Goal: Task Accomplishment & Management: Manage account settings

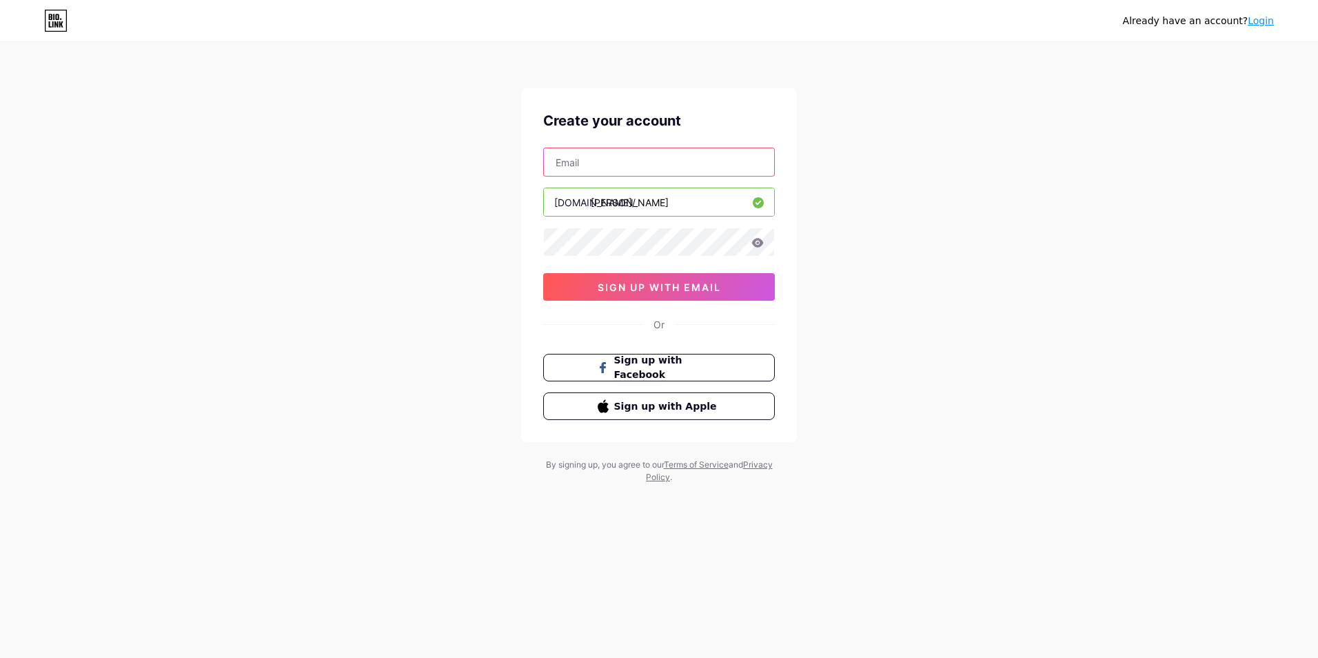
click at [640, 170] on input "text" at bounding box center [659, 162] width 230 height 28
type input "[EMAIL_ADDRESS][DOMAIN_NAME]"
drag, startPoint x: 594, startPoint y: 205, endPoint x: 523, endPoint y: 214, distance: 71.6
click at [493, 205] on div "Already have an account? Login Create your account [EMAIL_ADDRESS][DOMAIN_NAME]…" at bounding box center [659, 263] width 1318 height 527
click at [713, 284] on span "sign up with email" at bounding box center [659, 287] width 123 height 12
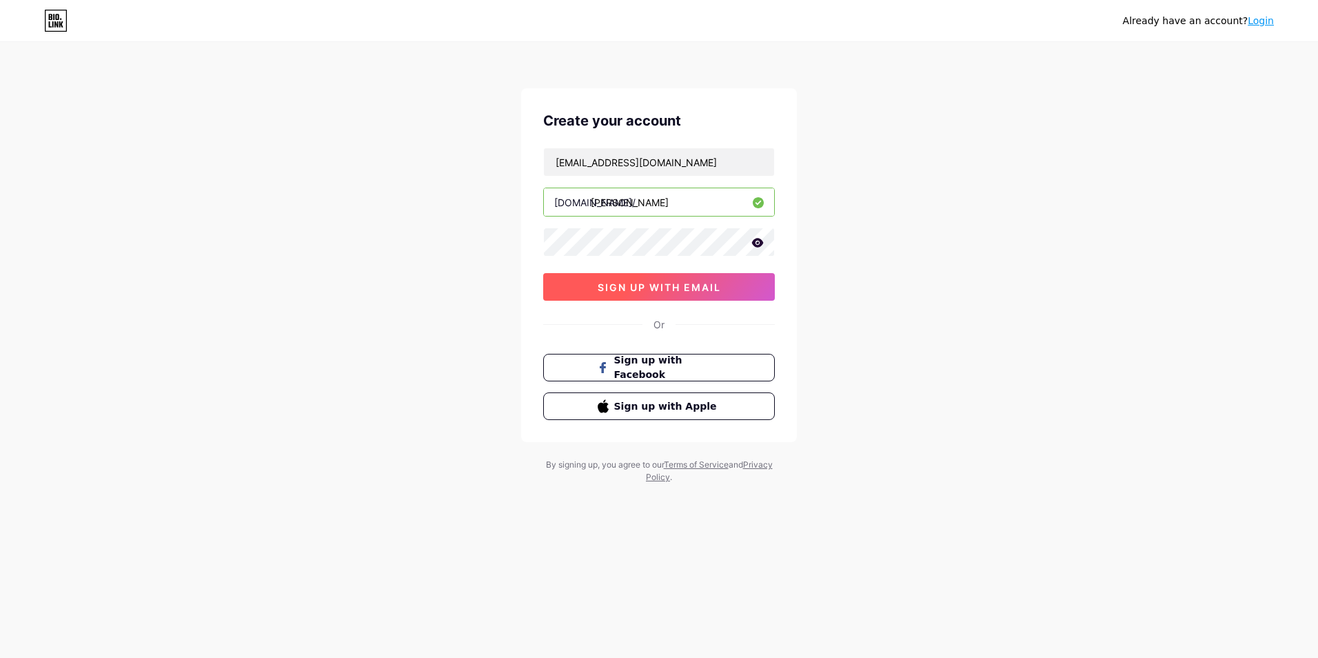
click at [673, 283] on span "sign up with email" at bounding box center [659, 287] width 123 height 12
click at [755, 246] on icon at bounding box center [758, 242] width 12 height 9
click at [755, 246] on icon at bounding box center [757, 243] width 12 height 10
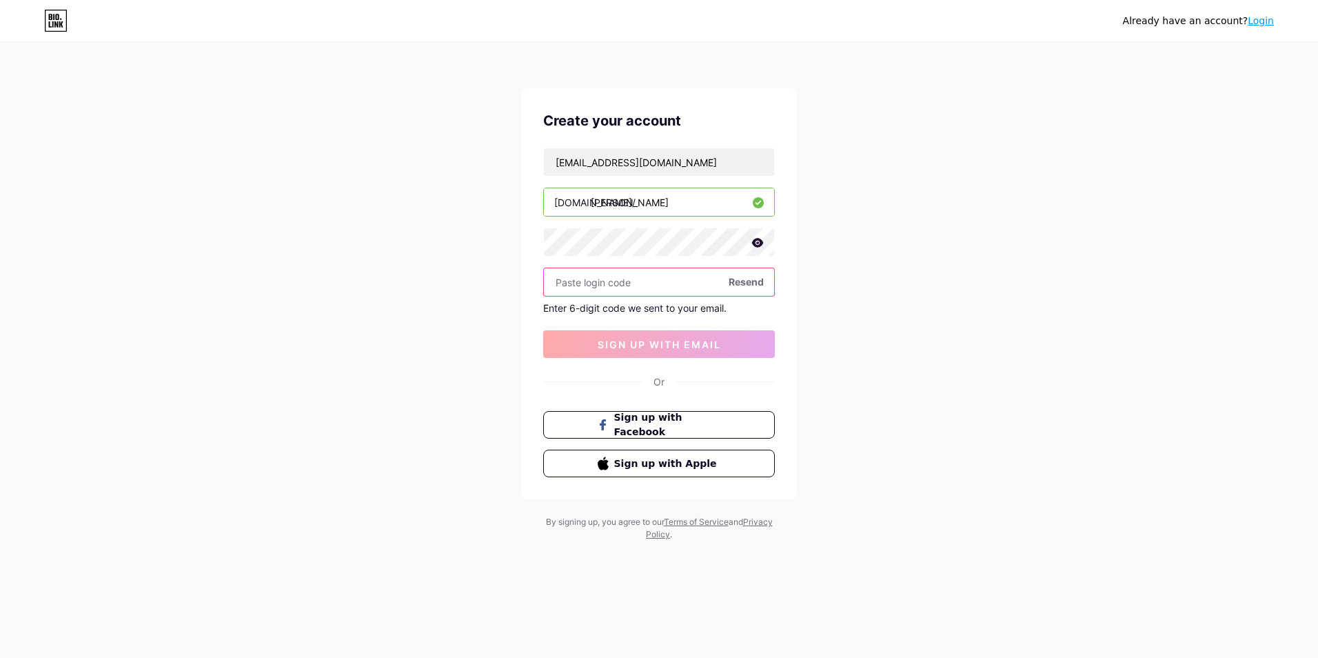
drag, startPoint x: 755, startPoint y: 246, endPoint x: 691, endPoint y: 286, distance: 75.5
click at [691, 286] on input "text" at bounding box center [659, 282] width 230 height 28
click at [756, 245] on icon at bounding box center [758, 242] width 12 height 9
click at [756, 245] on icon at bounding box center [757, 243] width 14 height 14
click at [751, 240] on icon at bounding box center [757, 243] width 12 height 10
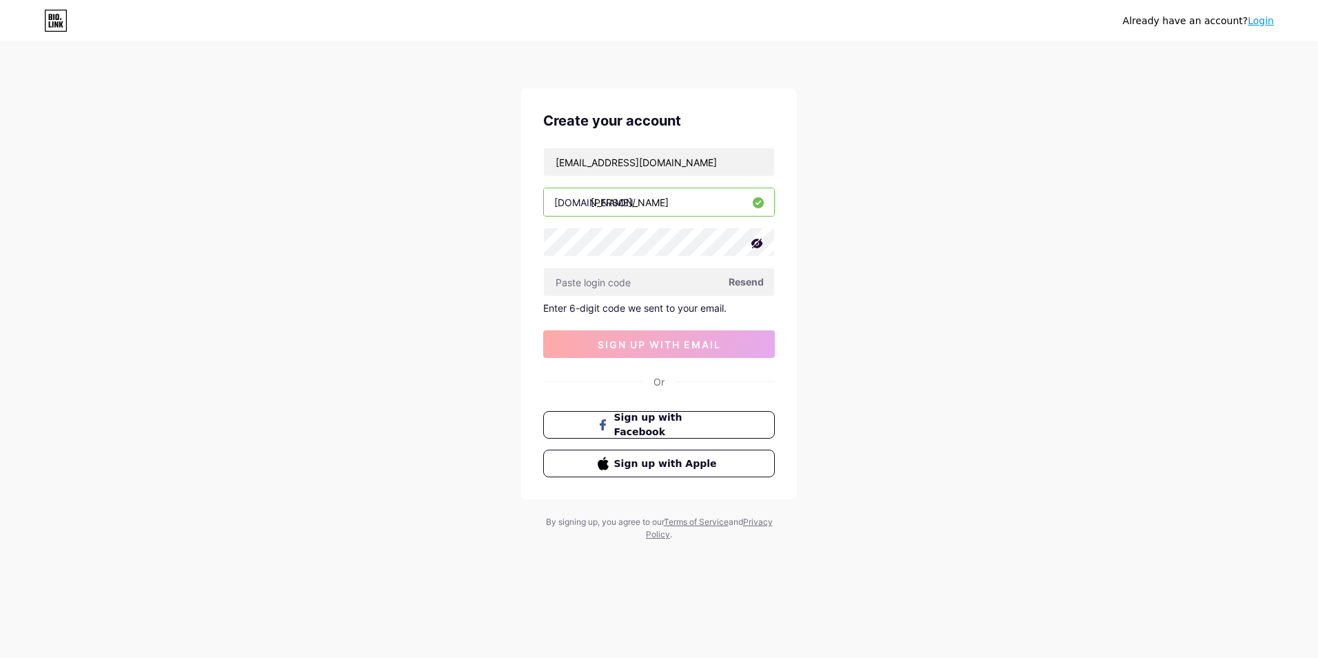
click at [640, 298] on div "[EMAIL_ADDRESS][DOMAIN_NAME] [DOMAIN_NAME]/ [PERSON_NAME] Resend Enter 6-digit …" at bounding box center [659, 253] width 232 height 210
click at [634, 280] on input "text" at bounding box center [659, 282] width 230 height 28
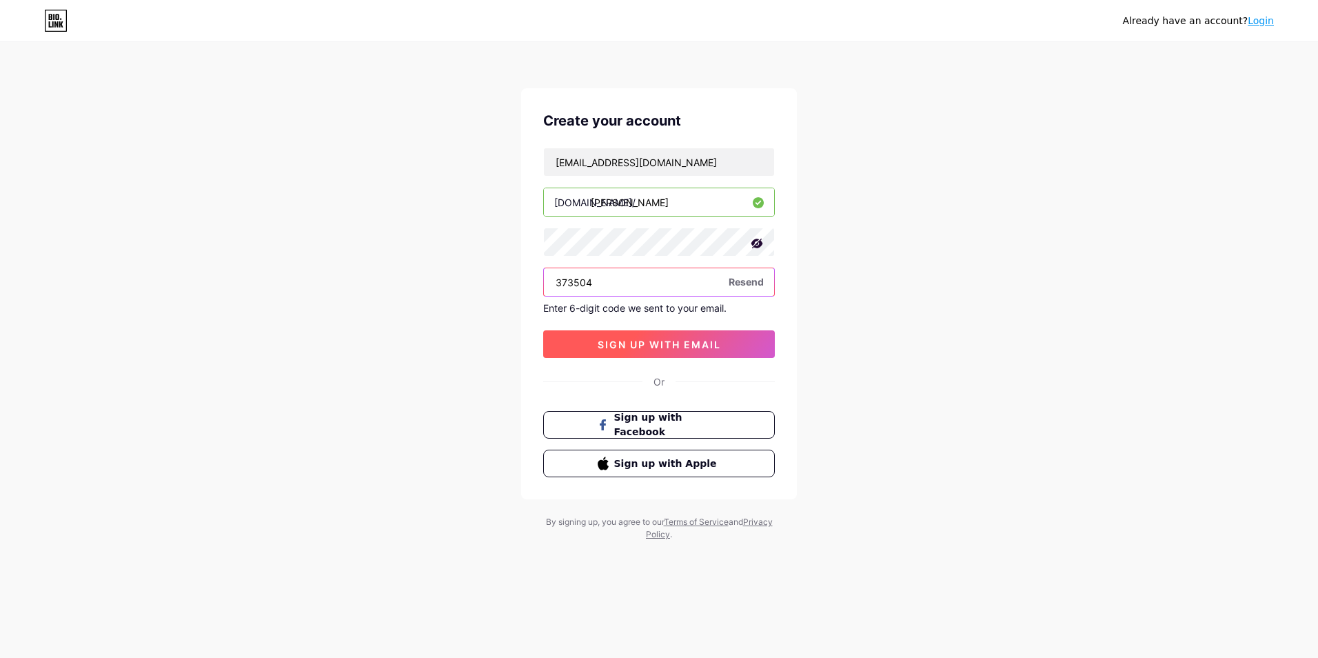
type input "373504"
click at [601, 345] on span "sign up with email" at bounding box center [659, 344] width 123 height 12
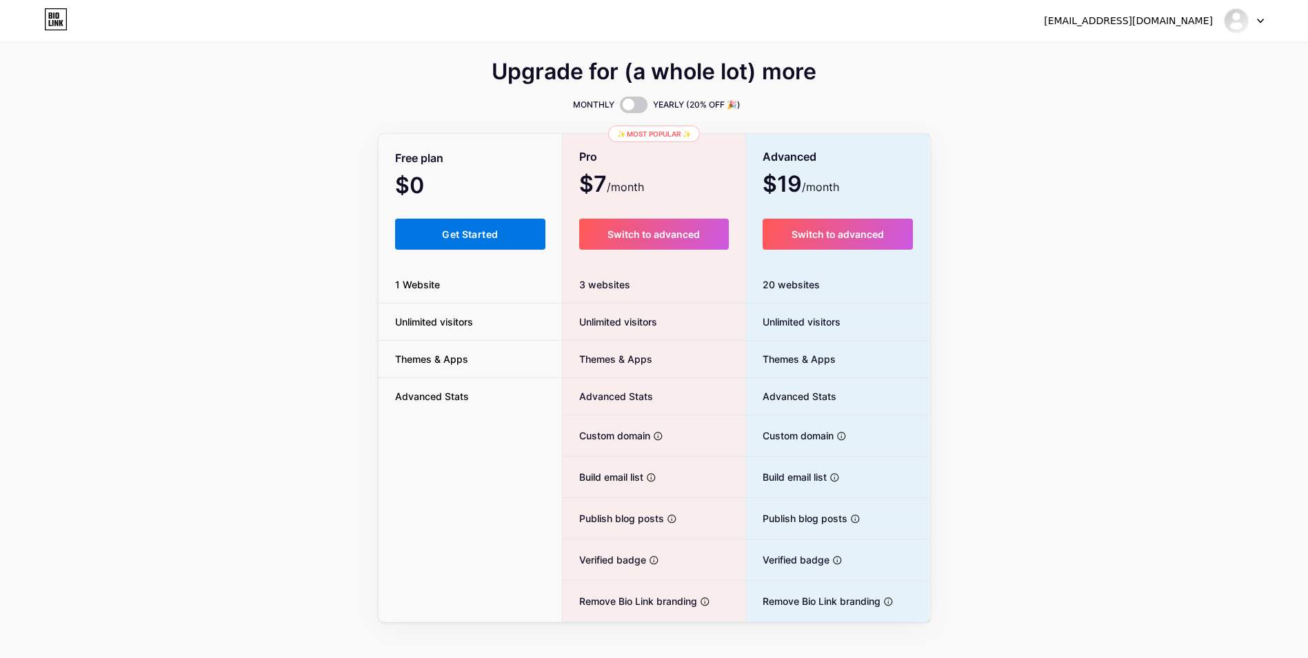
click at [457, 241] on button "Get Started" at bounding box center [470, 233] width 151 height 31
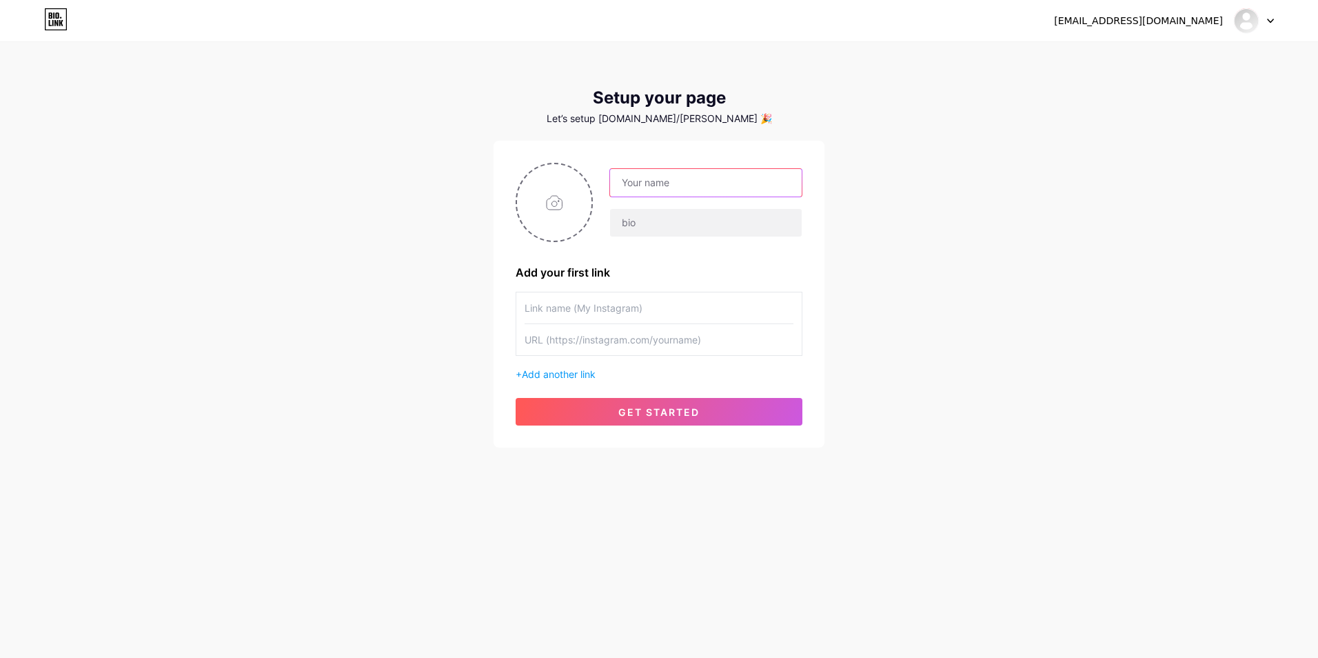
click at [675, 185] on input "text" at bounding box center [706, 183] width 192 height 28
type input "[PERSON_NAME]"
click at [669, 220] on input "text" at bounding box center [706, 223] width 192 height 28
type input "kutas"
click at [553, 232] on input "file" at bounding box center [554, 202] width 74 height 77
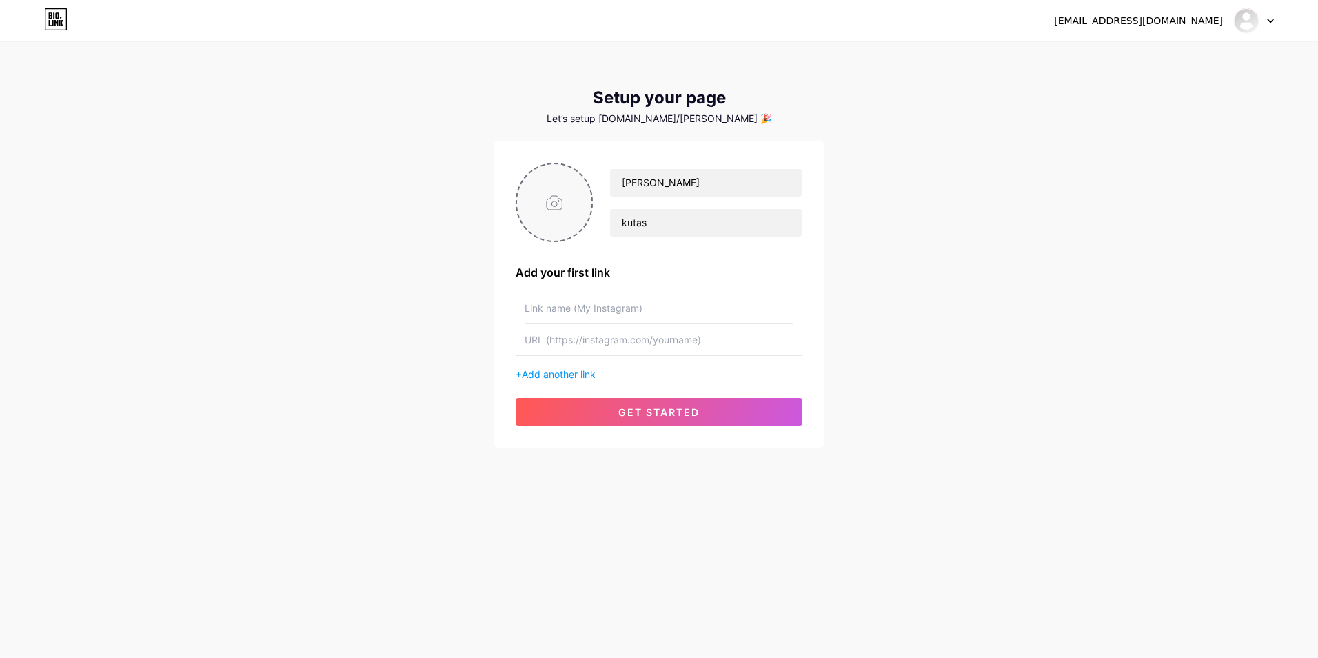
type input "C:\fakepath\biznes.webp"
click at [610, 313] on input "text" at bounding box center [659, 307] width 269 height 31
click at [588, 368] on span "Add another link" at bounding box center [559, 374] width 74 height 12
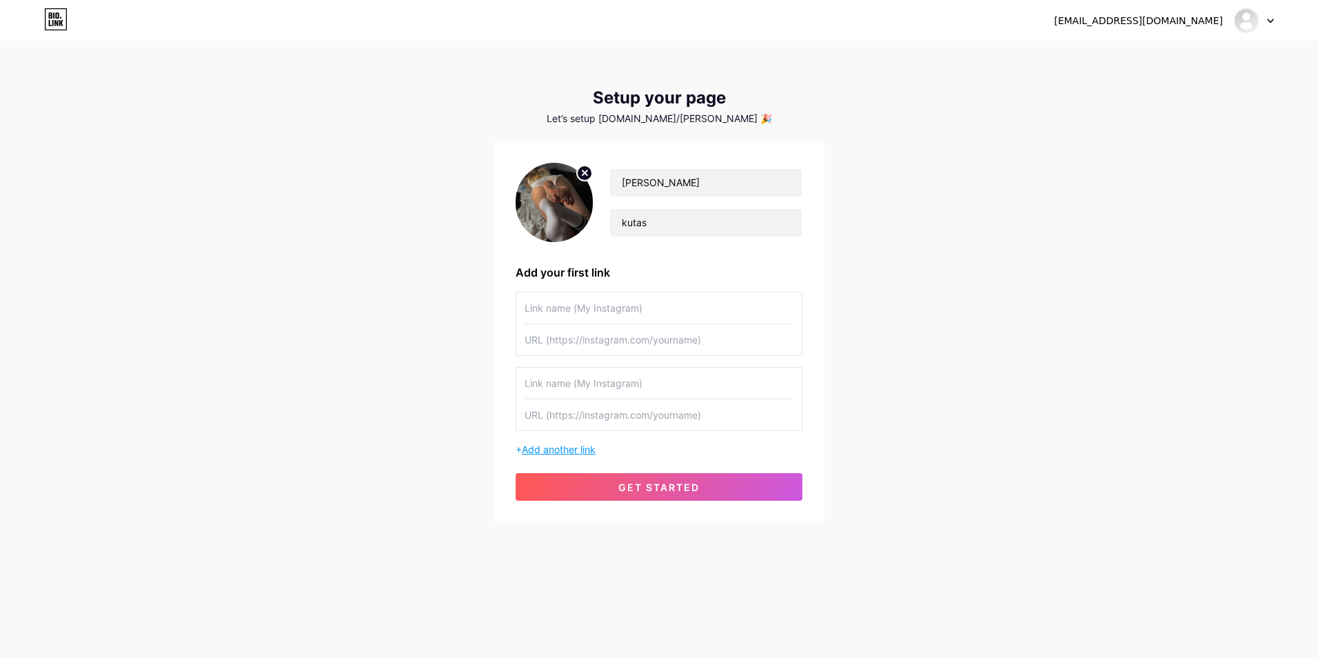
click at [565, 452] on span "Add another link" at bounding box center [559, 449] width 74 height 12
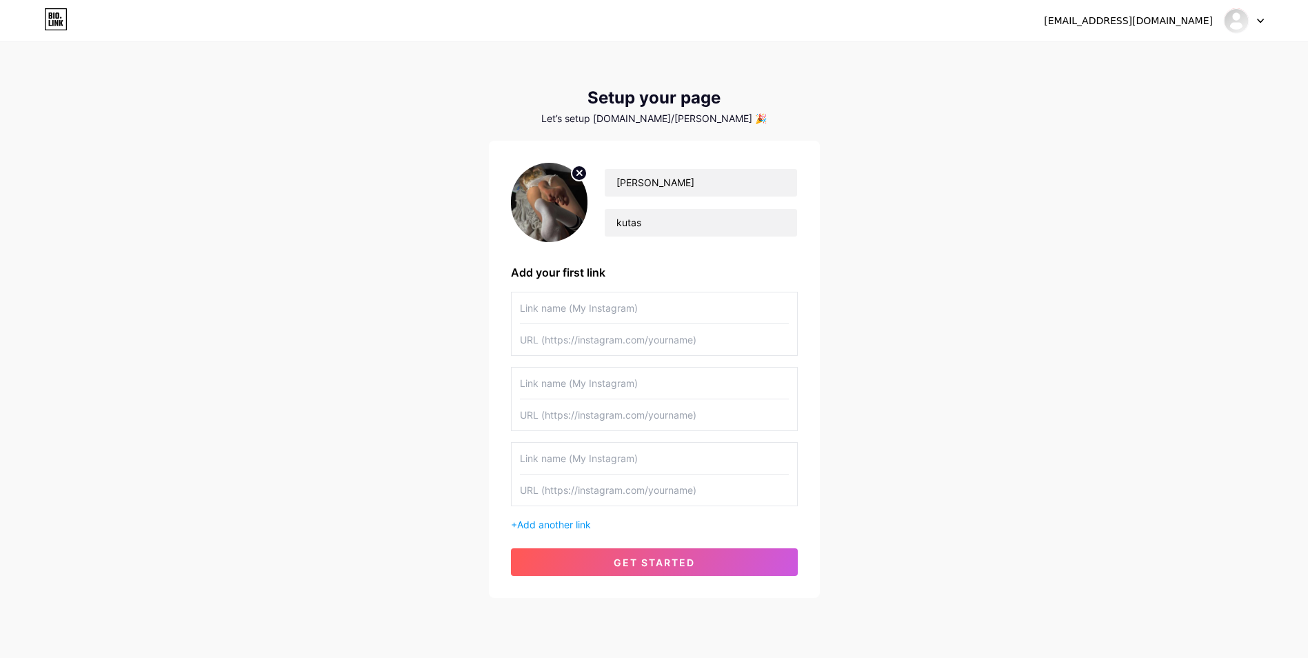
click at [565, 320] on input "text" at bounding box center [654, 307] width 269 height 31
click at [622, 303] on input "text" at bounding box center [654, 307] width 269 height 31
paste input "[URL][DOMAIN_NAME]"
drag, startPoint x: 626, startPoint y: 346, endPoint x: 633, endPoint y: 351, distance: 8.4
click at [628, 347] on input "text" at bounding box center [654, 339] width 269 height 31
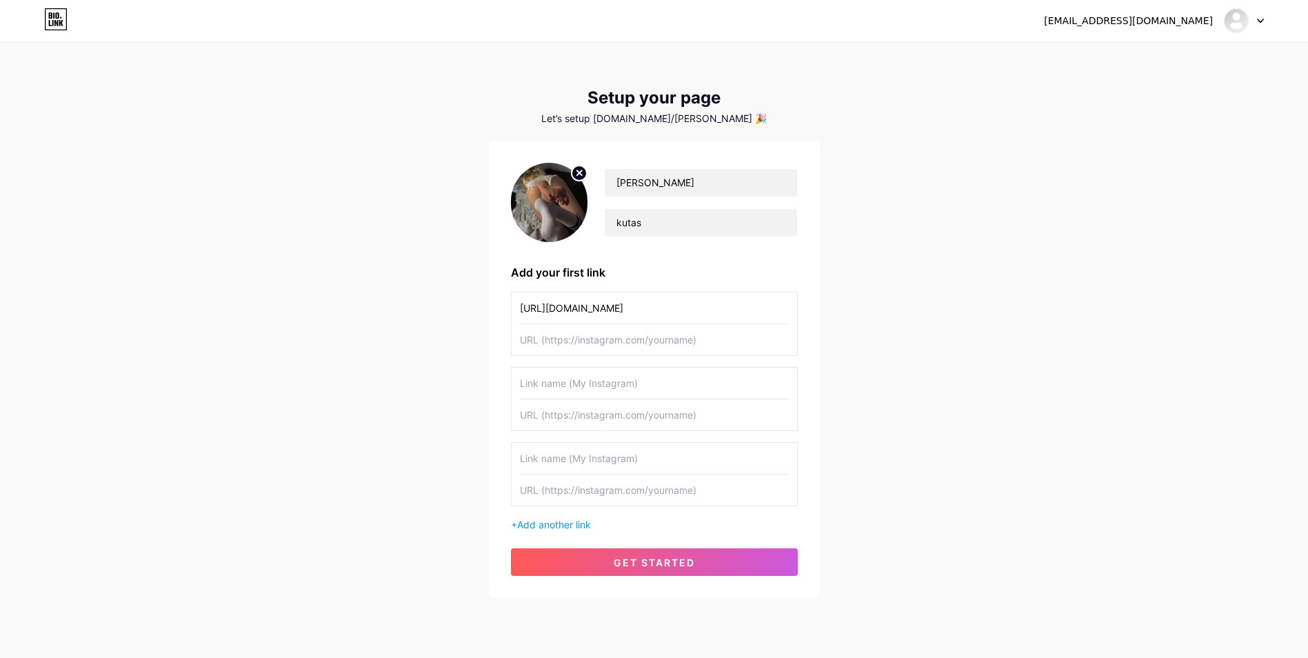
click at [676, 316] on input "[URL][DOMAIN_NAME]" at bounding box center [654, 307] width 269 height 31
type input "[URL][DOMAIN_NAME]"
type input "Discord"
click at [662, 337] on input "text" at bounding box center [654, 339] width 269 height 31
paste input "[URL][DOMAIN_NAME]"
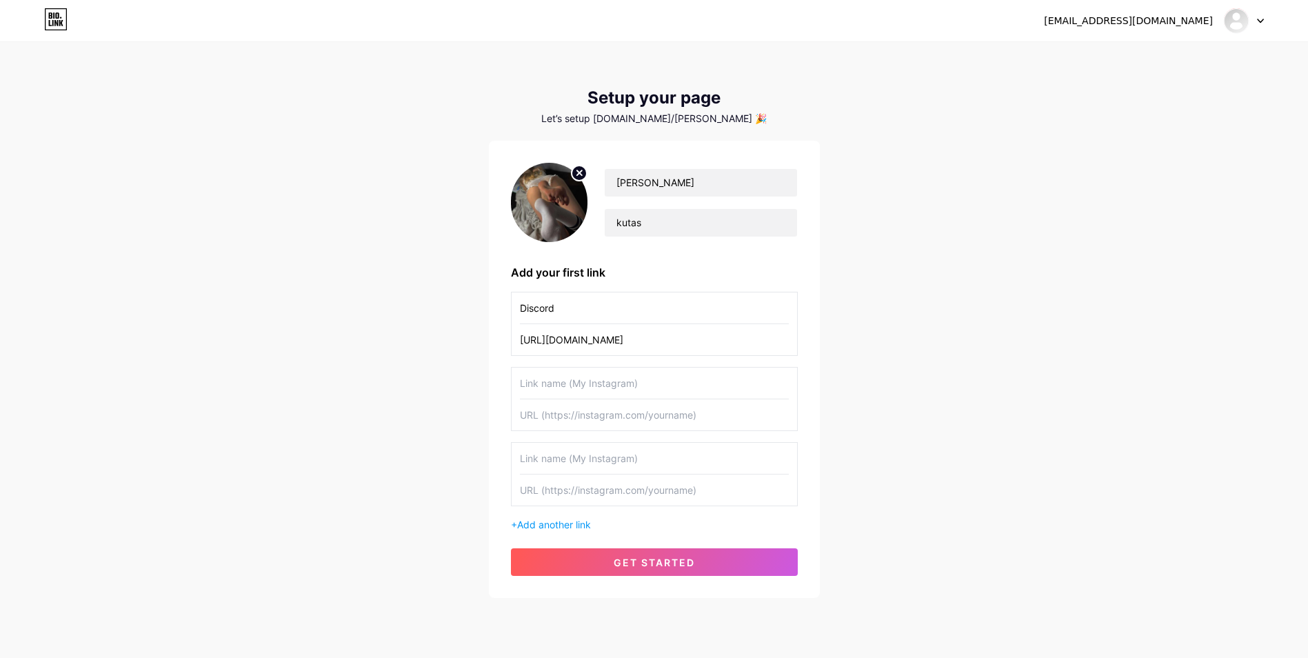
type input "[URL][DOMAIN_NAME]"
click at [633, 389] on input "text" at bounding box center [654, 382] width 269 height 31
click at [602, 429] on input "text" at bounding box center [654, 414] width 269 height 31
paste input "[URL][DOMAIN_NAME]"
type input "[URL][DOMAIN_NAME]"
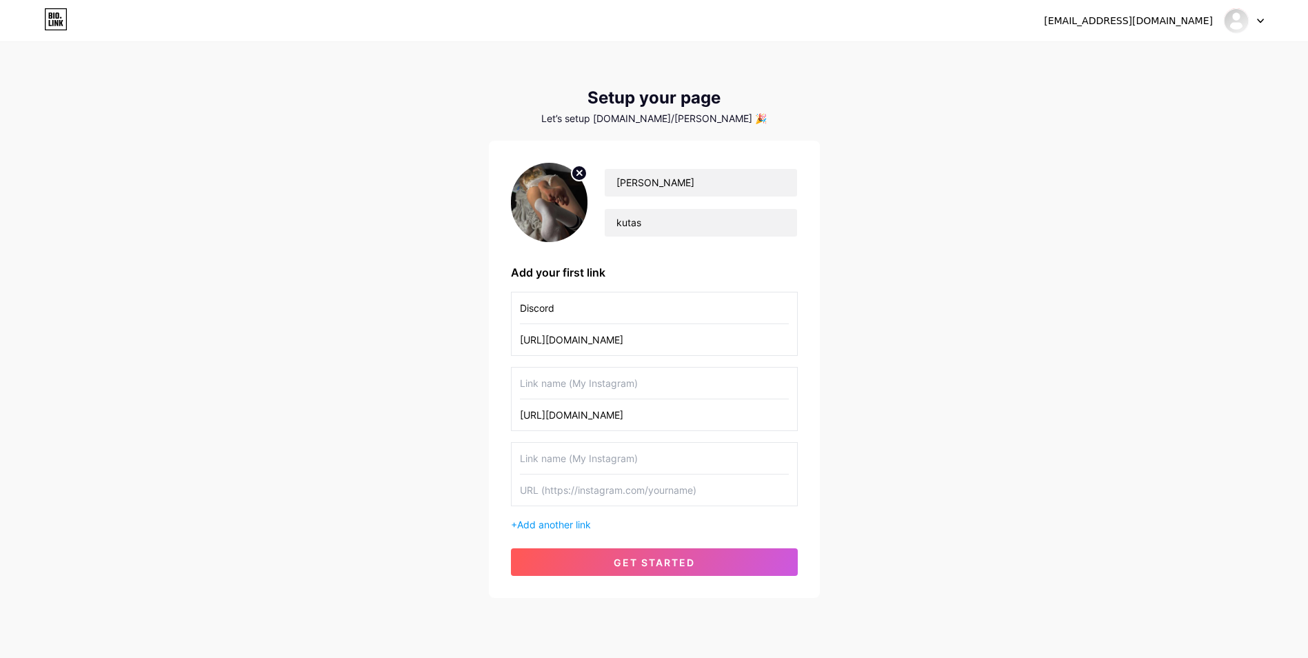
click at [600, 387] on input "text" at bounding box center [654, 382] width 269 height 31
click at [569, 387] on input "text" at bounding box center [654, 382] width 269 height 31
type input "Hustler ttk"
click at [573, 464] on input "text" at bounding box center [654, 458] width 269 height 31
click at [621, 485] on input "text" at bounding box center [654, 489] width 269 height 31
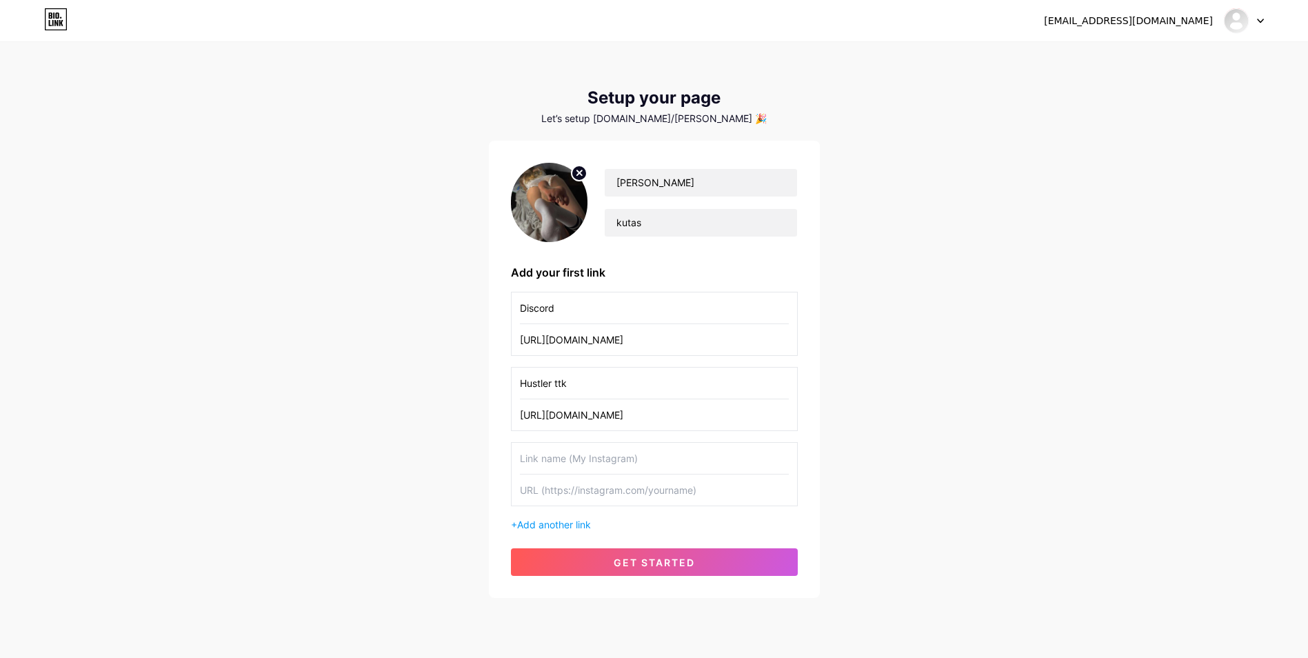
paste input "[URL][DOMAIN_NAME]"
type input "[URL][DOMAIN_NAME]"
click at [616, 458] on input "text" at bounding box center [654, 458] width 269 height 31
type input "t"
type input "G"
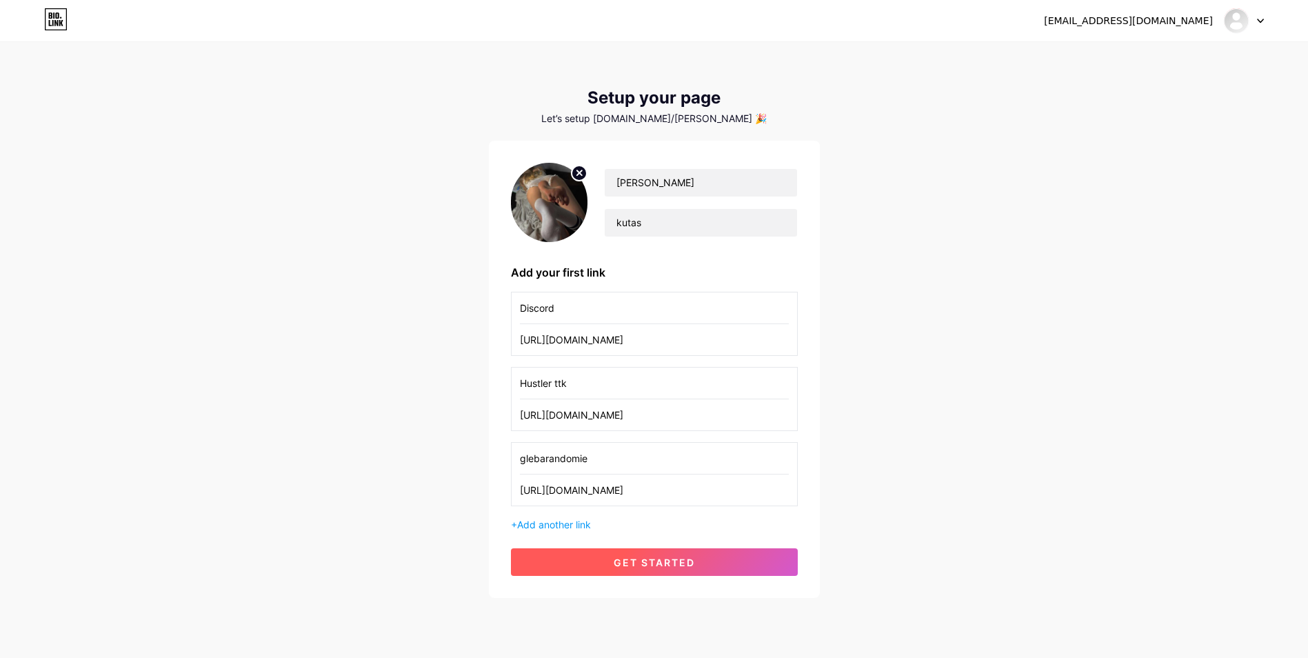
type input "glebarandomie"
click at [577, 549] on button "get started" at bounding box center [654, 562] width 287 height 28
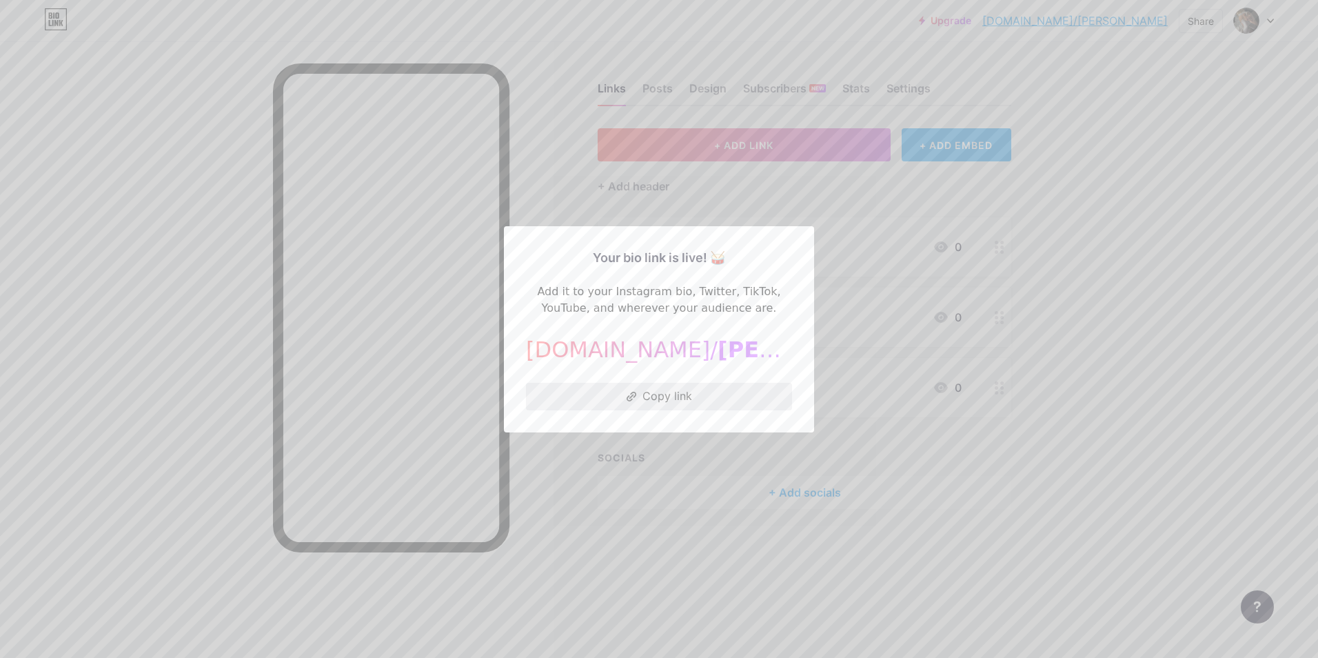
click at [531, 387] on button "Copy link" at bounding box center [659, 397] width 266 height 28
click at [443, 414] on div at bounding box center [659, 329] width 1318 height 658
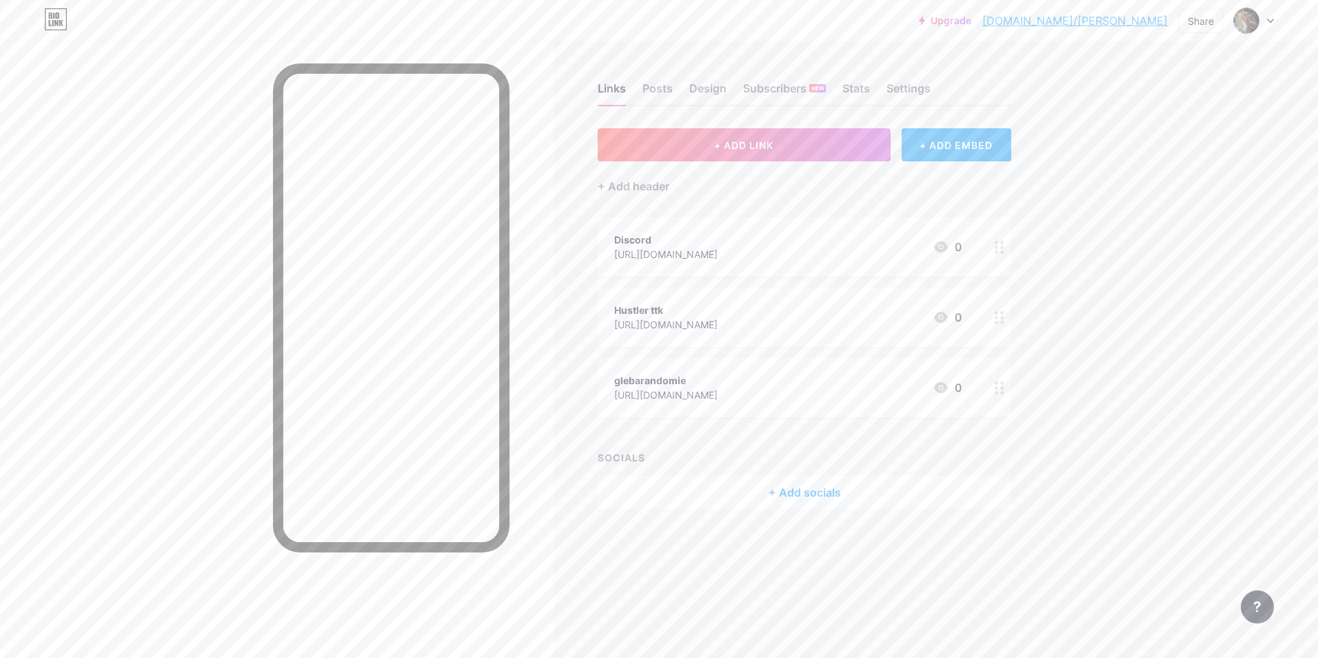
click at [704, 322] on div "[URL][DOMAIN_NAME]" at bounding box center [665, 324] width 103 height 14
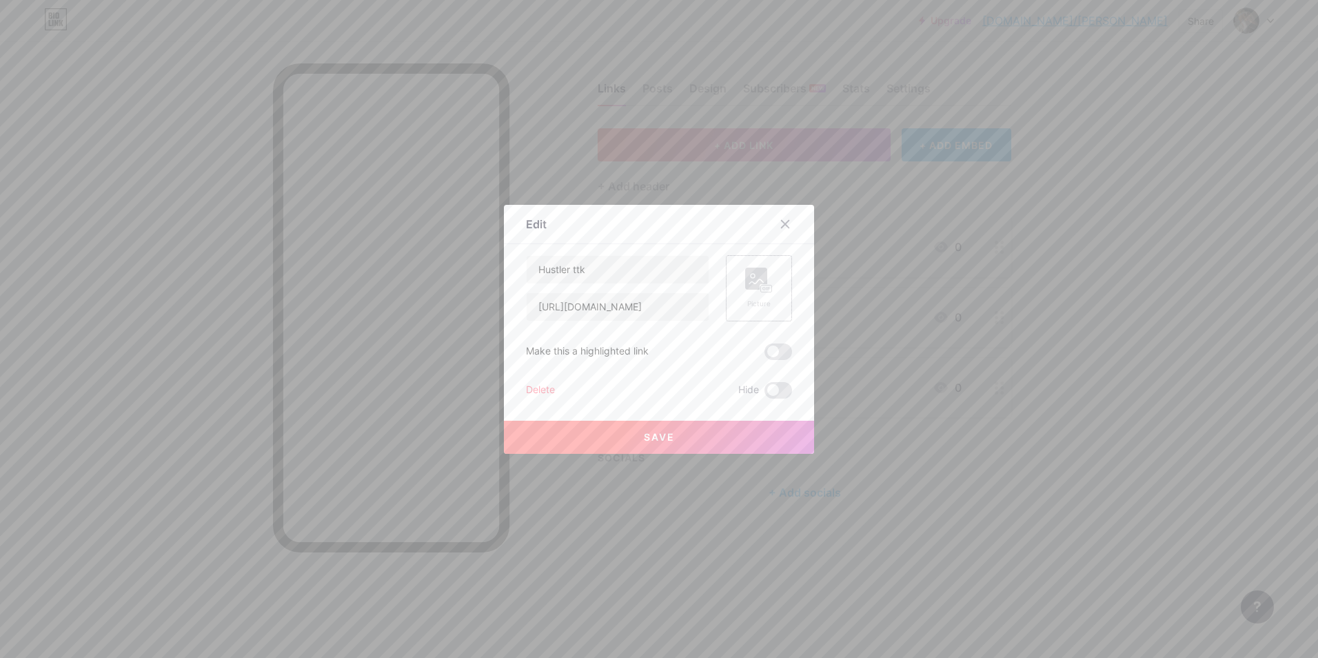
click at [736, 303] on div "Picture" at bounding box center [759, 288] width 66 height 66
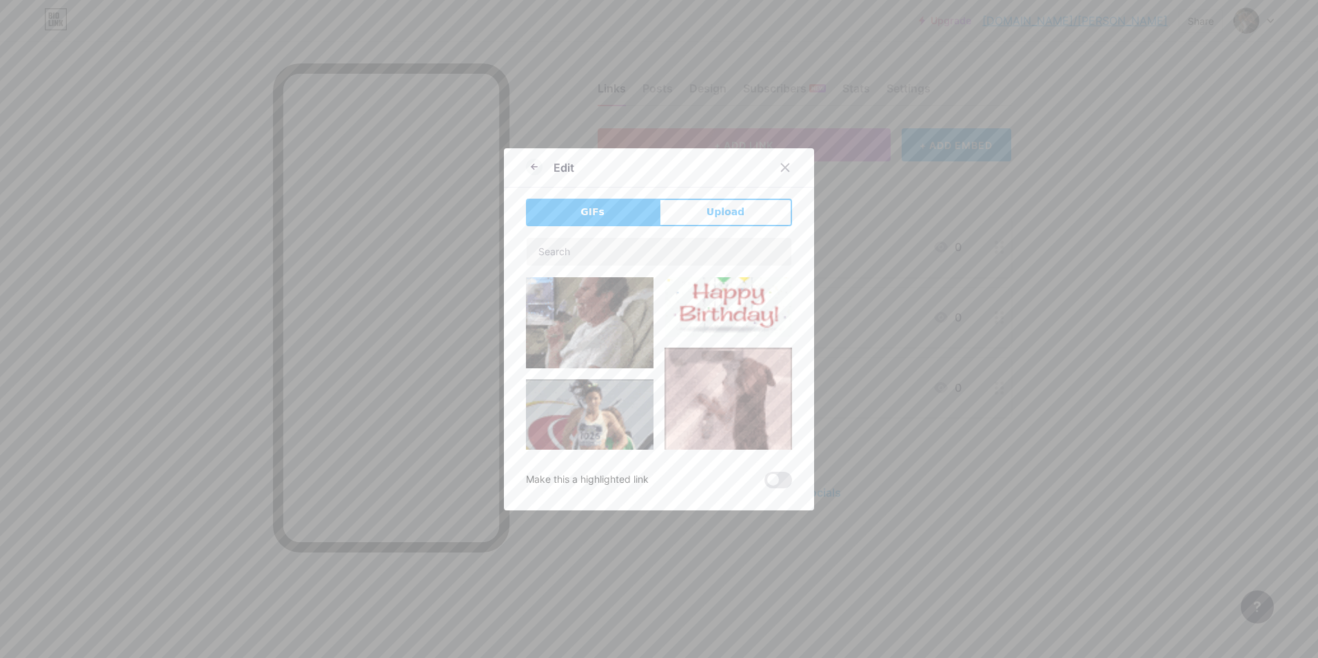
scroll to position [345, 0]
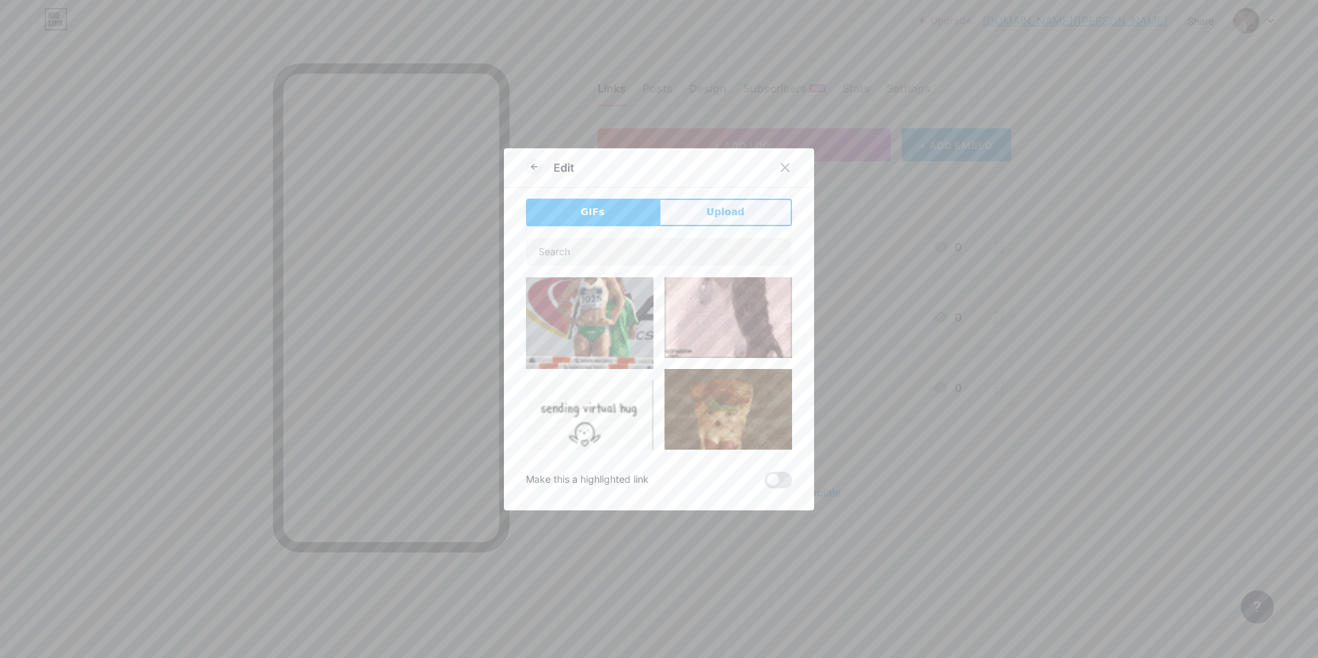
click at [691, 220] on button "Upload" at bounding box center [725, 213] width 133 height 28
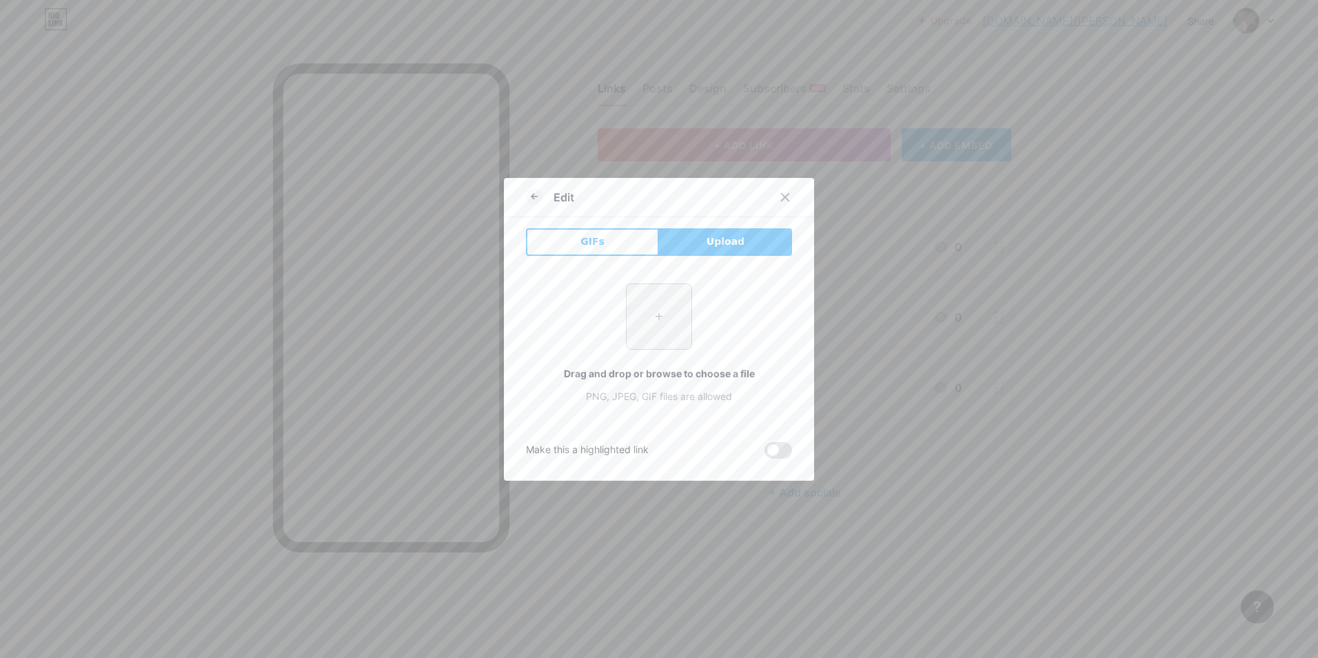
click at [650, 316] on input "file" at bounding box center [659, 316] width 65 height 65
type input "C:\fakepath\uwu pfp.png"
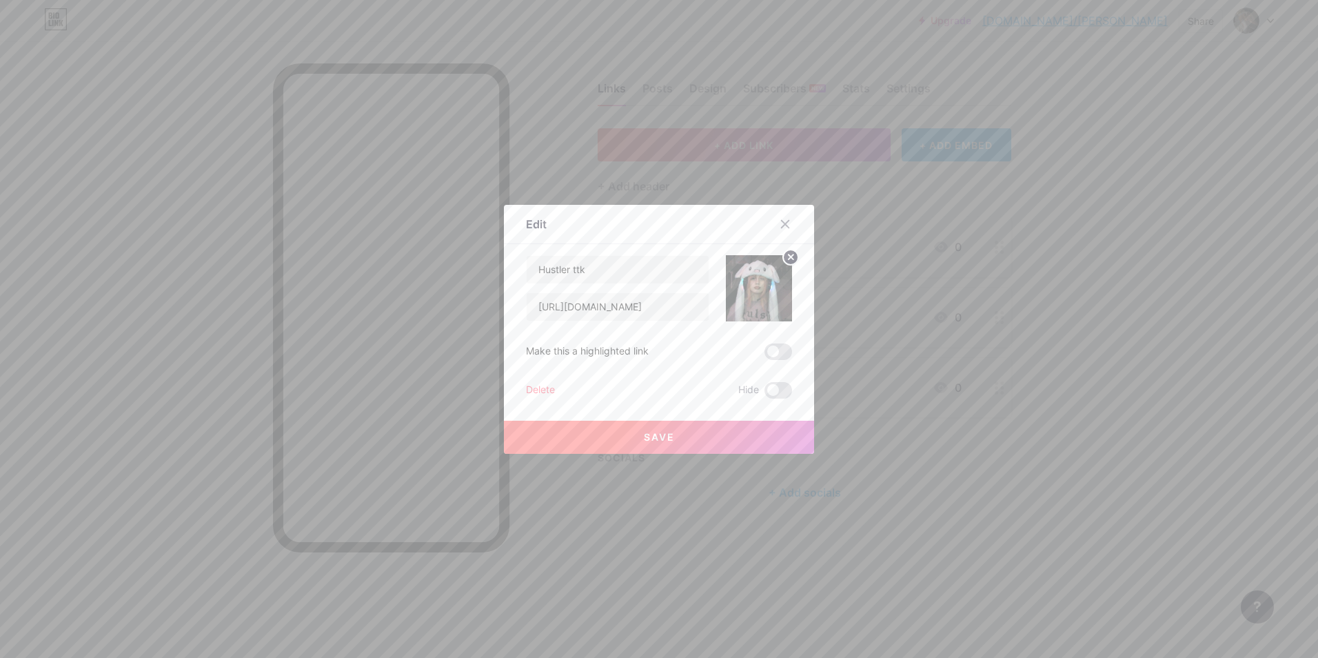
click at [782, 341] on div "Hustler ttk [URL][DOMAIN_NAME] Make this a highlighted link Delete Hide Save" at bounding box center [659, 326] width 266 height 143
click at [775, 345] on span at bounding box center [778, 351] width 28 height 17
click at [764, 355] on input "checkbox" at bounding box center [764, 355] width 0 height 0
click at [772, 353] on span at bounding box center [778, 351] width 28 height 17
click at [764, 355] on input "checkbox" at bounding box center [764, 355] width 0 height 0
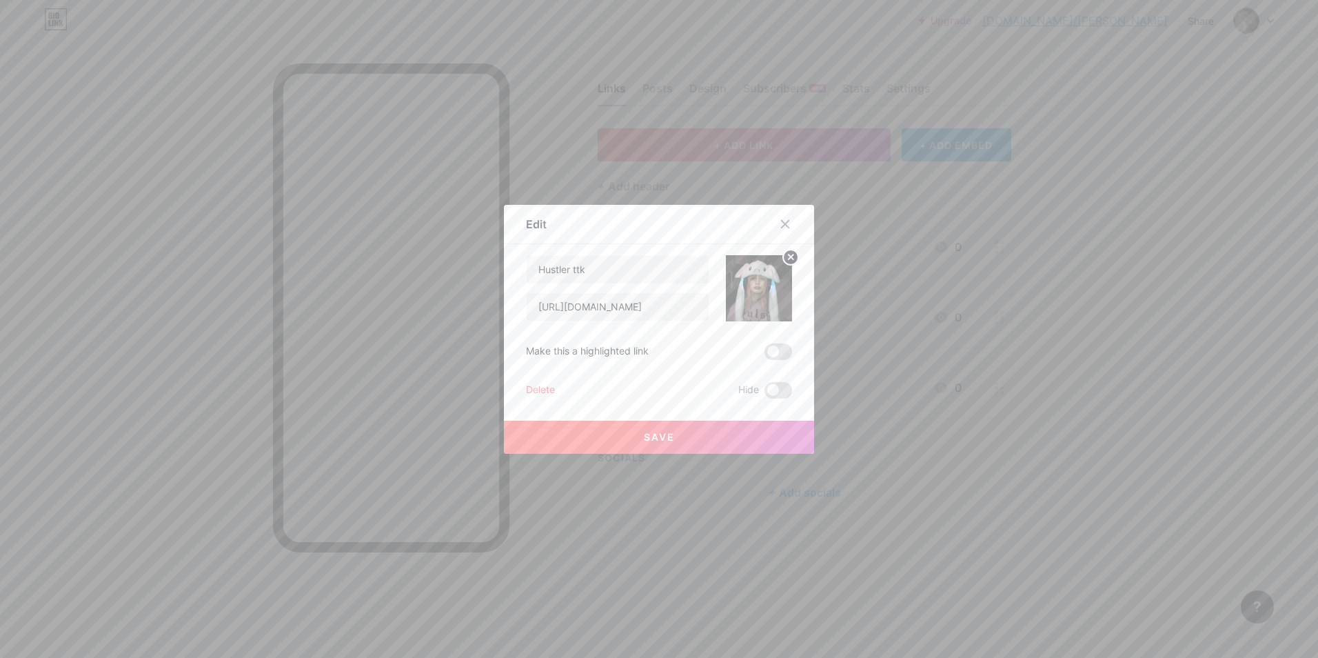
click at [763, 434] on button "Save" at bounding box center [659, 436] width 310 height 33
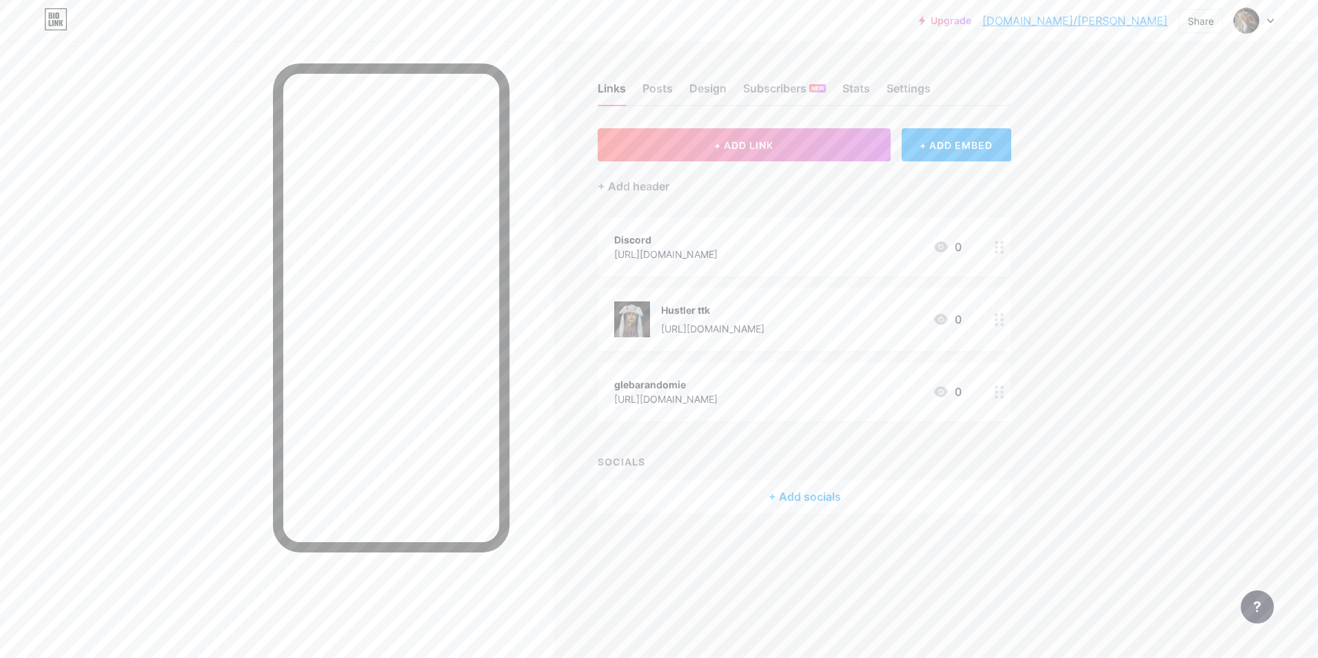
click at [648, 260] on div "[URL][DOMAIN_NAME]" at bounding box center [665, 254] width 103 height 14
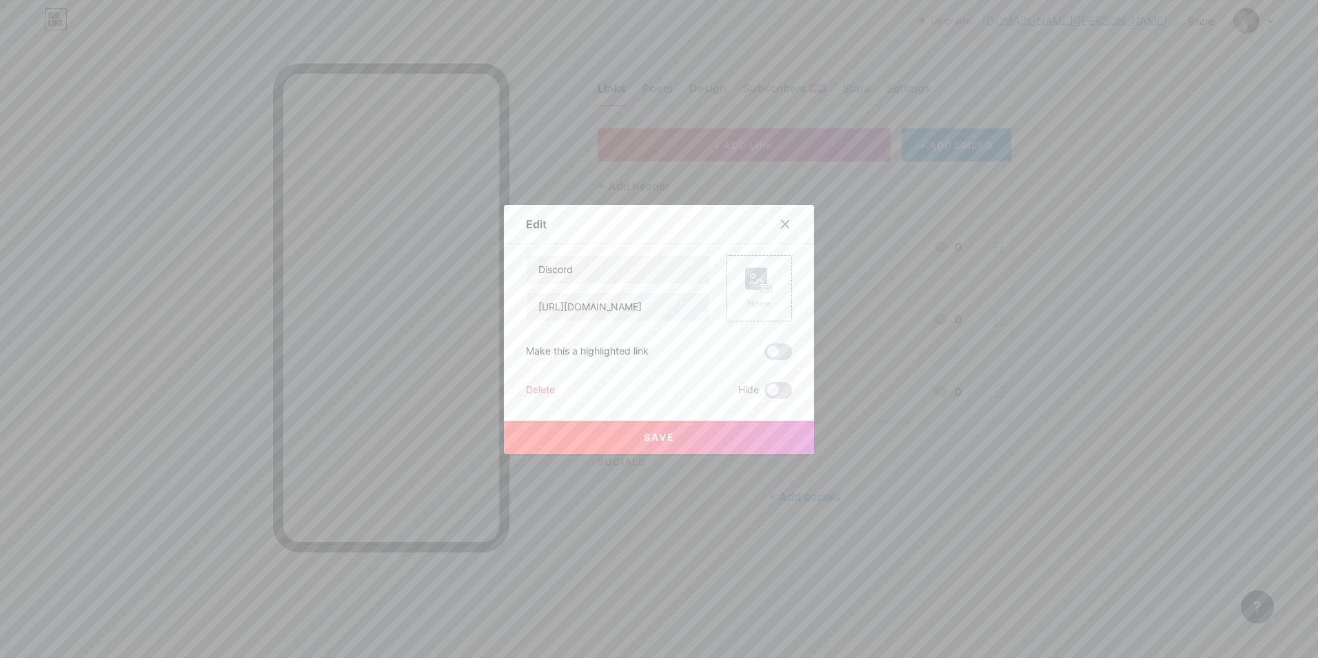
click at [745, 278] on rect at bounding box center [756, 278] width 22 height 22
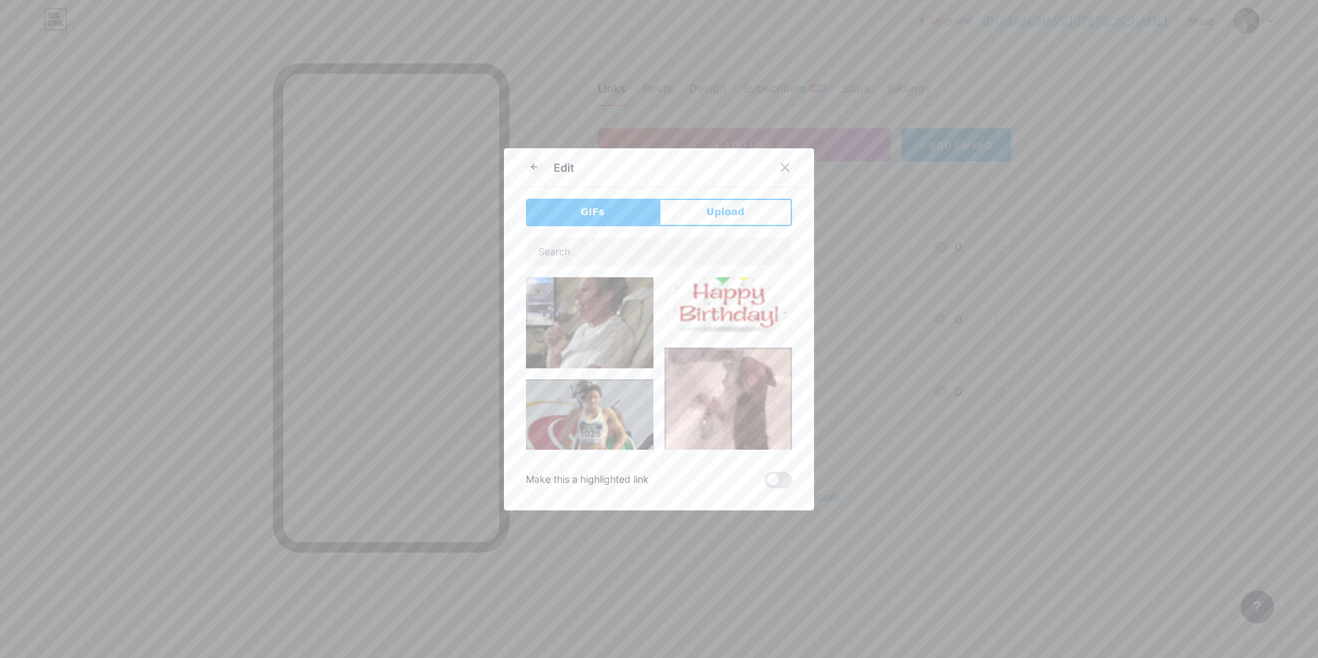
scroll to position [276, 0]
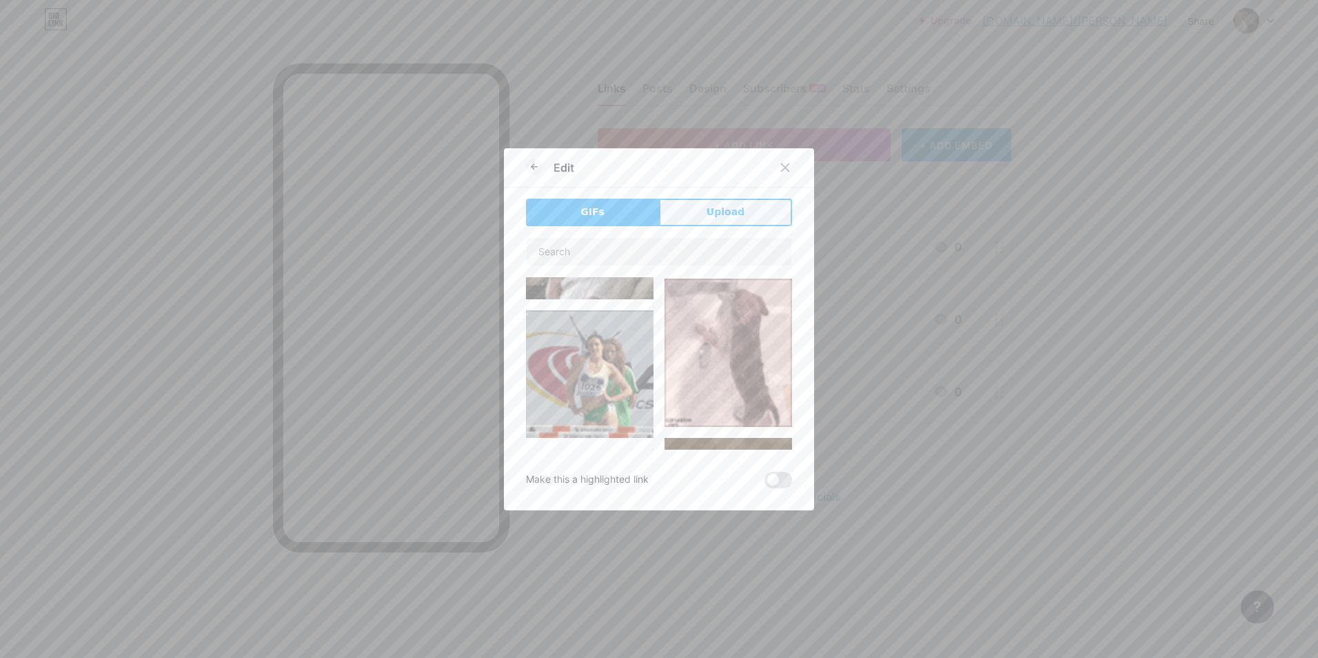
click at [706, 210] on span "Upload" at bounding box center [725, 212] width 38 height 14
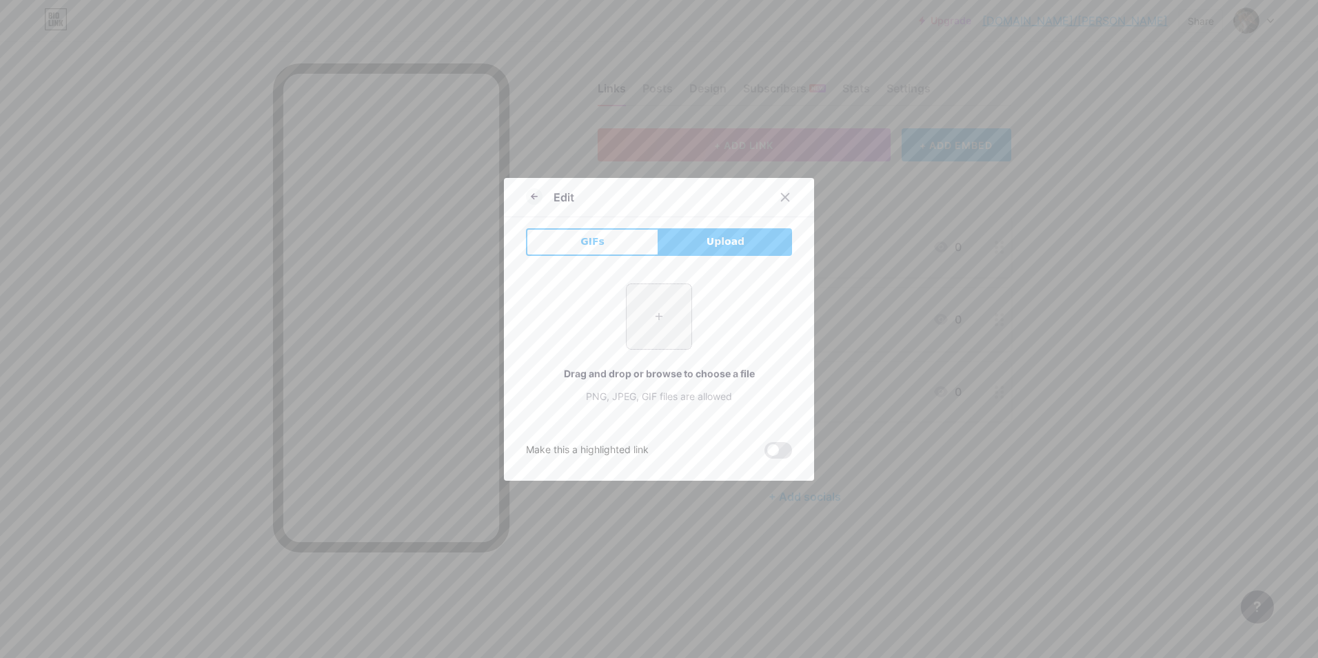
click at [627, 320] on input "file" at bounding box center [659, 316] width 65 height 65
type input "C:\fakepath\dildos.png"
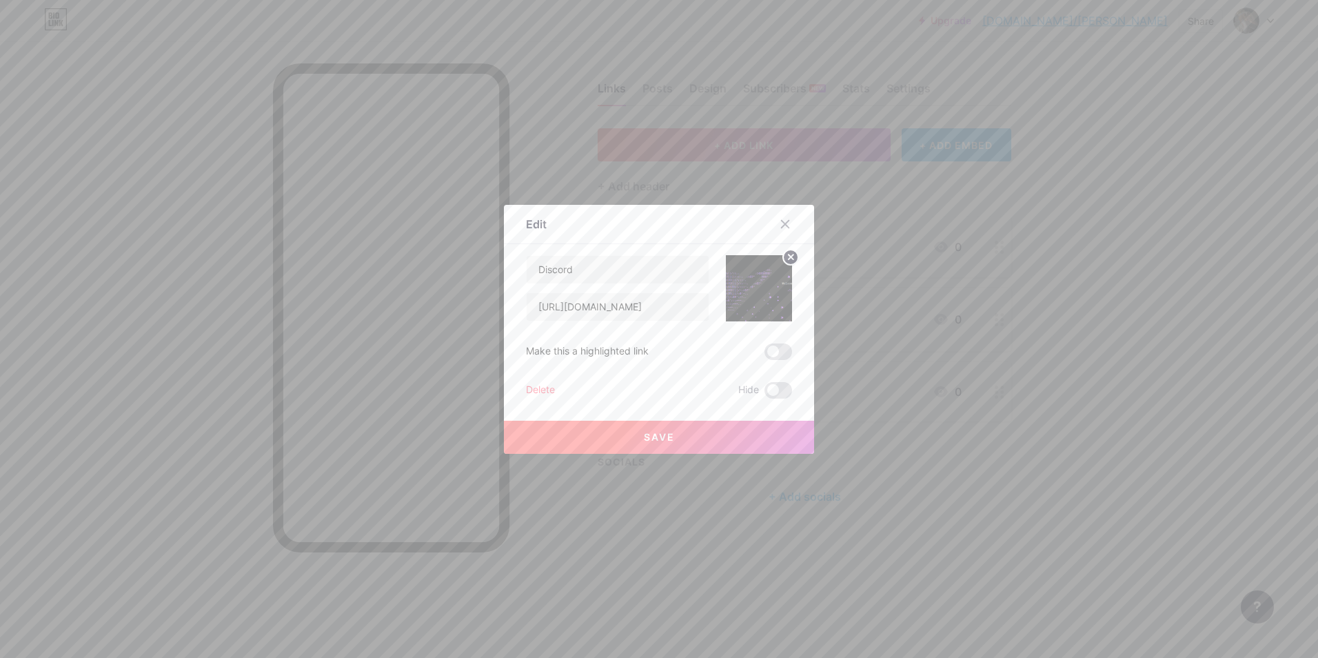
click at [705, 443] on button "Save" at bounding box center [659, 436] width 310 height 33
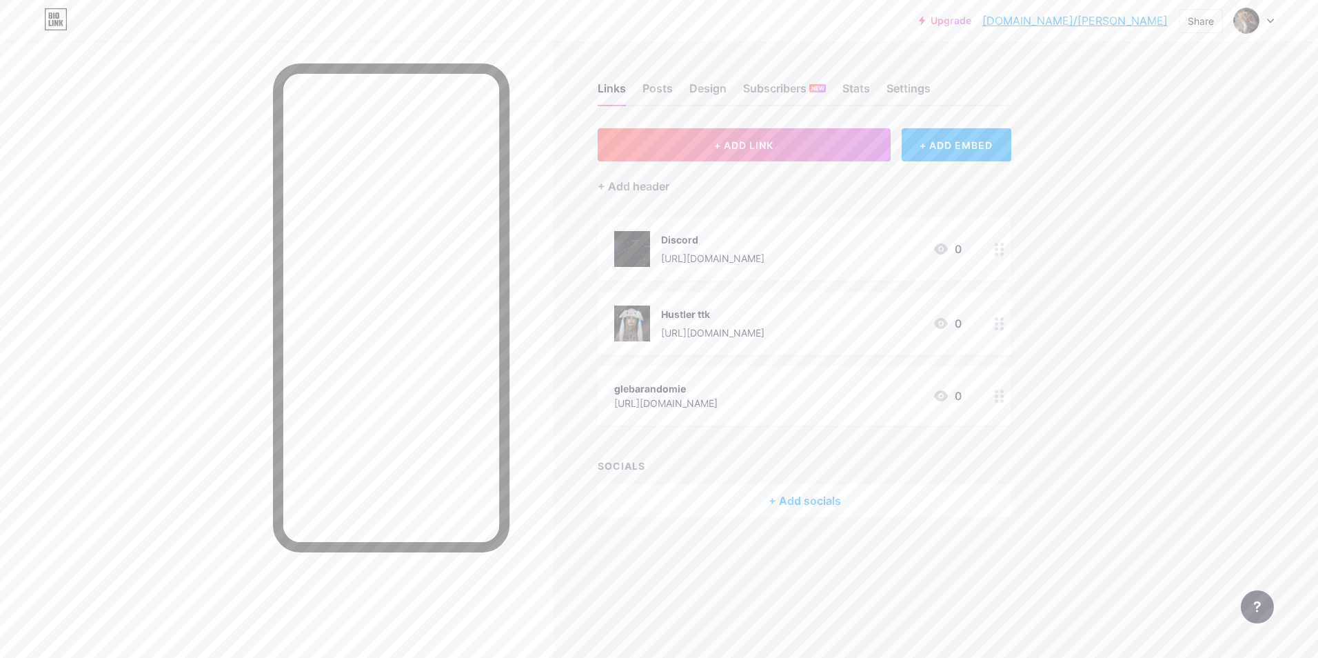
click at [659, 401] on div "[URL][DOMAIN_NAME]" at bounding box center [665, 403] width 103 height 14
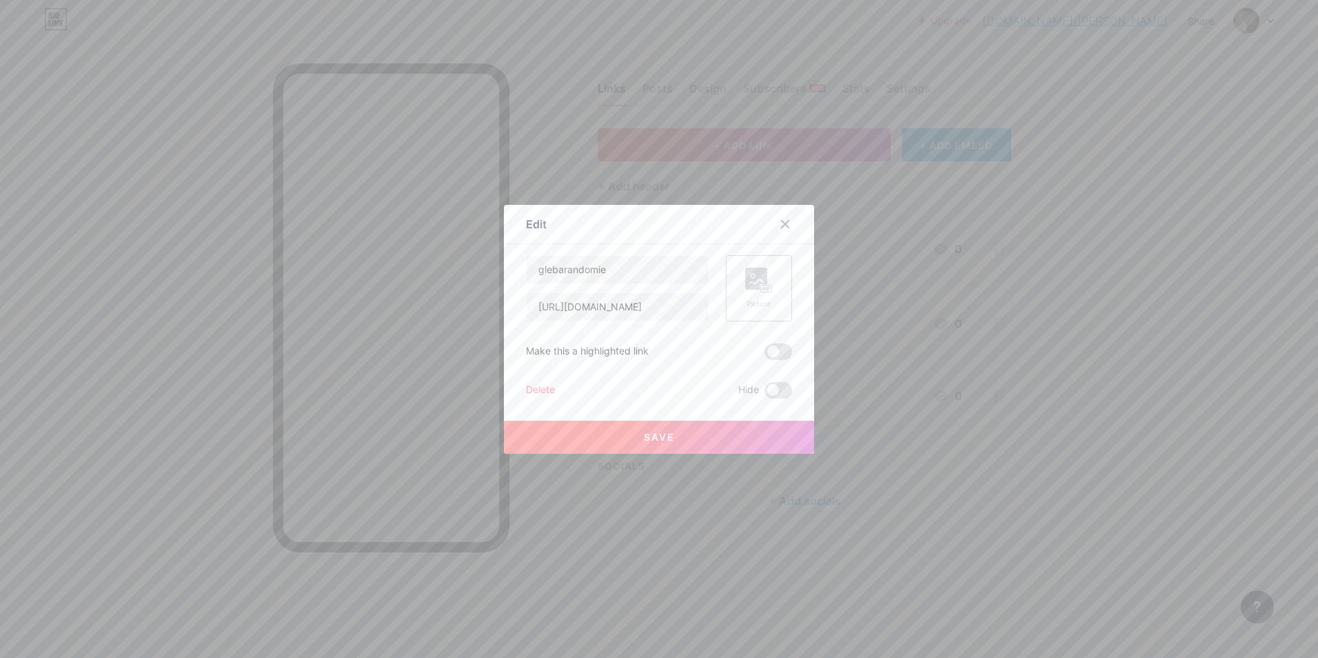
click at [751, 293] on div "Picture" at bounding box center [759, 287] width 28 height 41
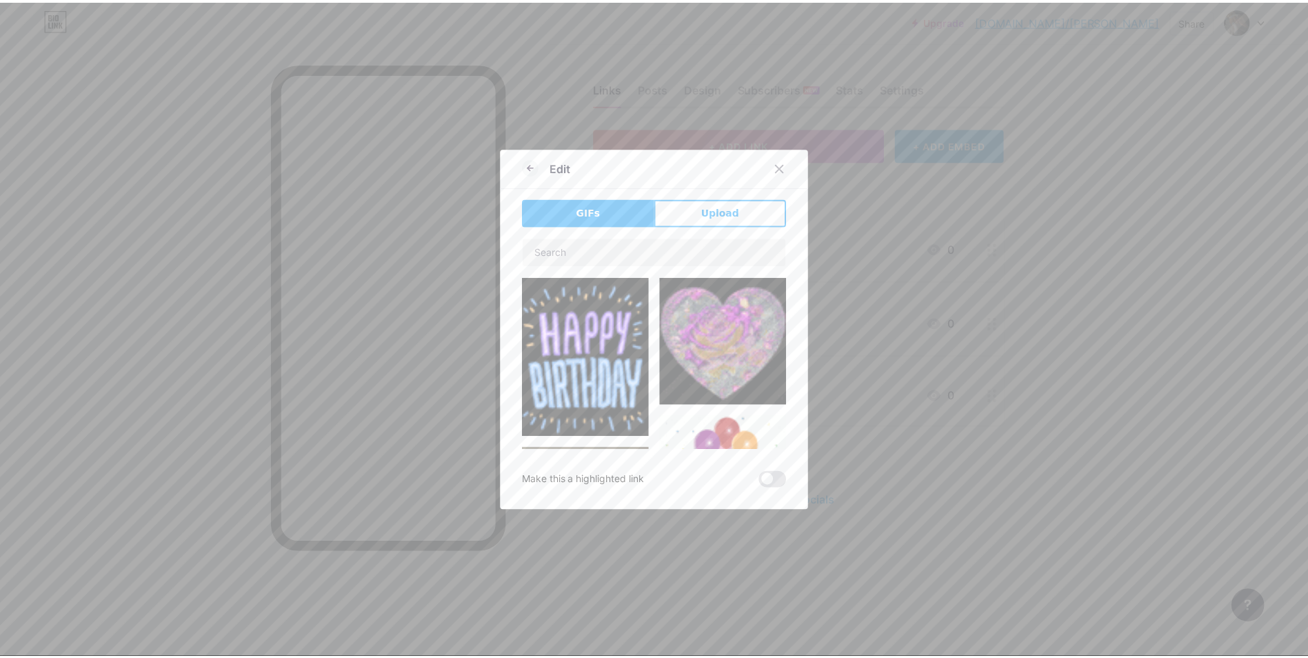
scroll to position [138, 0]
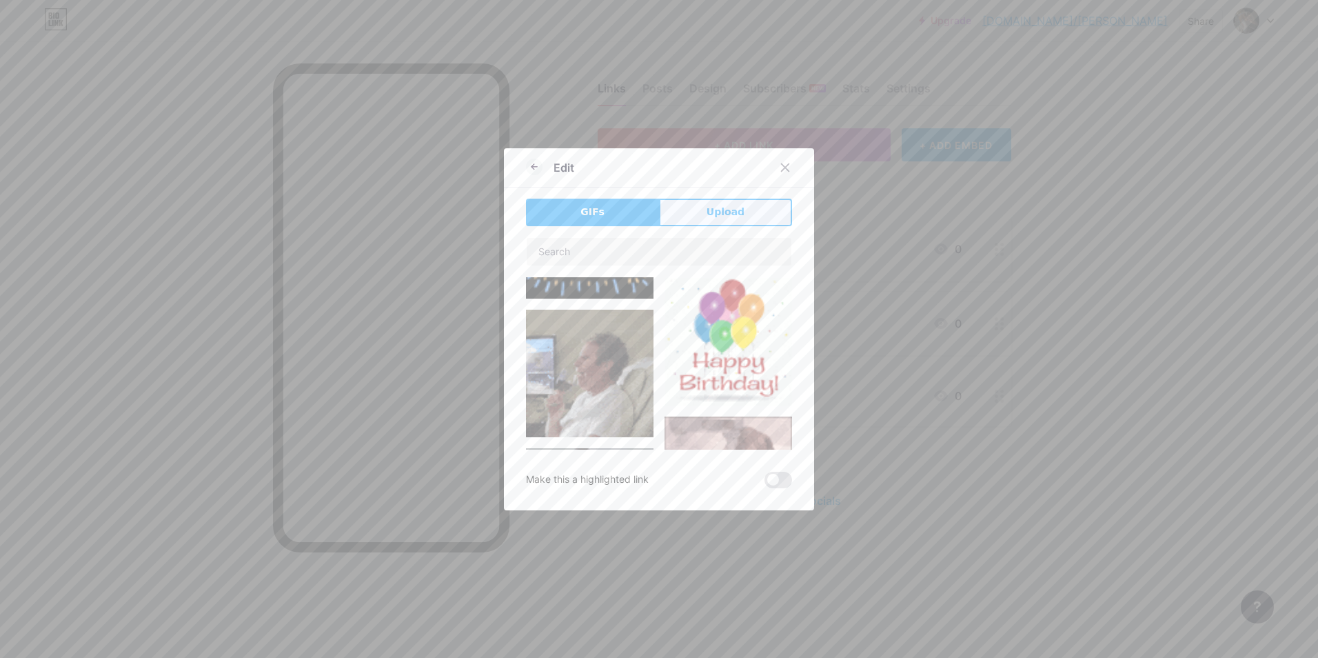
click at [689, 199] on button "Upload" at bounding box center [725, 213] width 133 height 28
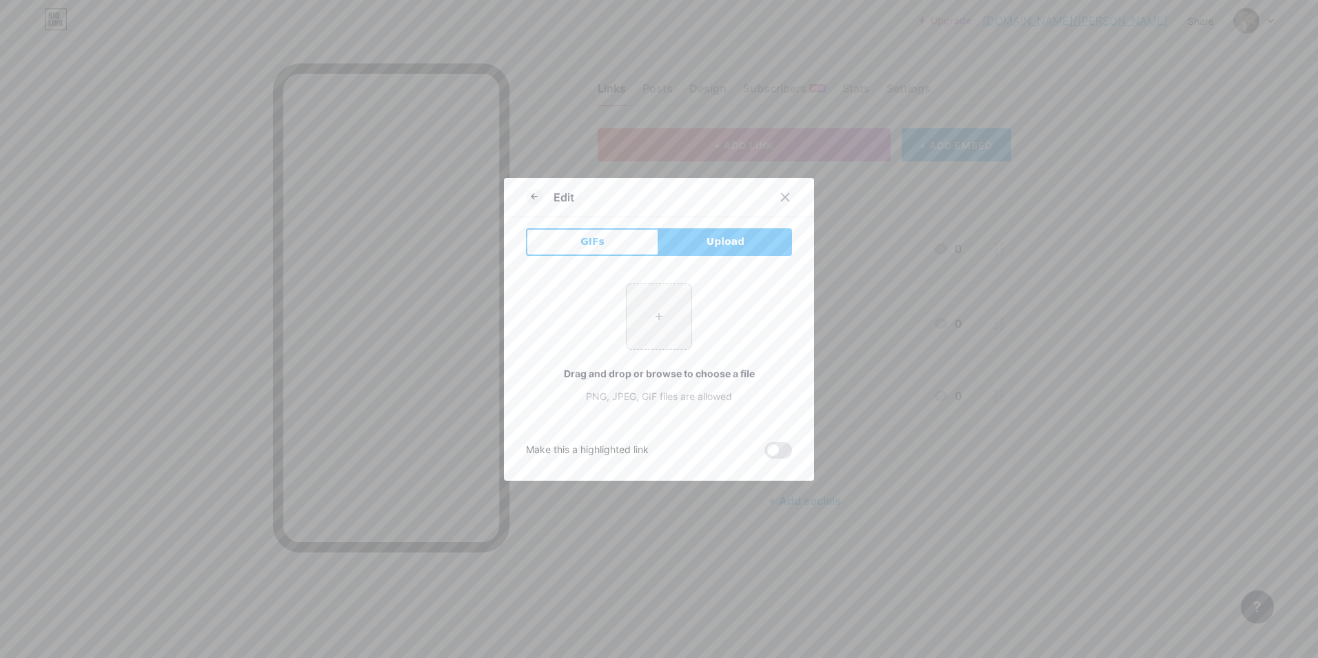
click at [647, 303] on input "file" at bounding box center [659, 316] width 65 height 65
type input "C:\fakepath\moneyy.png"
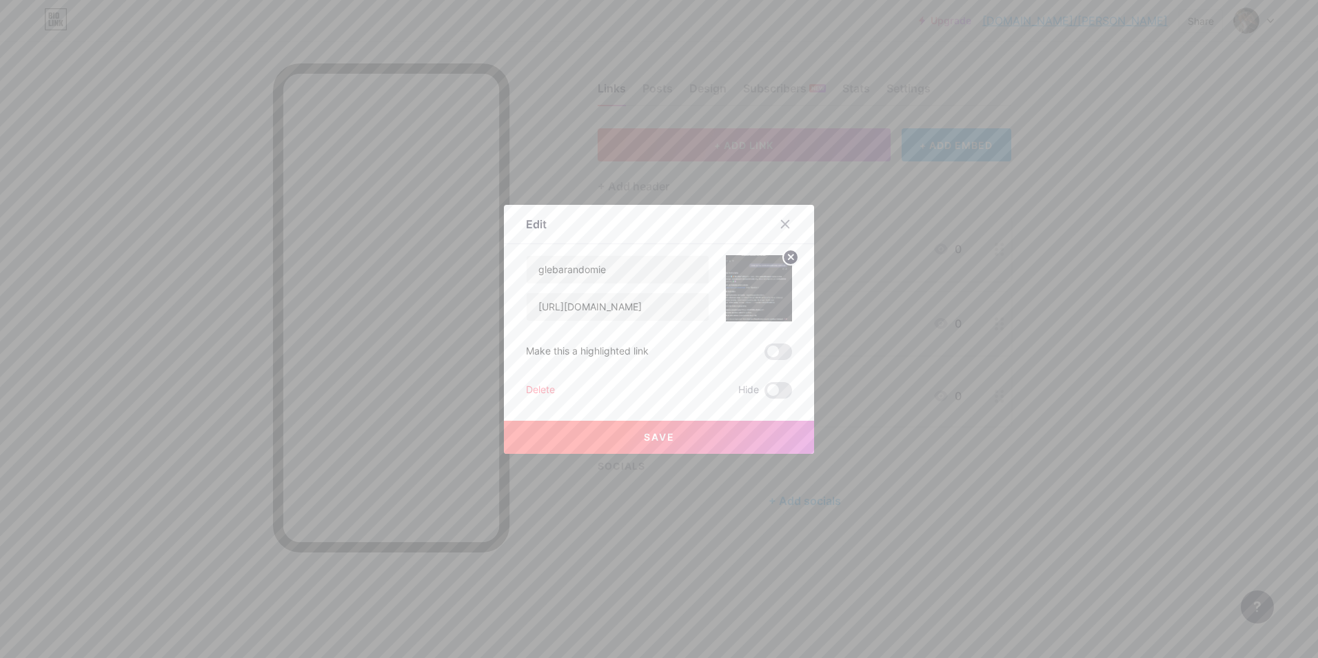
click at [782, 254] on icon at bounding box center [790, 257] width 17 height 17
click at [762, 276] on rect at bounding box center [756, 278] width 22 height 22
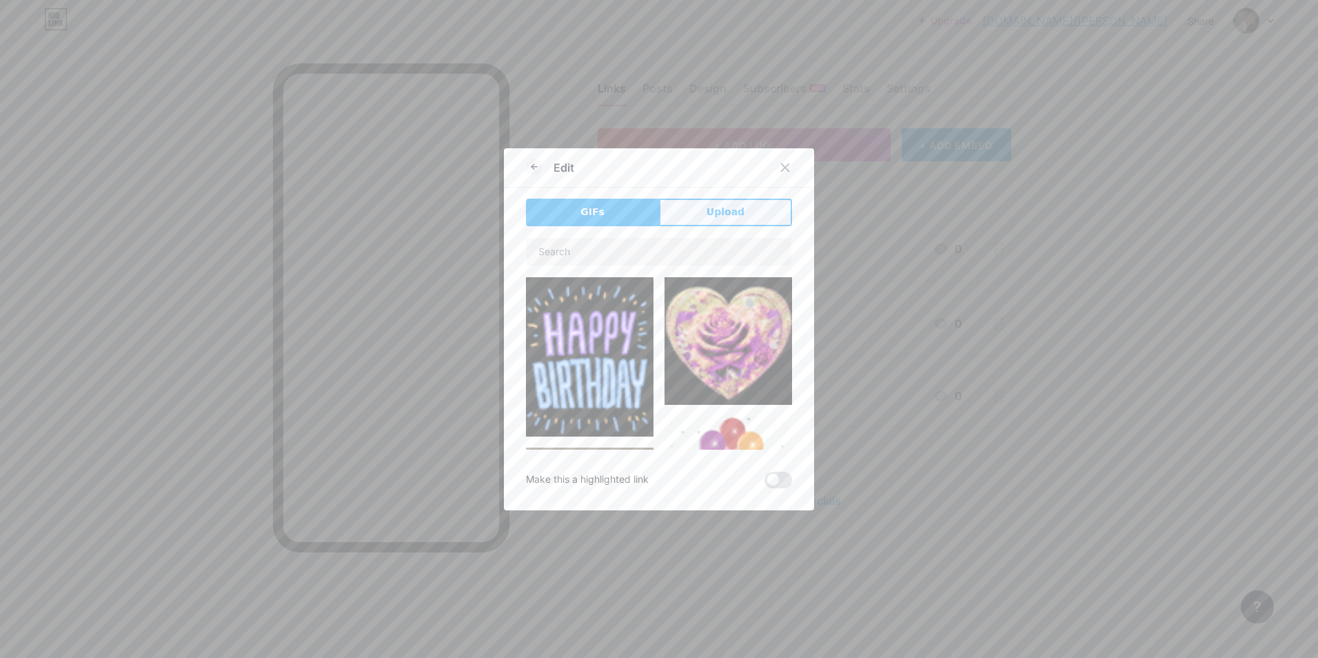
click at [677, 209] on button "Upload" at bounding box center [725, 213] width 133 height 28
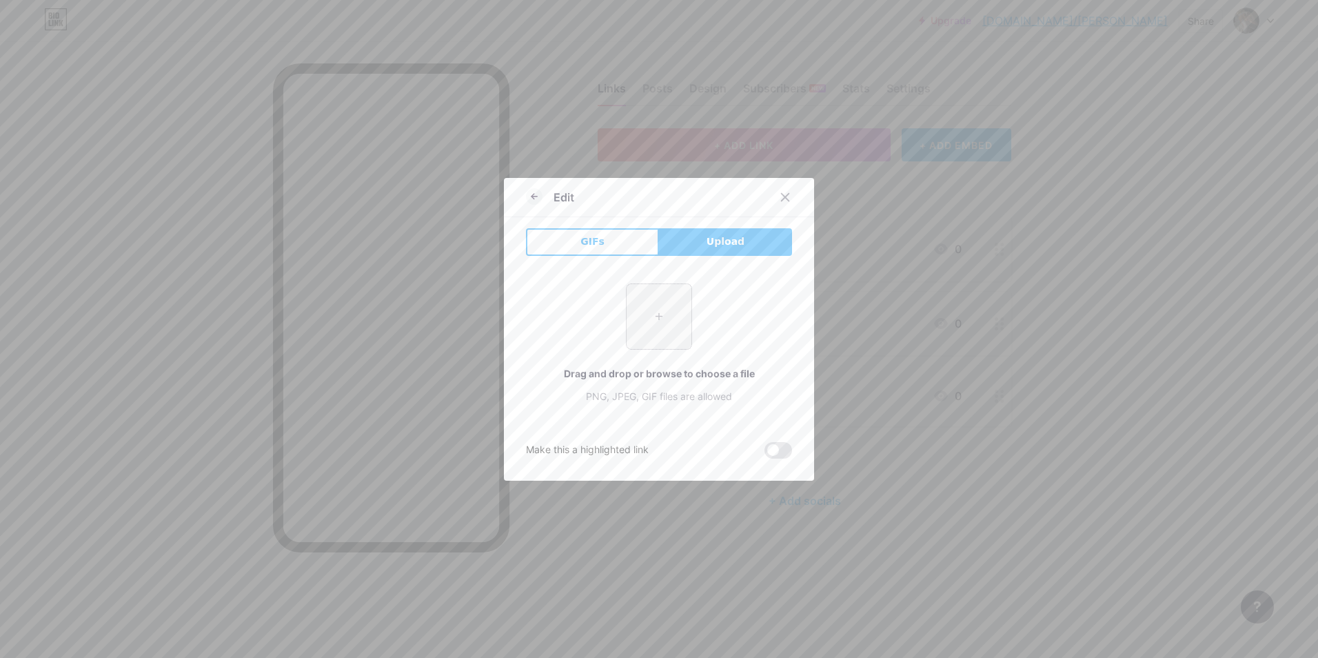
click at [642, 321] on input "file" at bounding box center [659, 316] width 65 height 65
type input "C:\fakepath\lil-durk-money.gif"
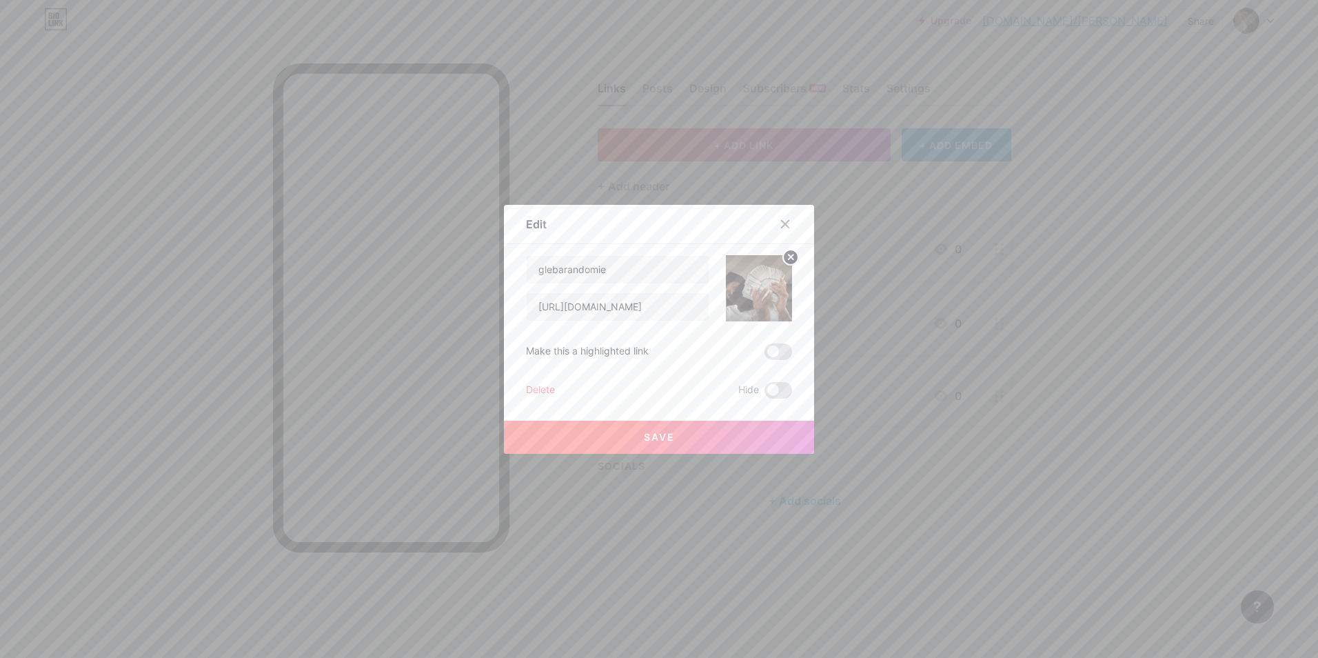
click at [706, 444] on button "Save" at bounding box center [659, 436] width 310 height 33
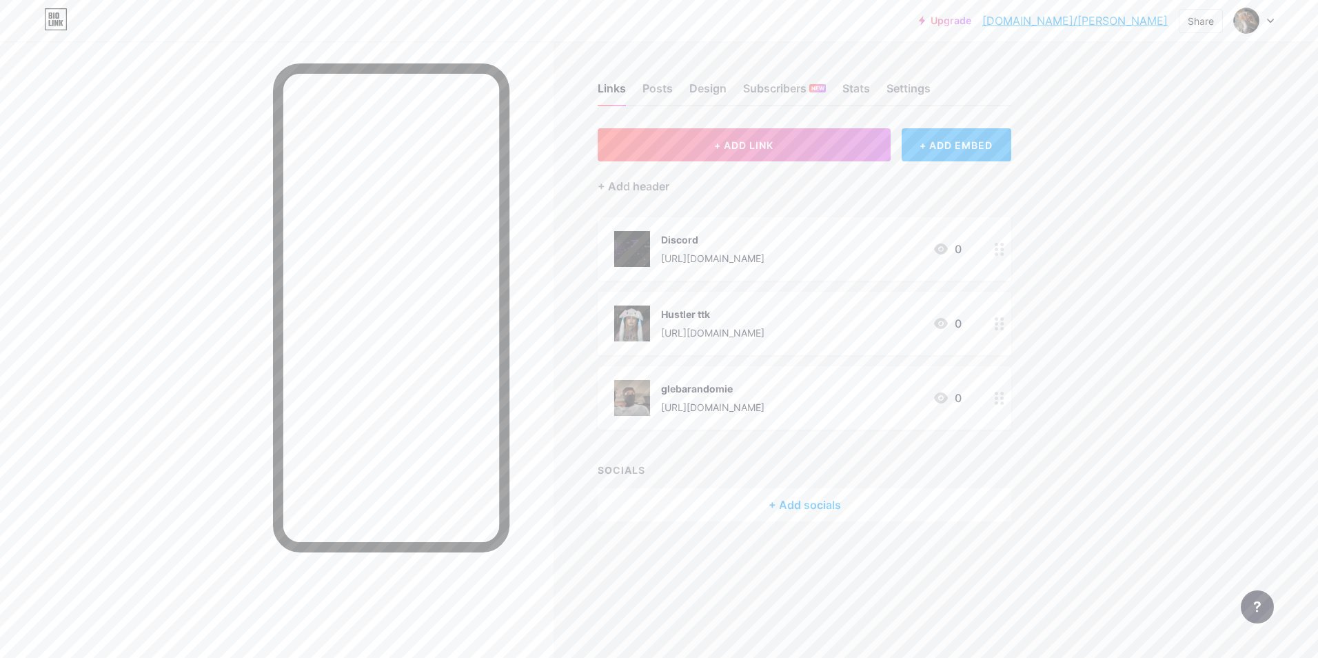
click at [926, 153] on div "+ ADD EMBED" at bounding box center [957, 144] width 110 height 33
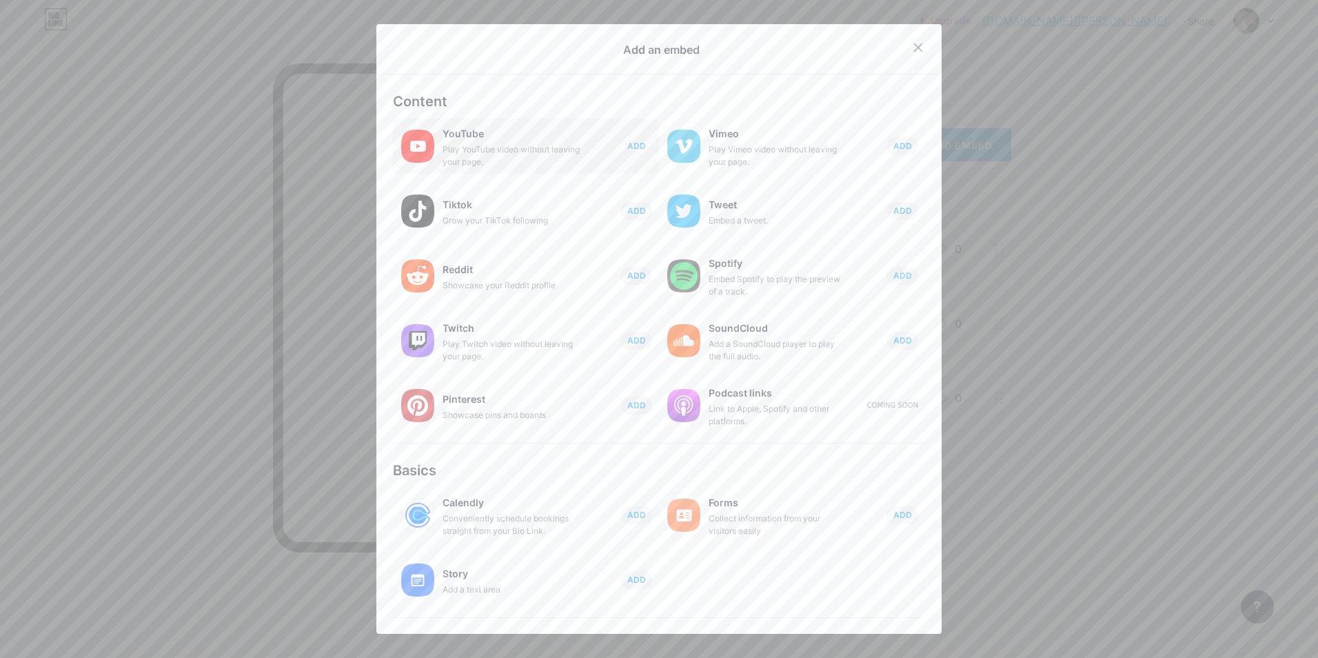
click at [622, 152] on button "ADD" at bounding box center [636, 146] width 32 height 18
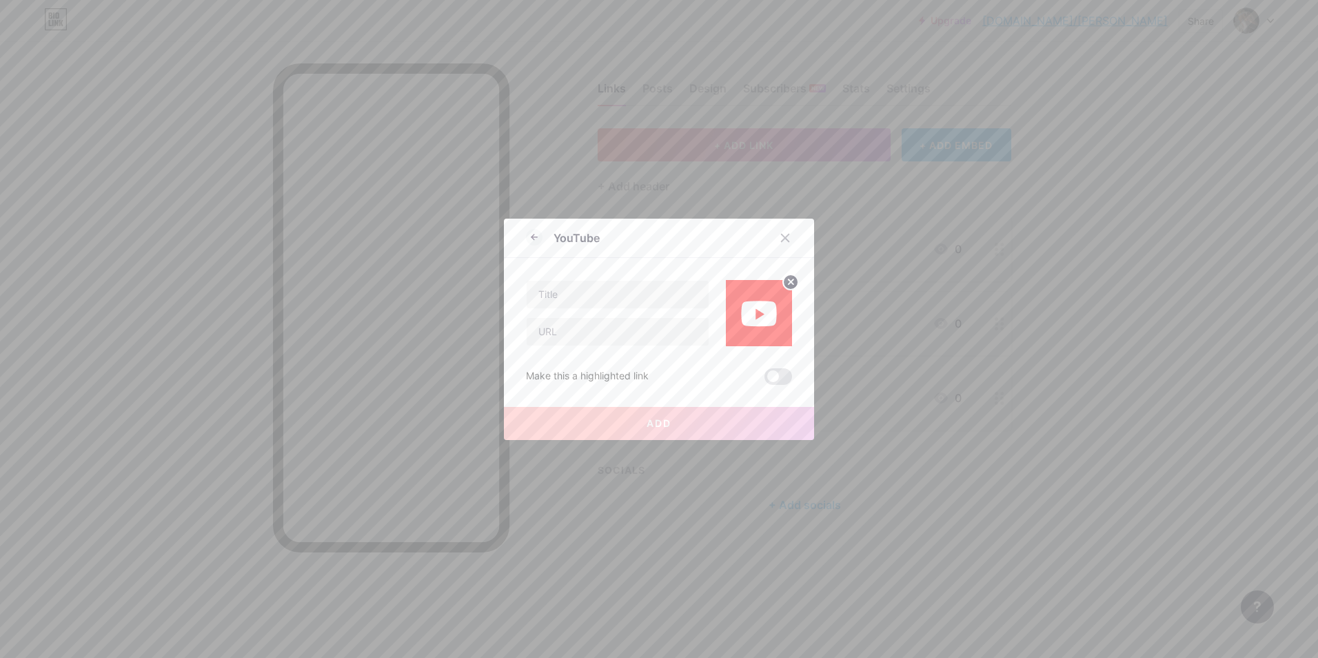
click at [630, 310] on div at bounding box center [617, 313] width 183 height 66
click at [630, 301] on input "text" at bounding box center [618, 295] width 182 height 28
click at [773, 238] on div at bounding box center [785, 237] width 25 height 25
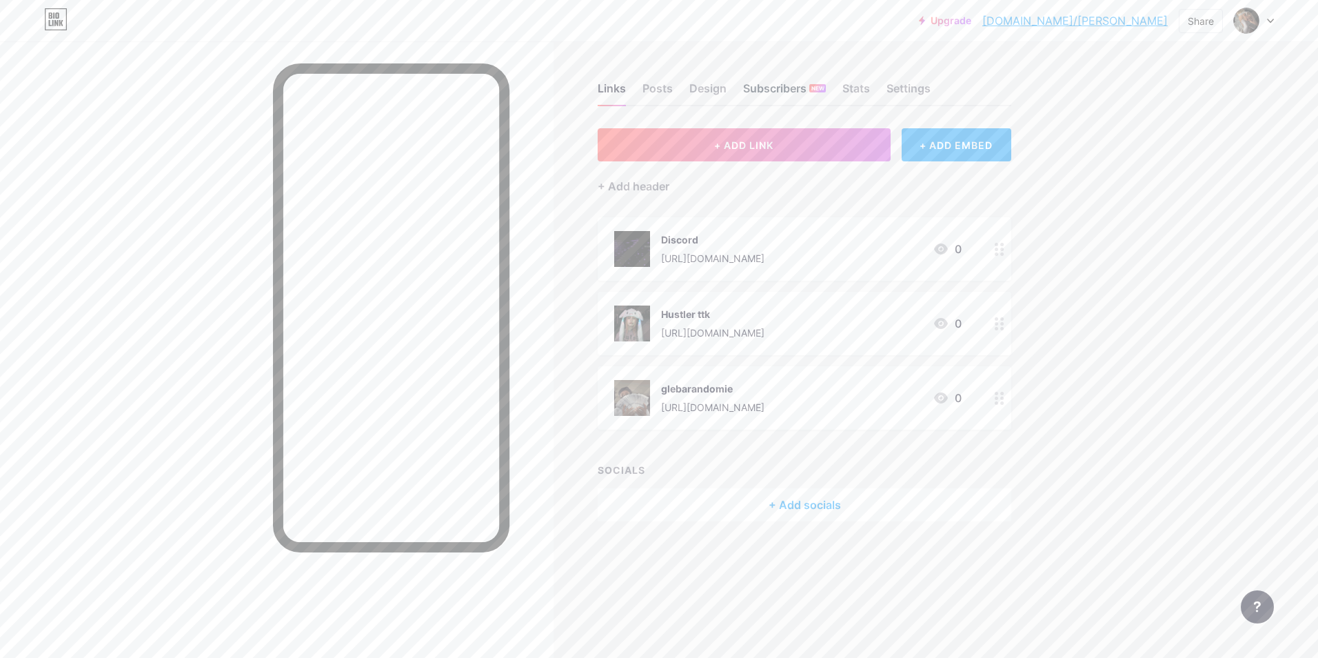
click at [766, 88] on div "Subscribers NEW" at bounding box center [784, 92] width 83 height 25
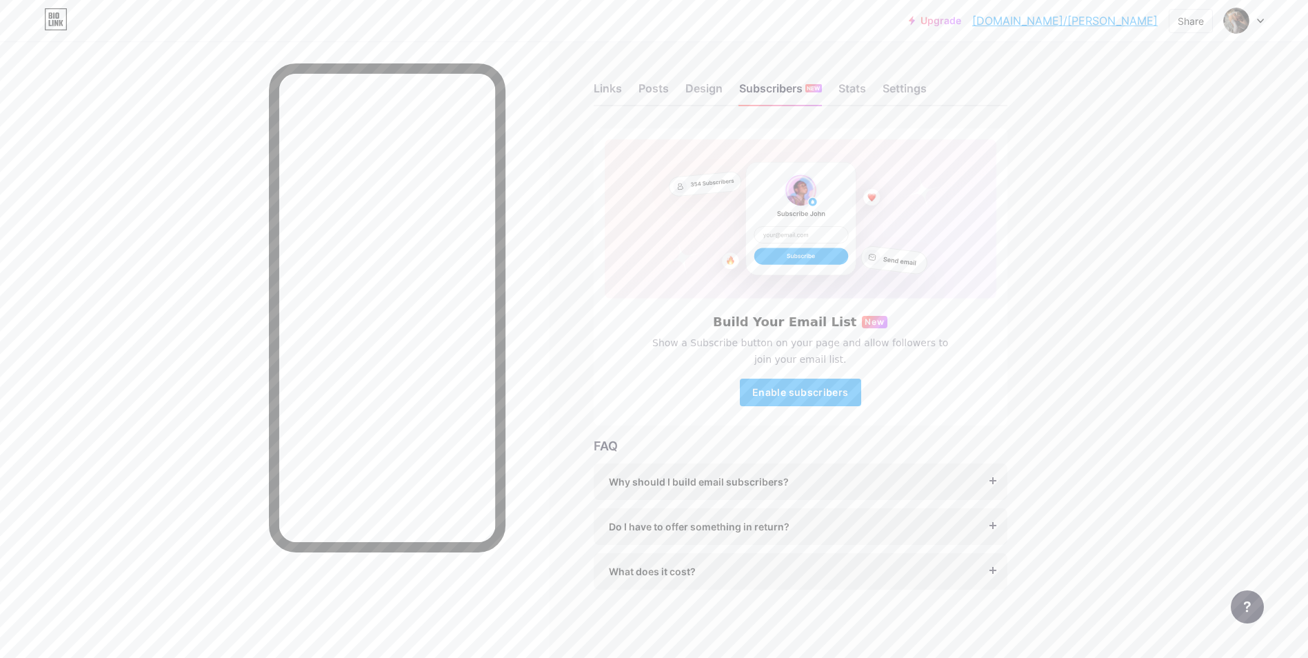
click at [633, 90] on div "Links Posts Design Subscribers NEW Stats Settings" at bounding box center [800, 82] width 414 height 48
click at [660, 94] on div "Posts" at bounding box center [653, 92] width 30 height 25
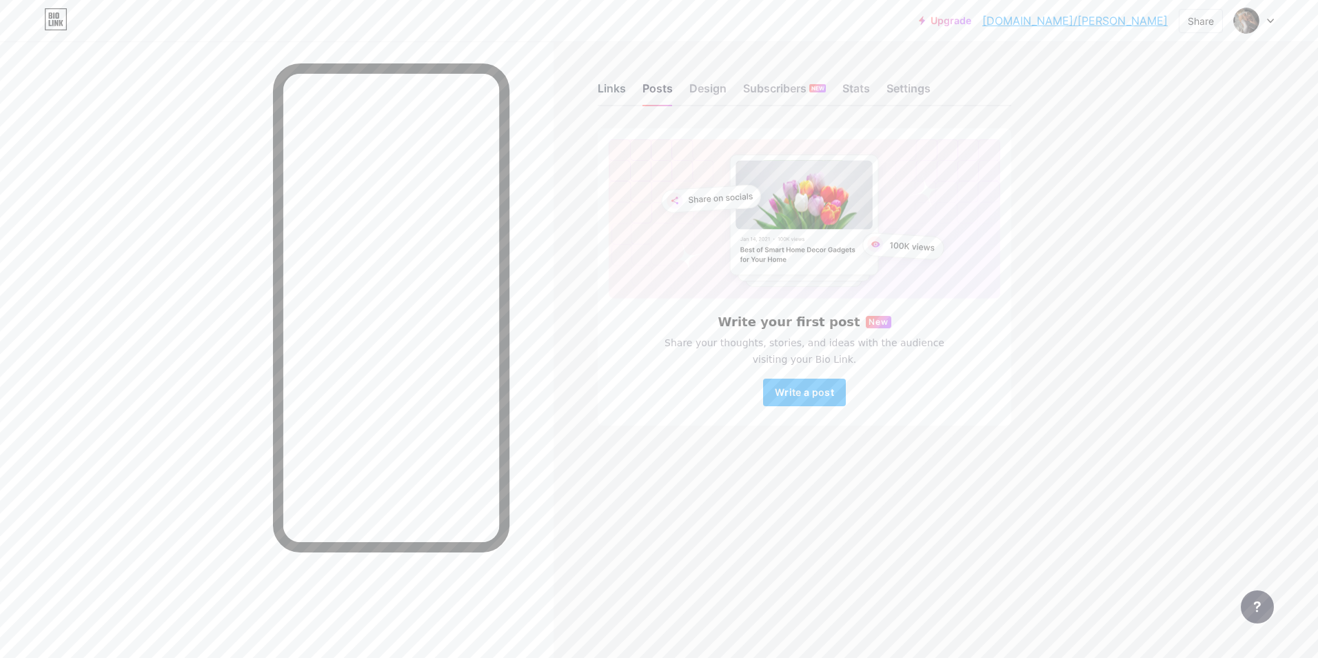
click at [612, 96] on div "Links" at bounding box center [612, 92] width 28 height 25
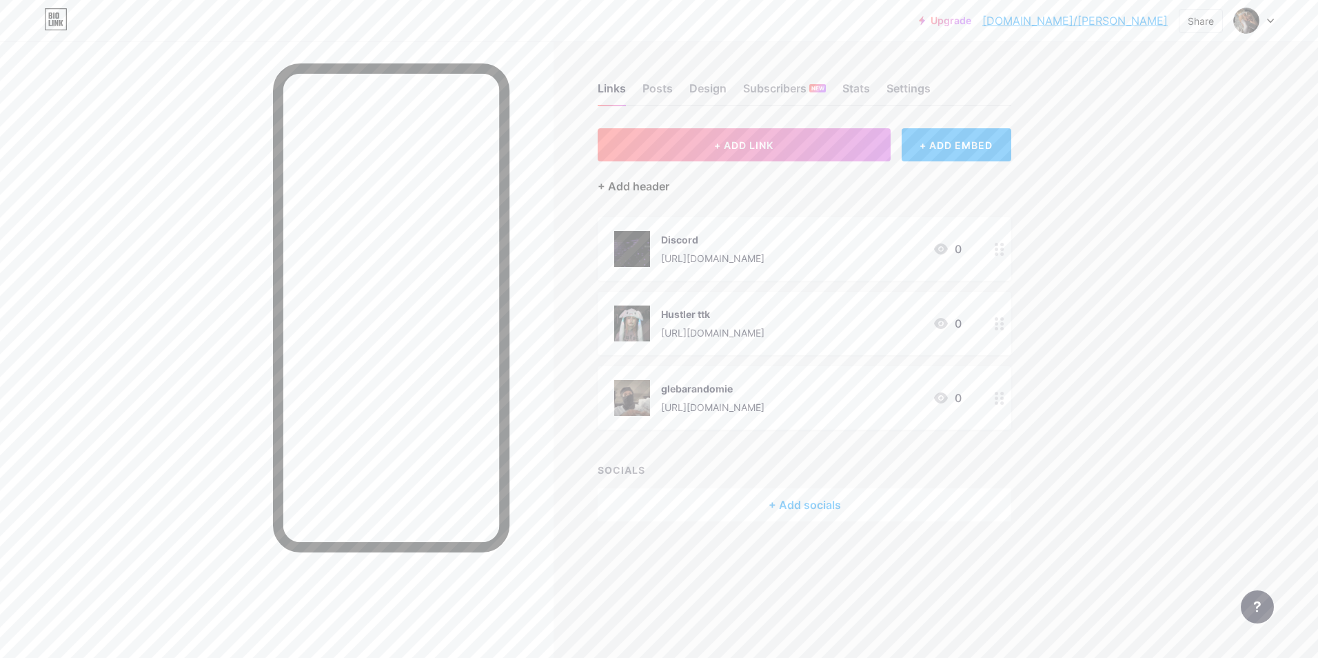
click at [653, 192] on div "+ Add header" at bounding box center [634, 186] width 72 height 17
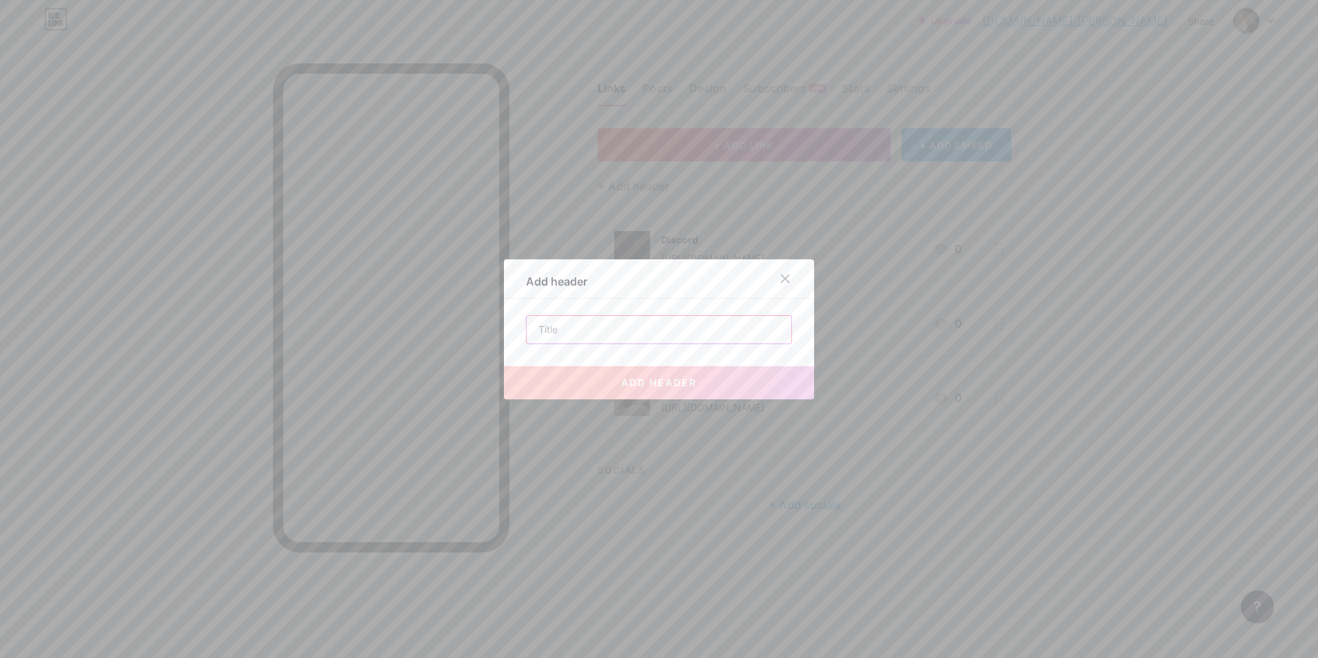
click at [684, 334] on input "text" at bounding box center [659, 330] width 265 height 28
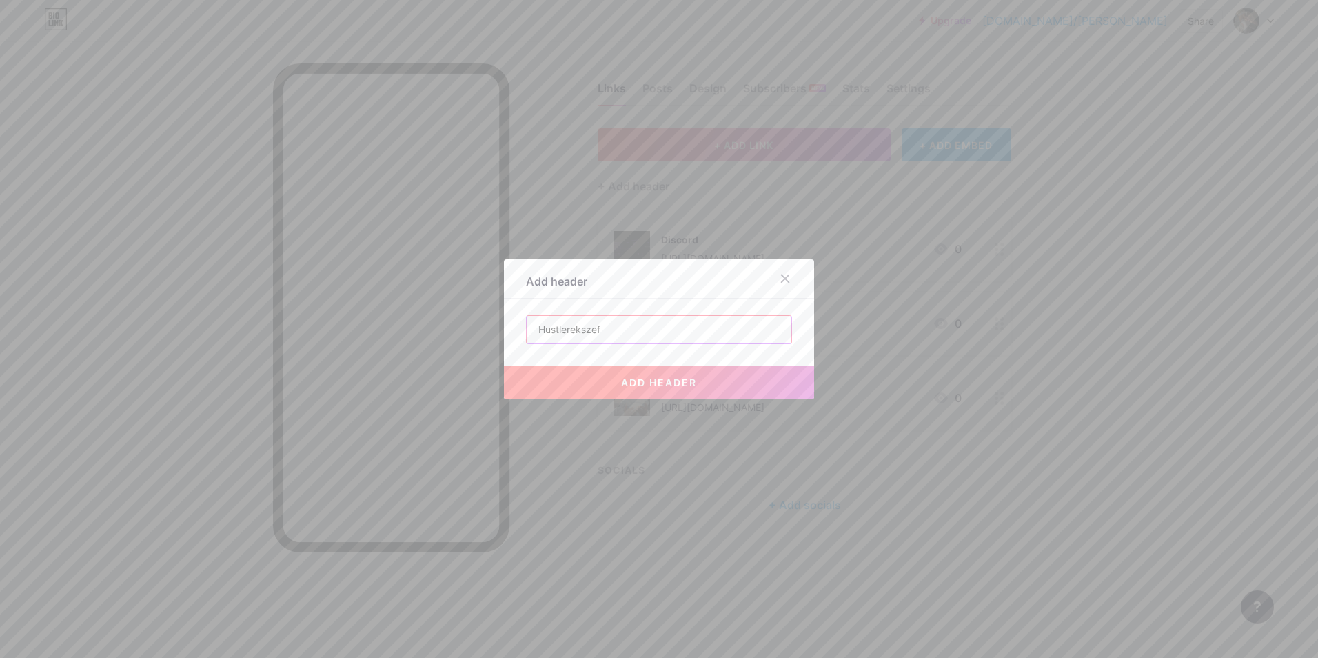
type input "Hustlerekszef"
click at [706, 388] on button "add header" at bounding box center [659, 382] width 310 height 33
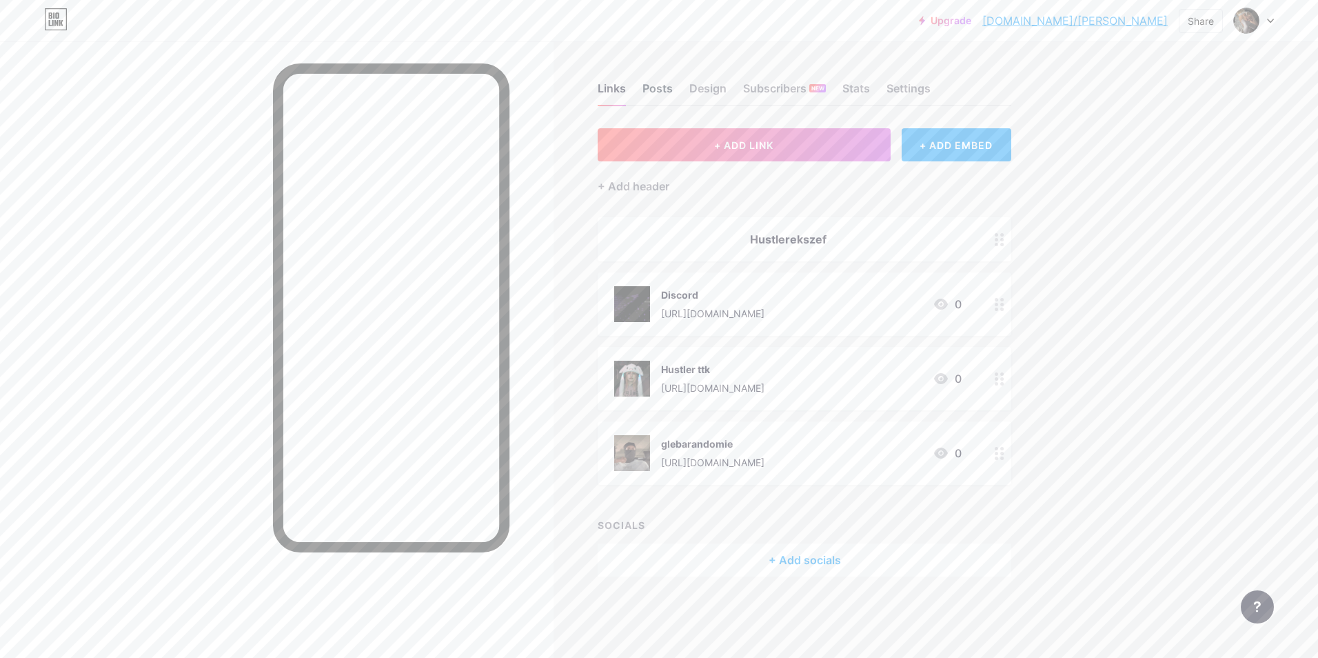
click at [666, 91] on div "Posts" at bounding box center [657, 92] width 30 height 25
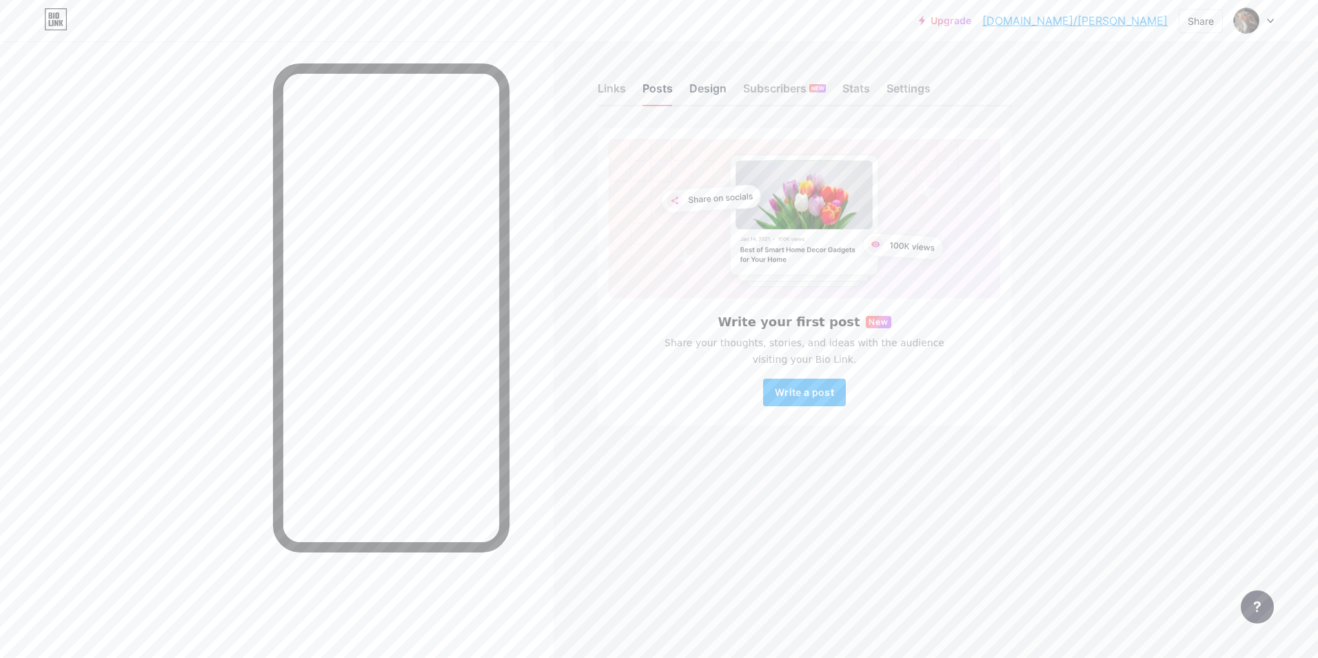
click at [720, 92] on div "Design" at bounding box center [707, 92] width 37 height 25
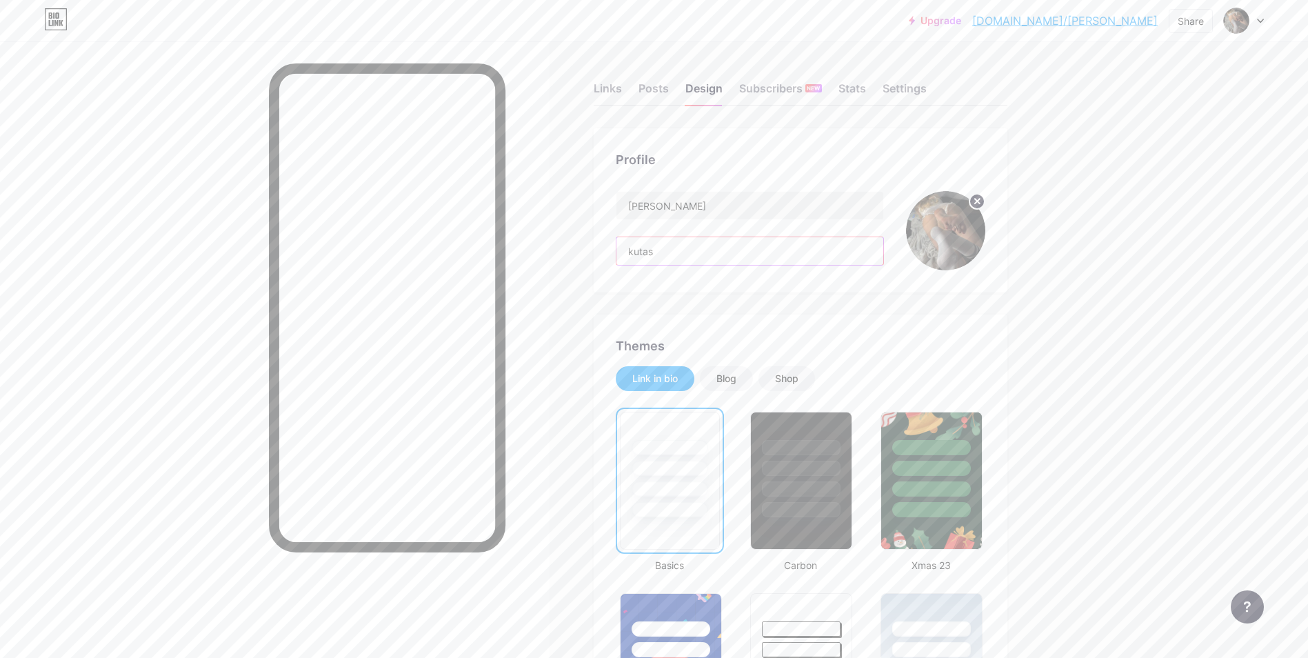
drag, startPoint x: 754, startPoint y: 254, endPoint x: 531, endPoint y: 258, distance: 223.3
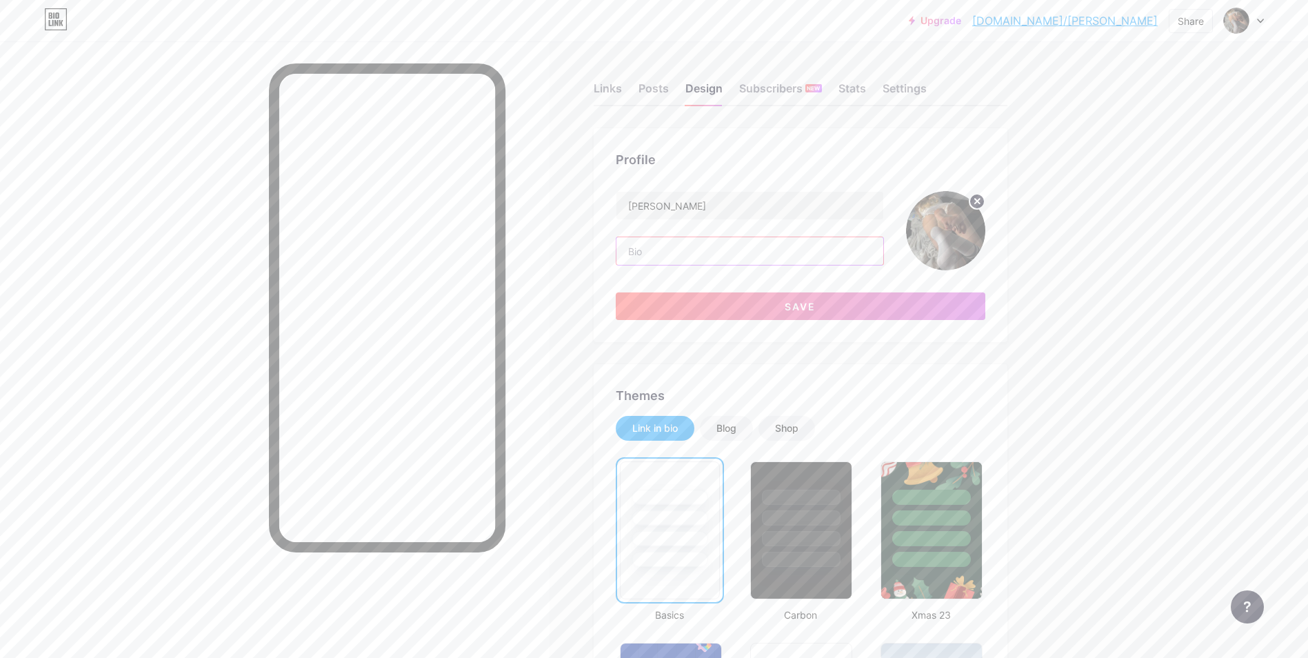
click at [658, 256] on input "text" at bounding box center [749, 251] width 267 height 28
type input "nie wiem daj blik"
click at [786, 311] on button "Save" at bounding box center [800, 306] width 369 height 28
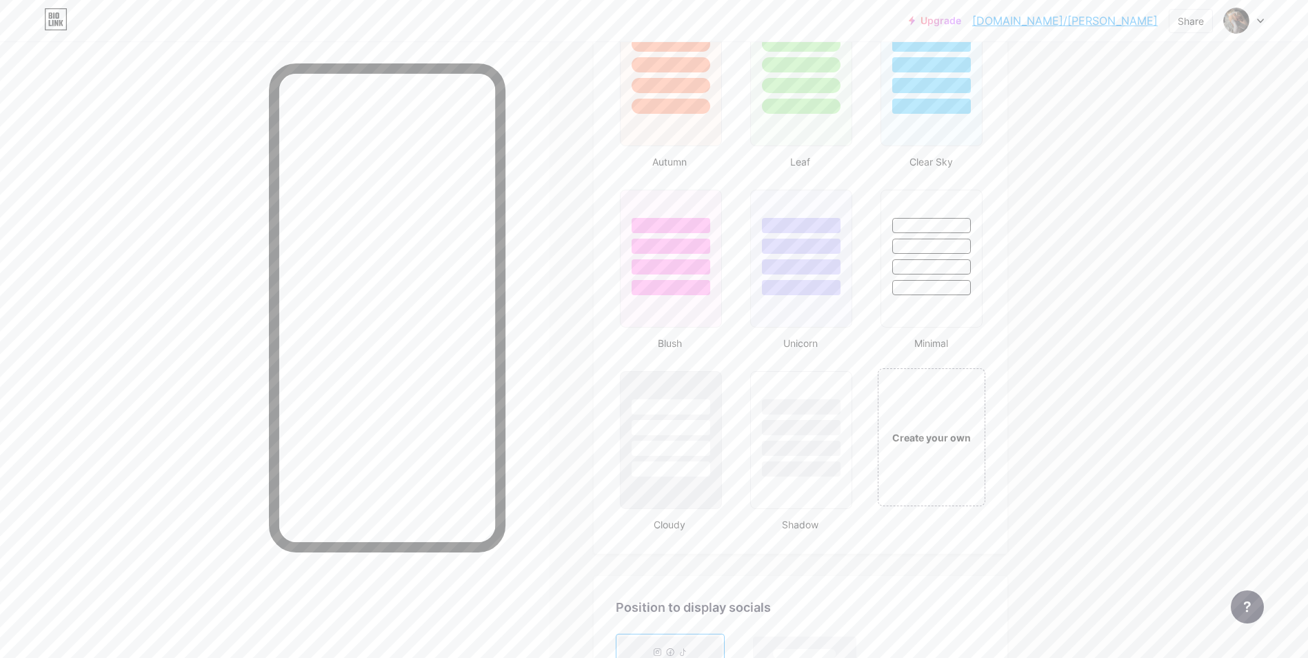
scroll to position [1447, 0]
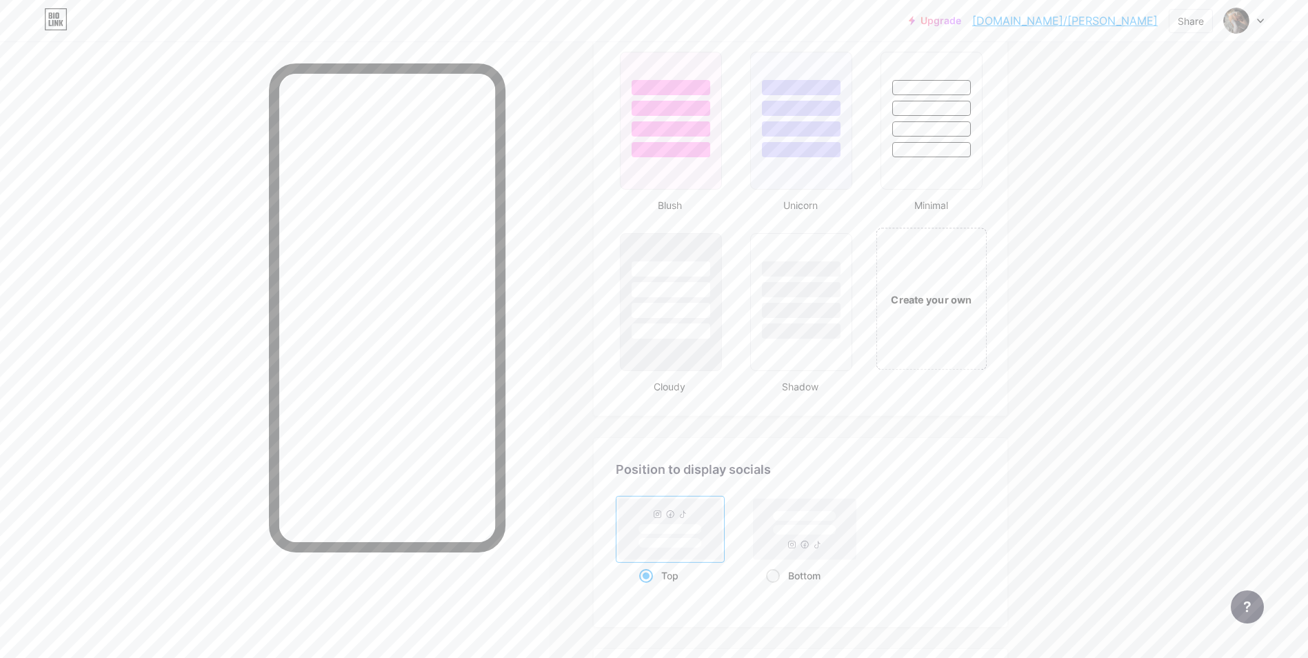
click at [913, 329] on div "Create your own" at bounding box center [931, 298] width 111 height 142
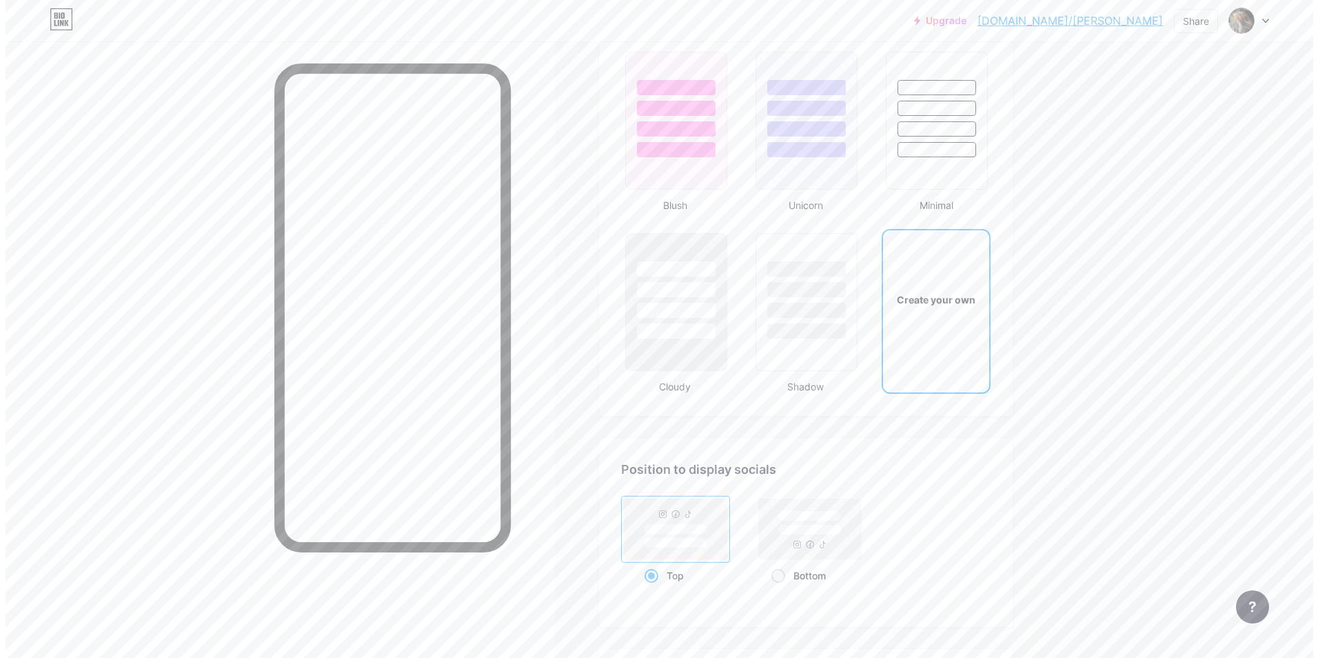
scroll to position [1830, 0]
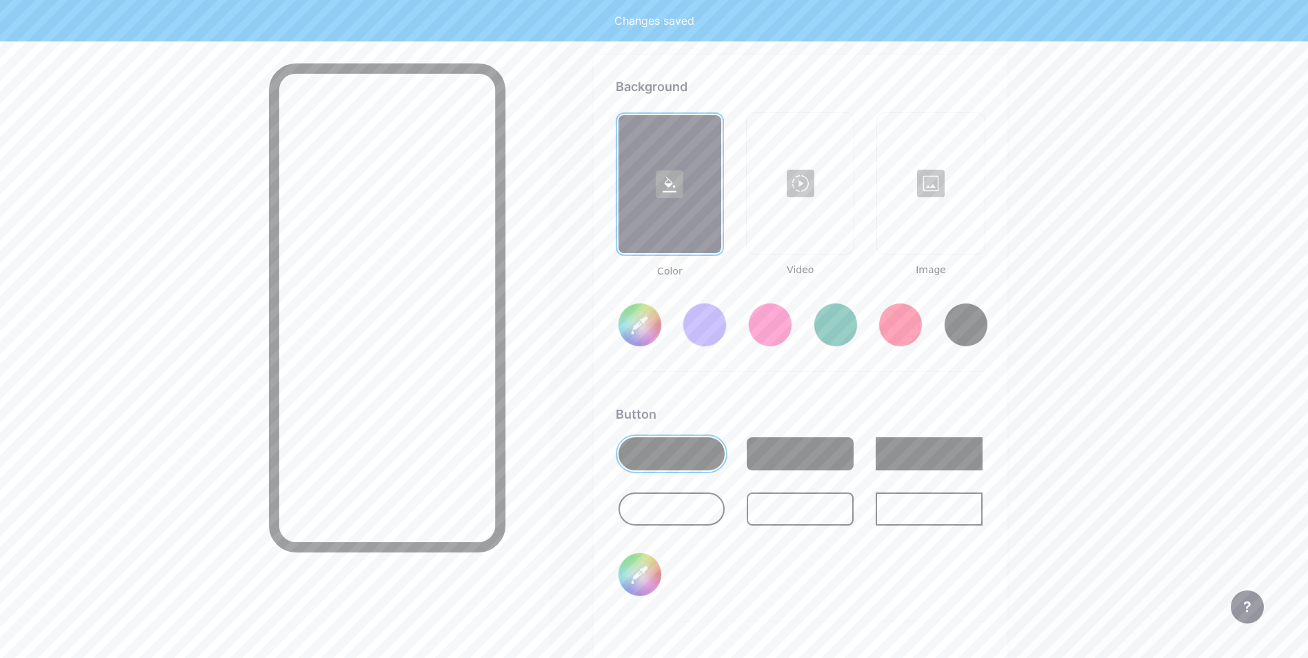
type input "#ffffff"
type input "#000000"
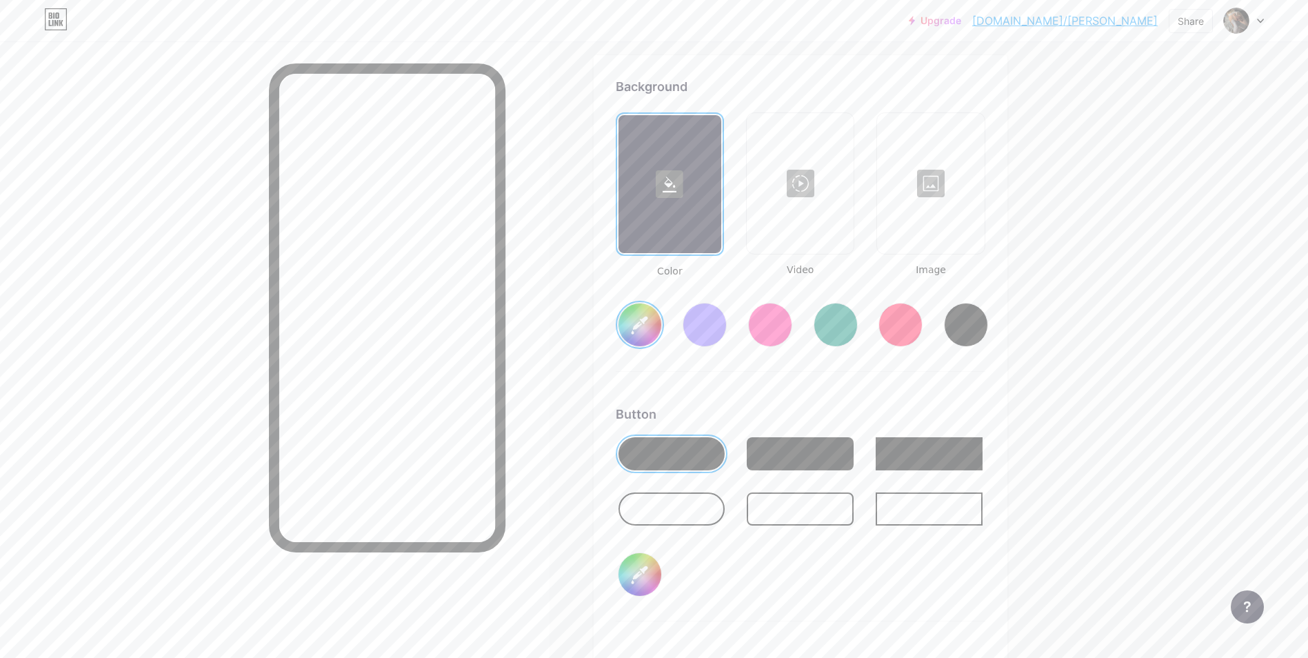
click at [813, 212] on div at bounding box center [800, 183] width 104 height 138
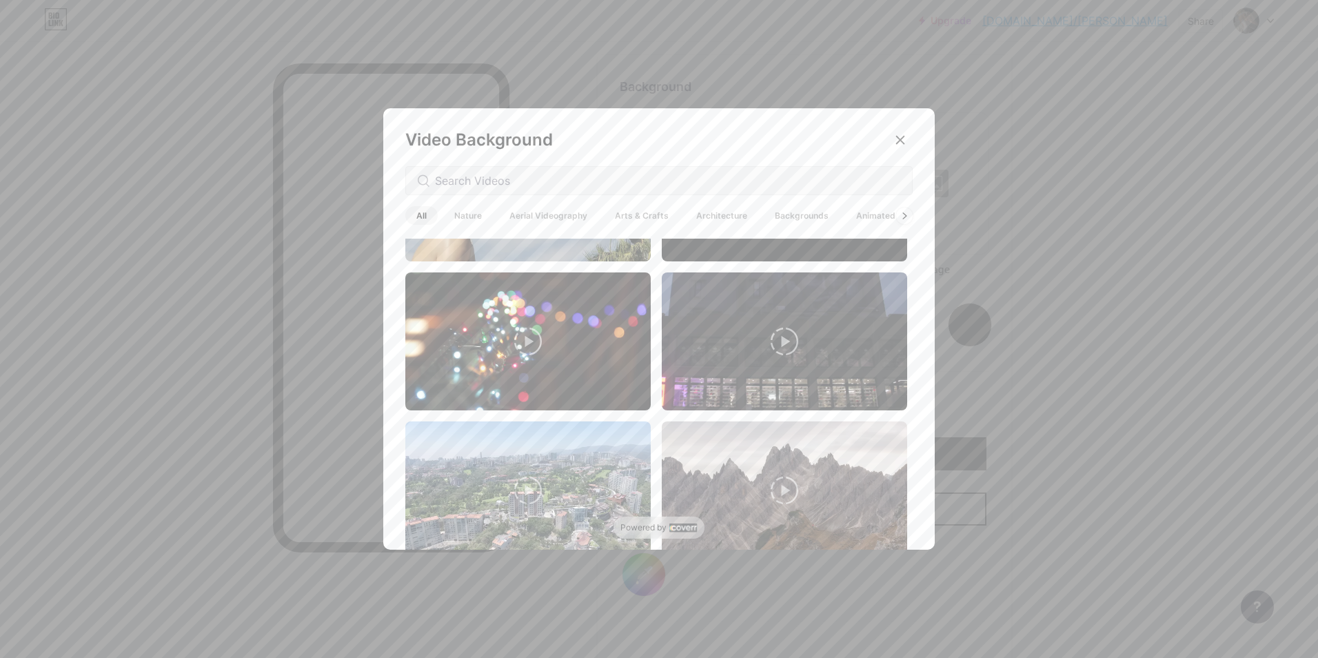
scroll to position [207, 0]
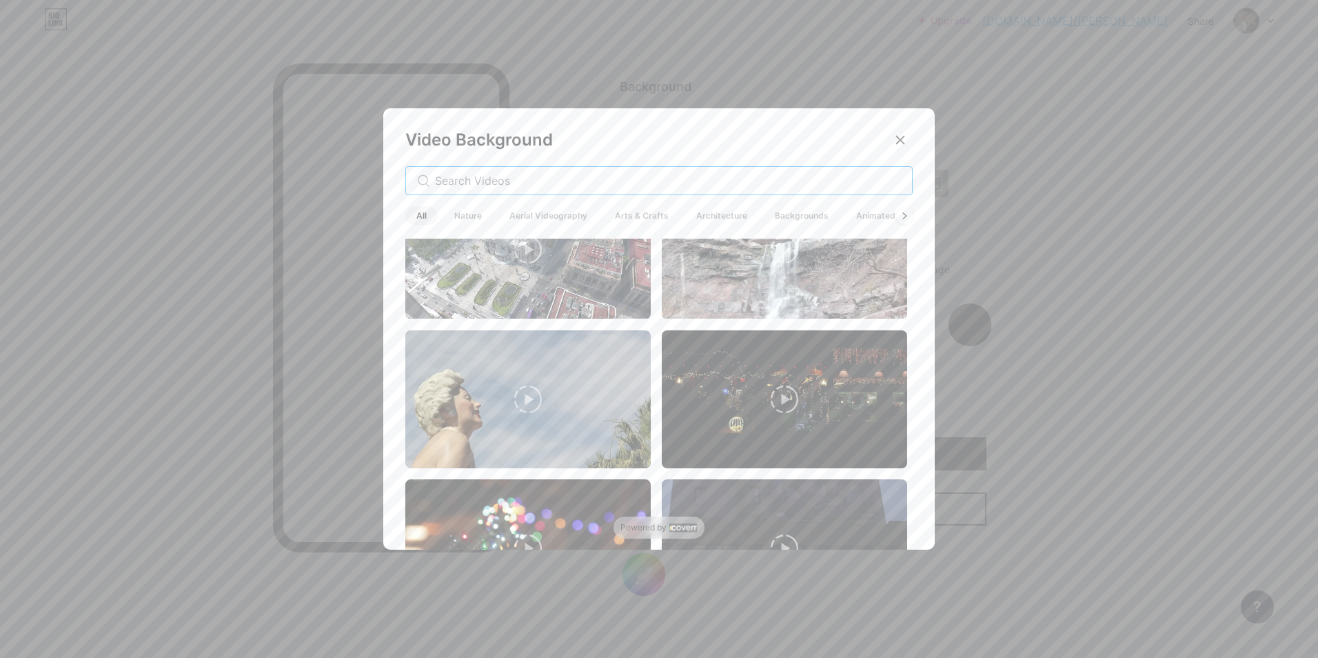
click at [520, 179] on input "text" at bounding box center [668, 180] width 466 height 17
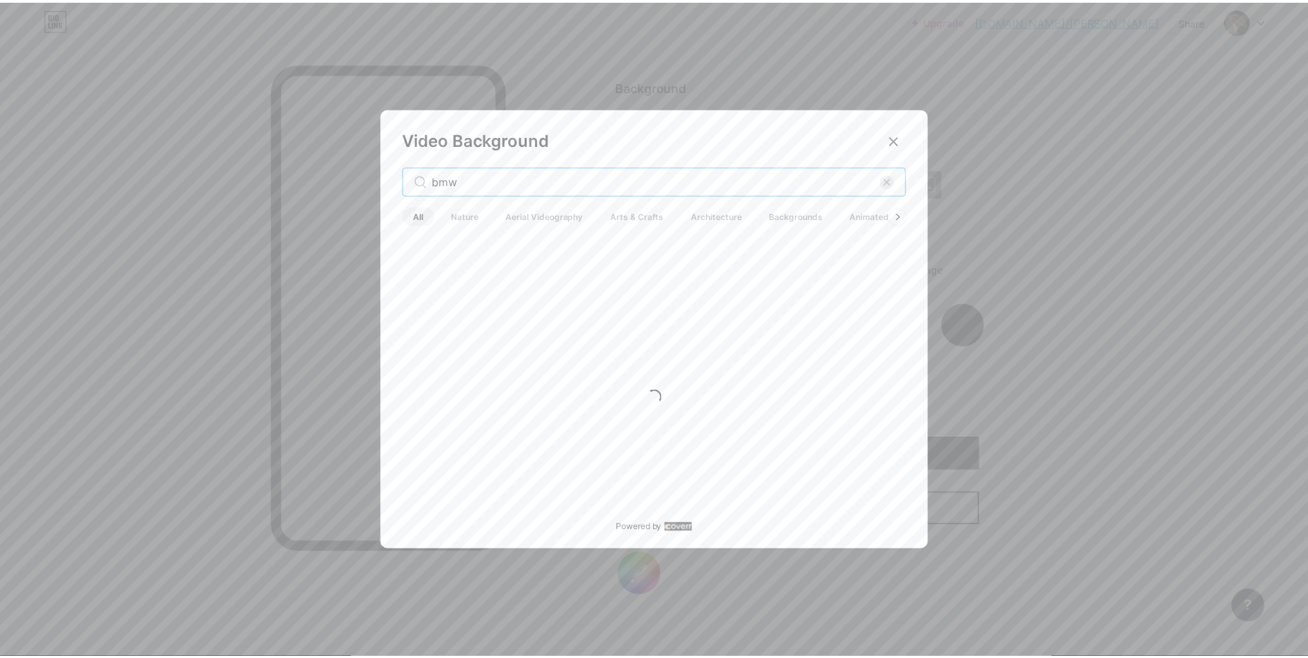
scroll to position [0, 0]
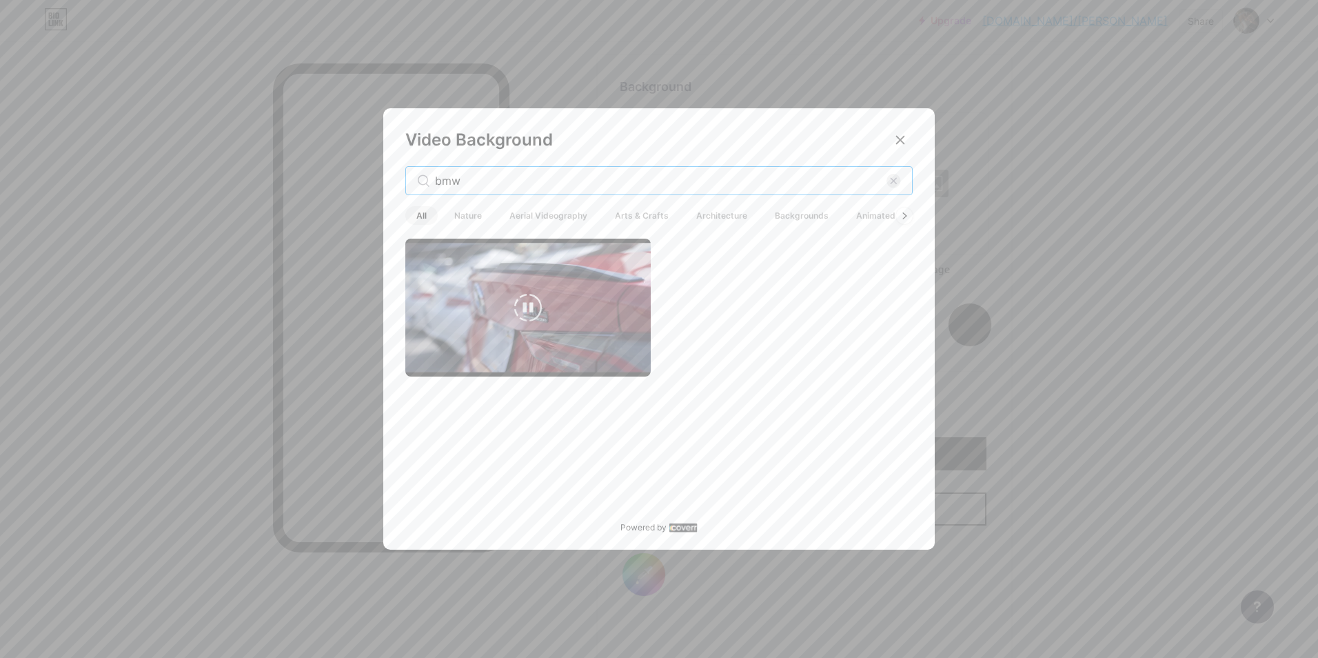
type input "bmw"
click at [539, 316] on video at bounding box center [527, 307] width 245 height 138
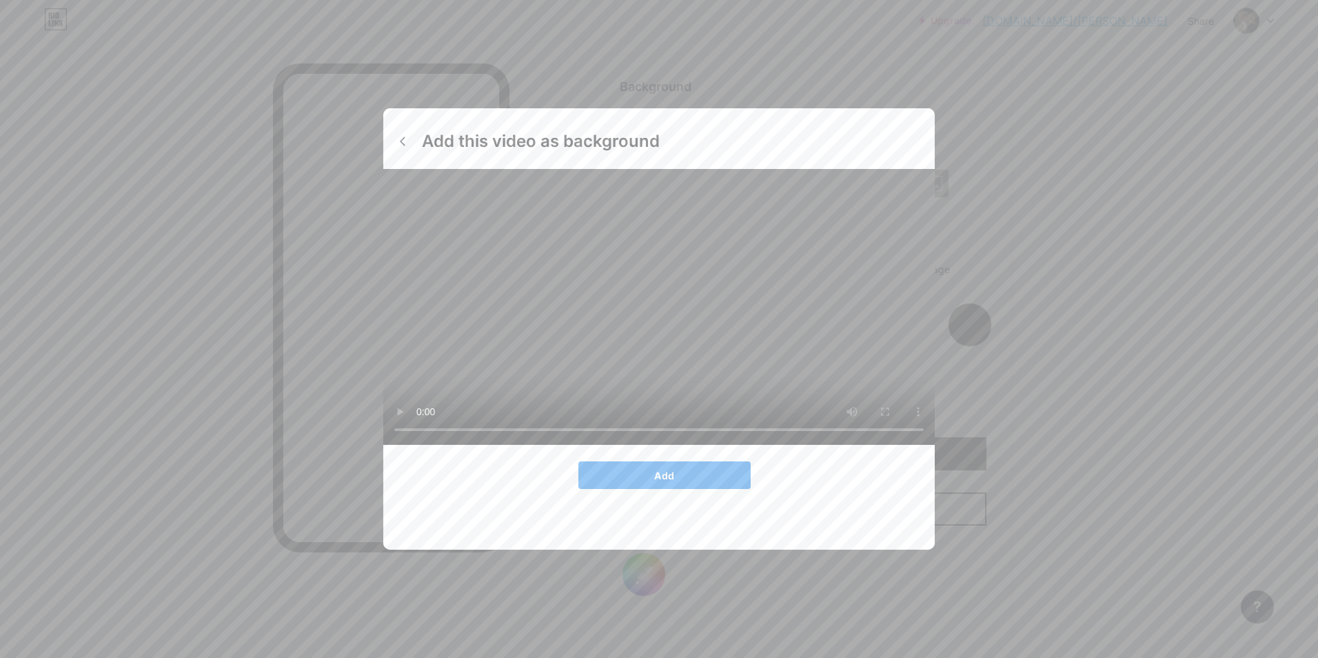
click at [667, 481] on span "Add" at bounding box center [664, 475] width 20 height 12
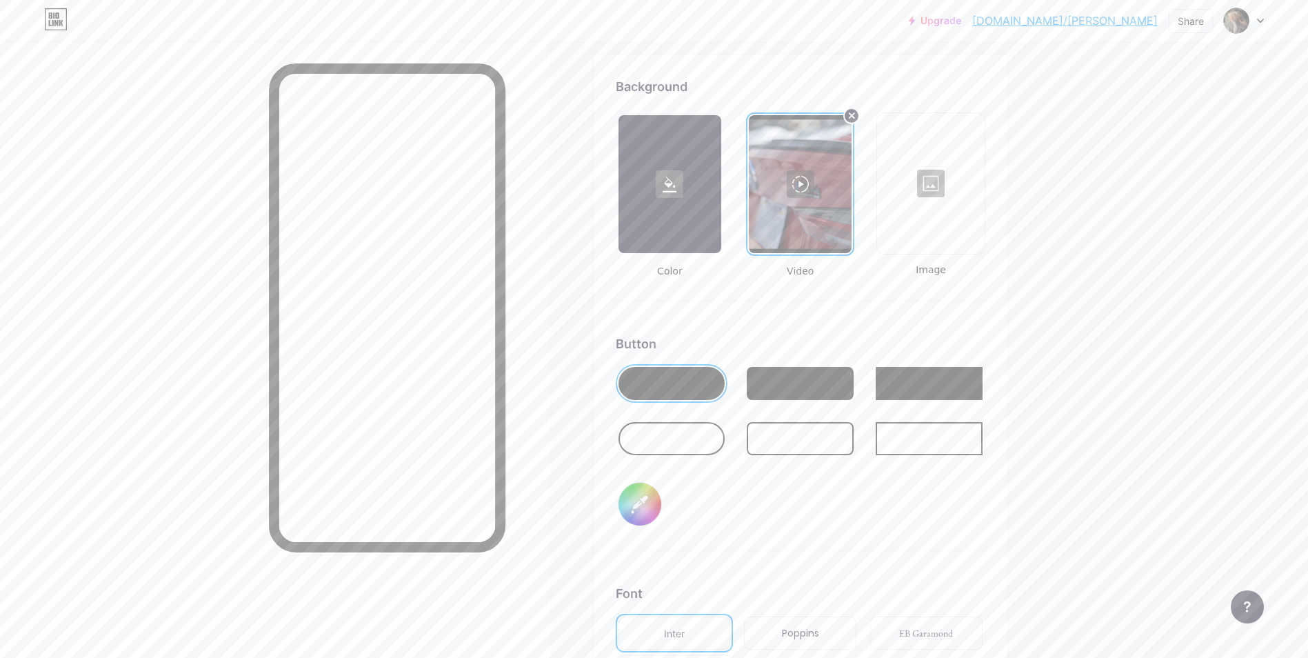
click at [815, 199] on div at bounding box center [800, 184] width 103 height 138
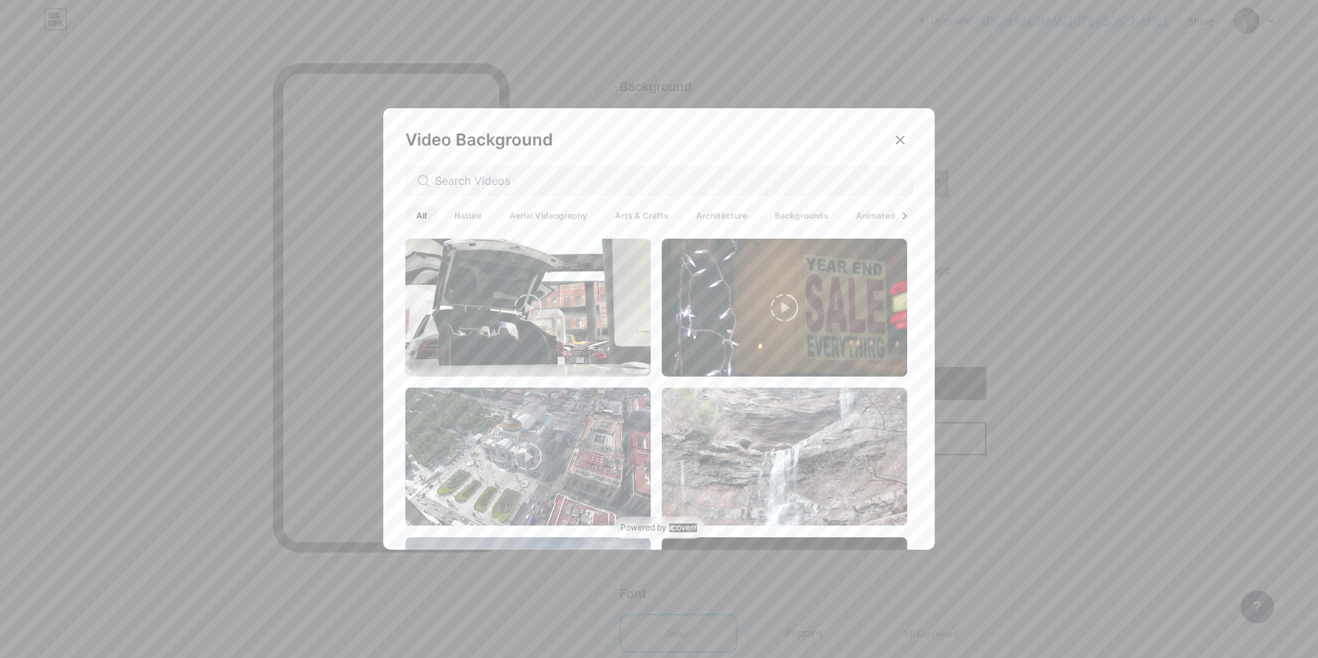
click at [803, 218] on span "Backgrounds" at bounding box center [802, 215] width 76 height 19
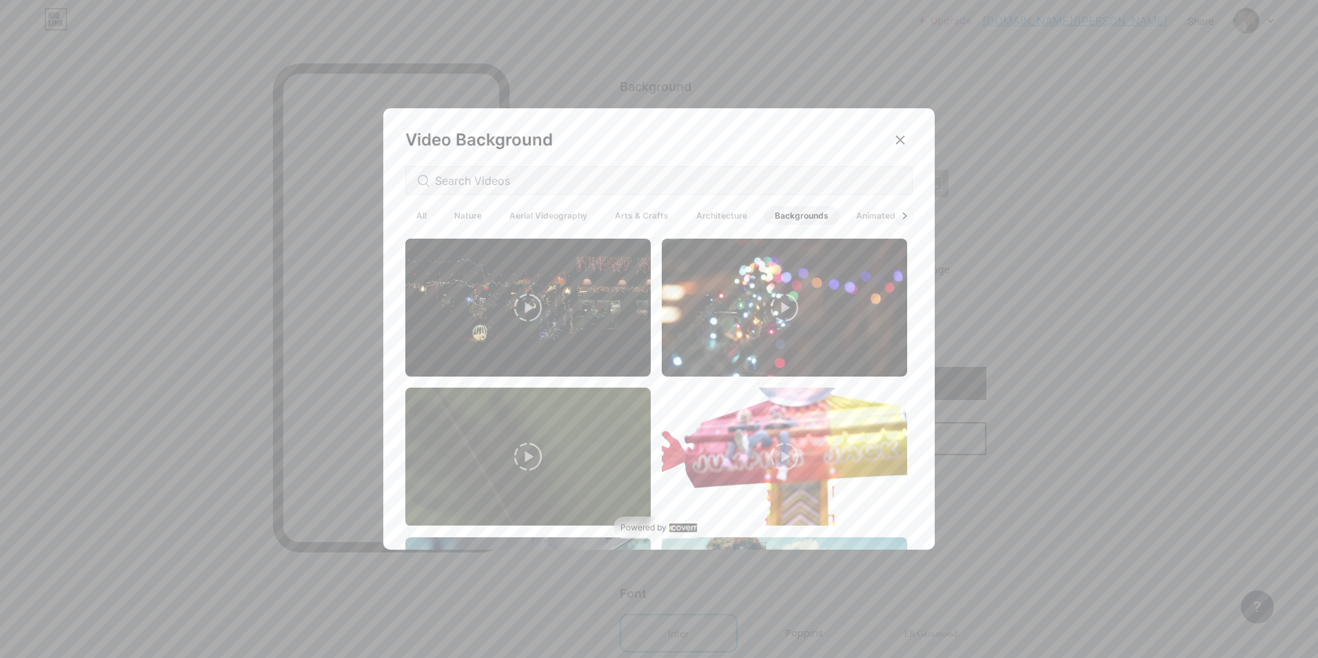
click at [527, 294] on icon at bounding box center [528, 308] width 28 height 28
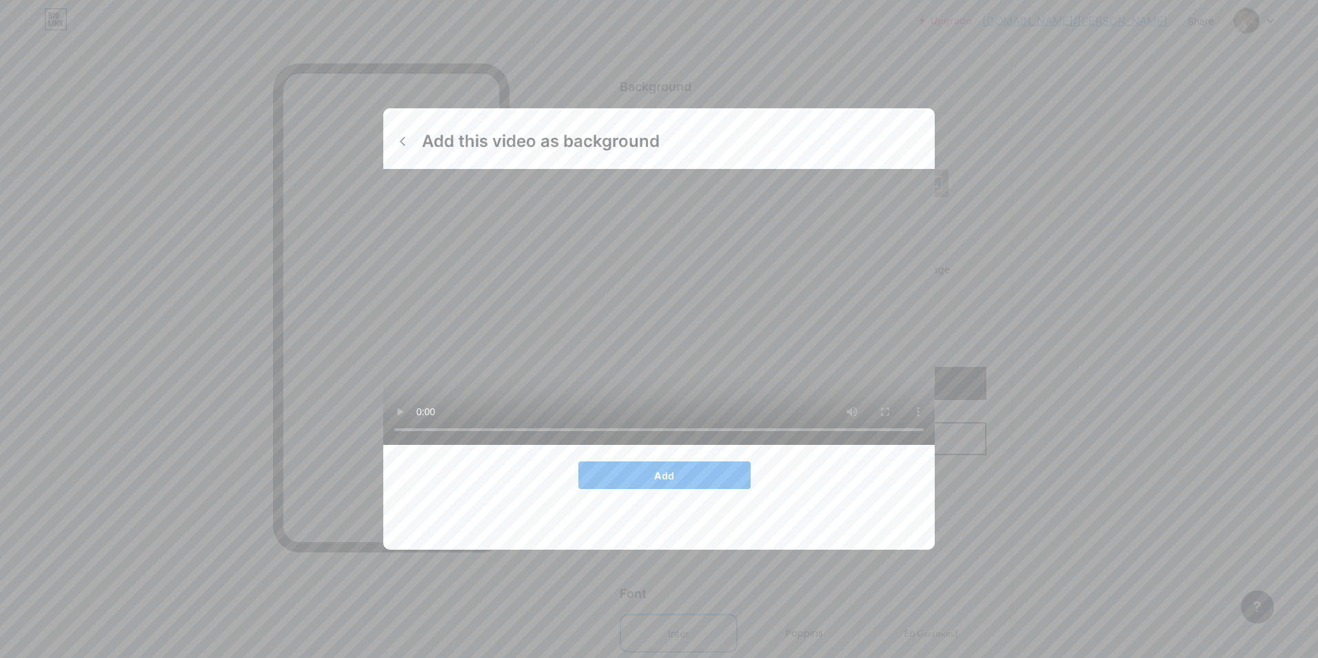
click at [650, 489] on button "Add" at bounding box center [664, 475] width 172 height 28
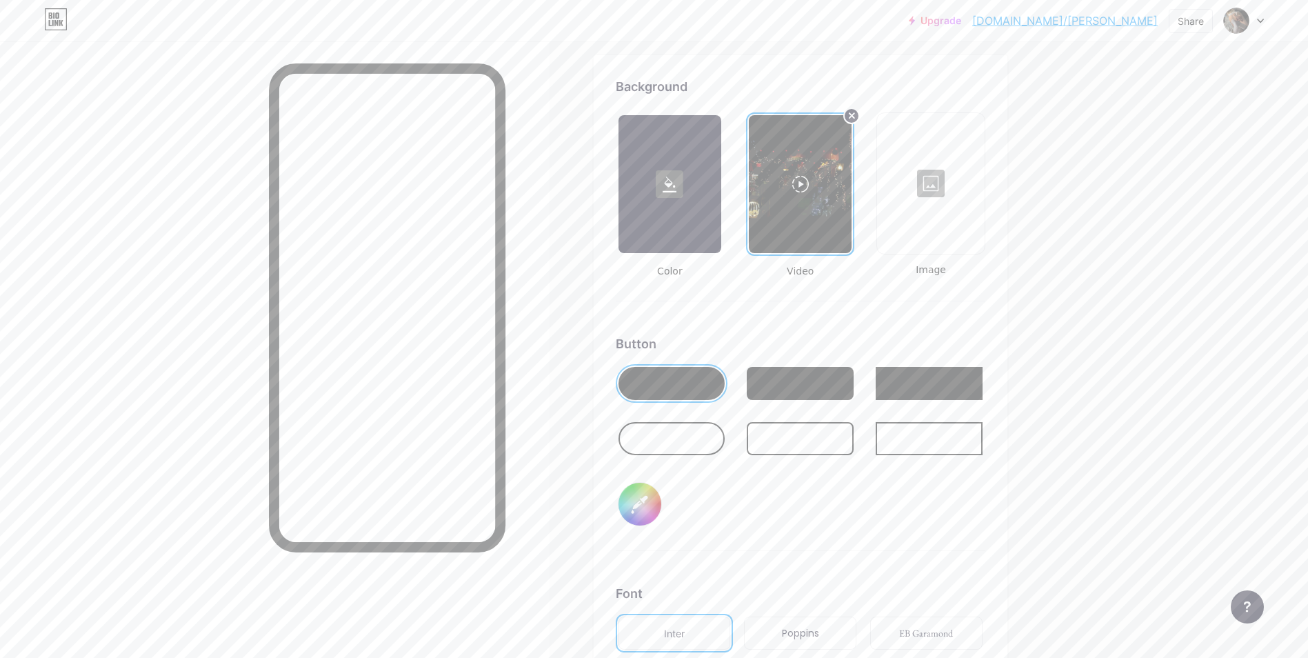
scroll to position [2037, 0]
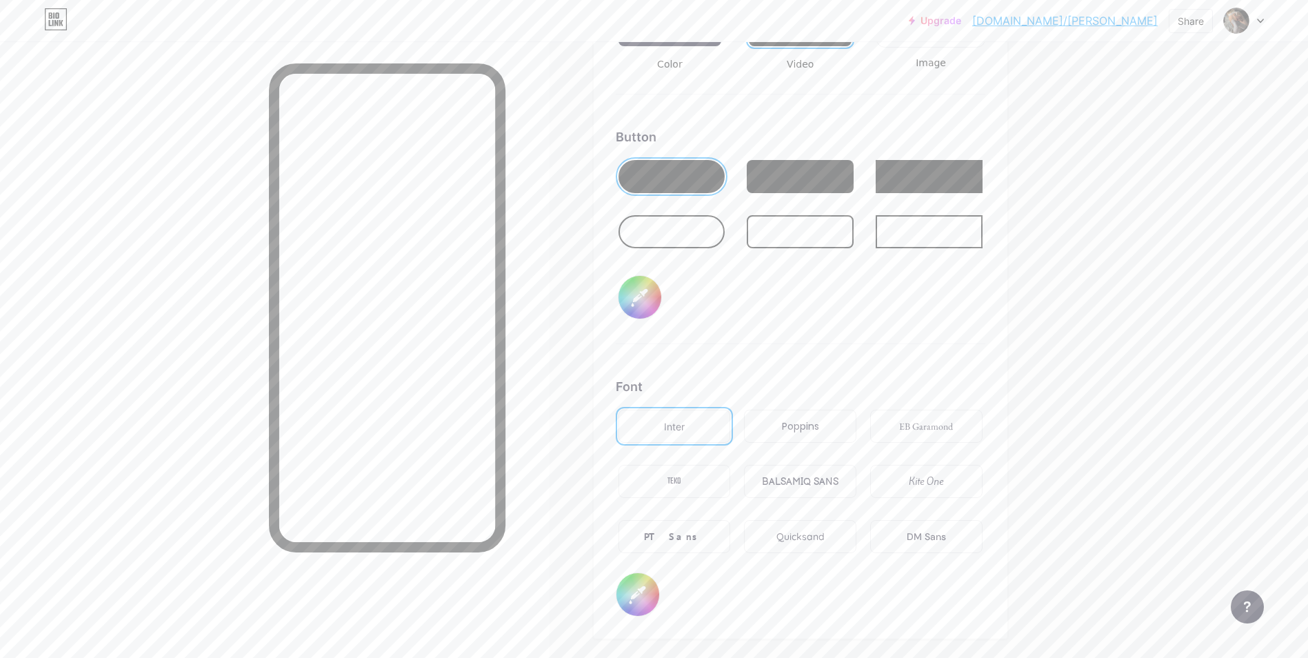
click at [780, 476] on div "BALSAMIQ SANS" at bounding box center [800, 481] width 77 height 14
click at [701, 523] on div "PT Sans" at bounding box center [674, 536] width 112 height 33
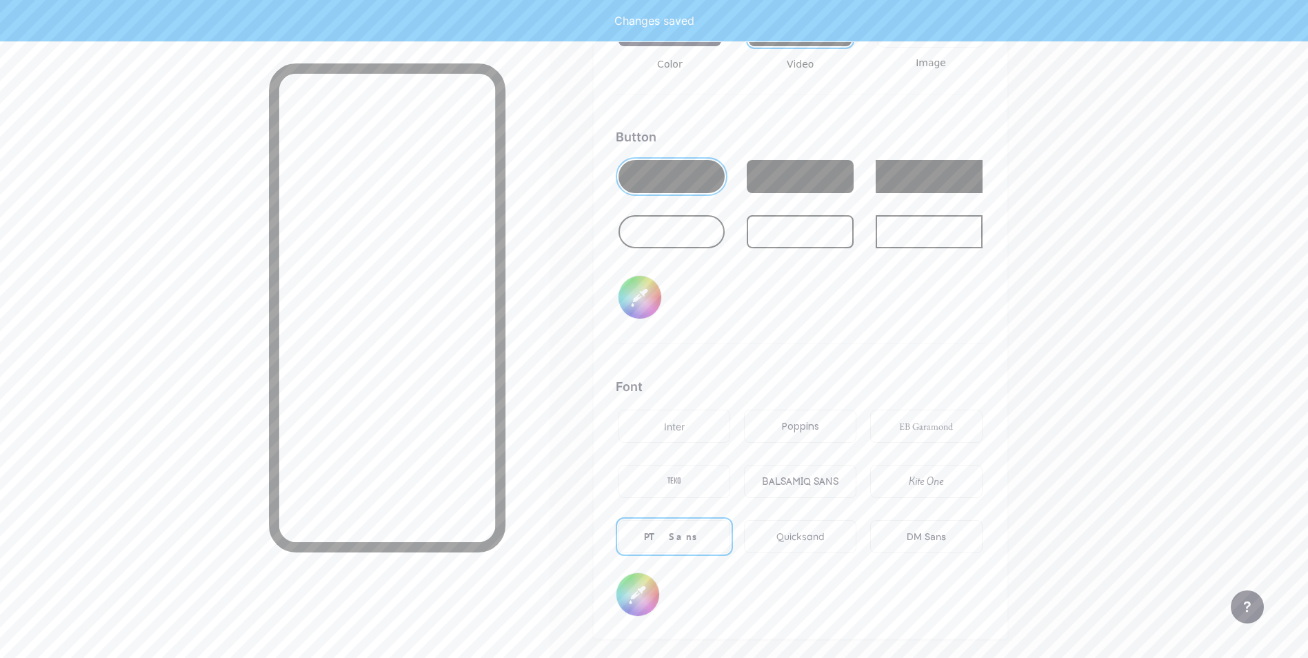
scroll to position [1899, 0]
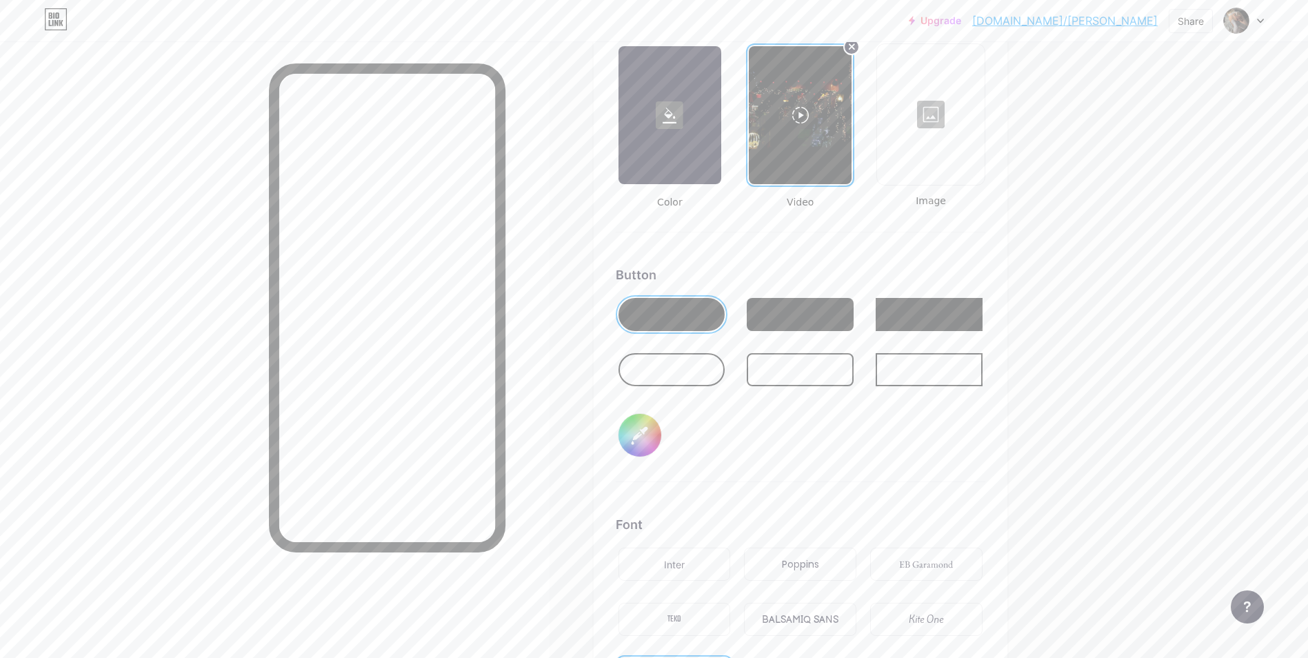
click at [662, 367] on div at bounding box center [671, 369] width 107 height 33
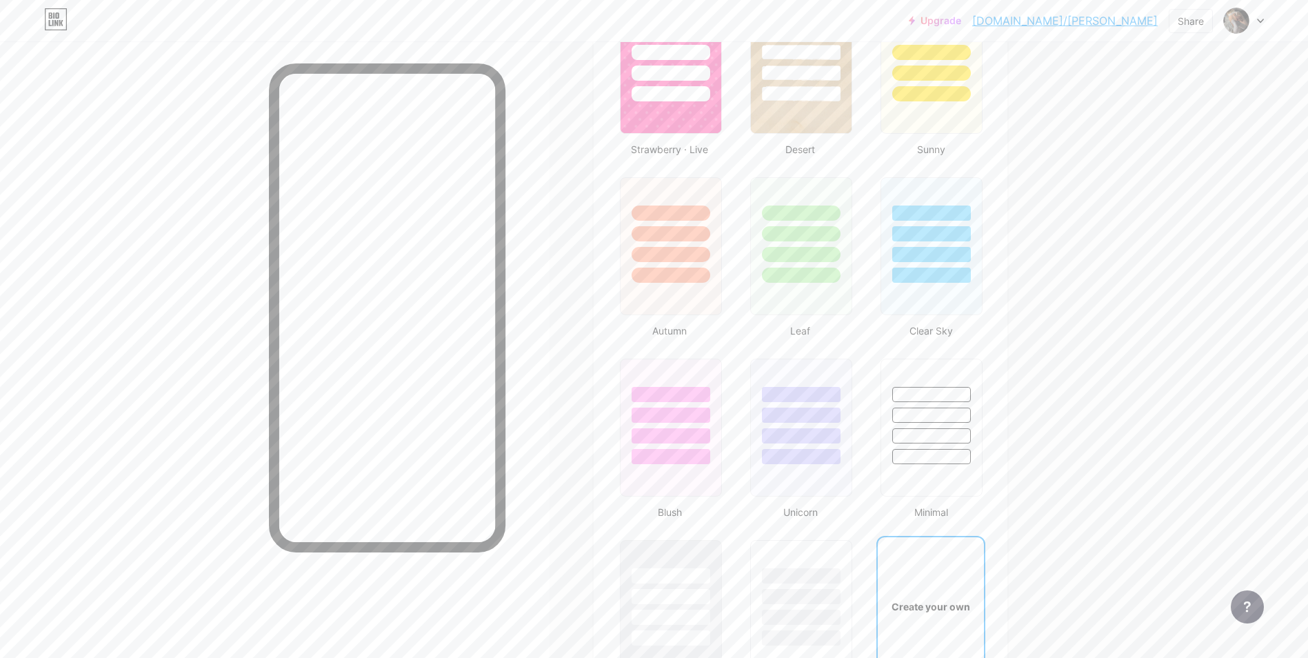
scroll to position [1347, 0]
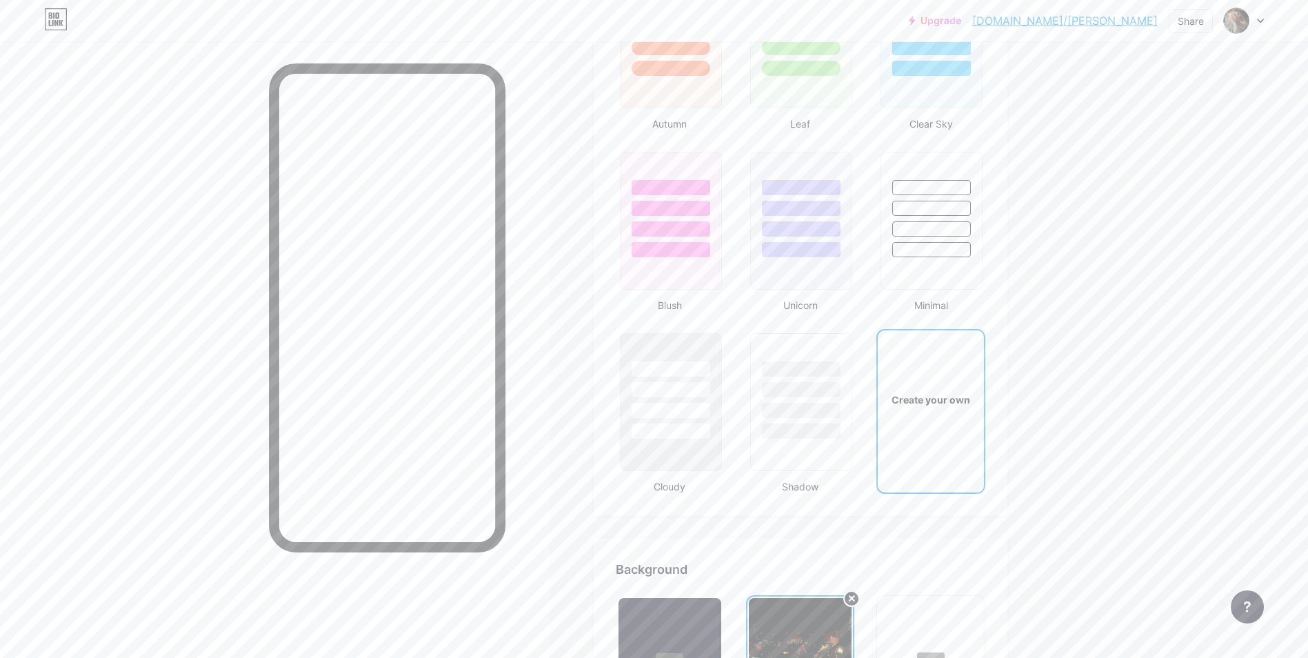
click at [937, 386] on div "Create your own" at bounding box center [929, 399] width 105 height 138
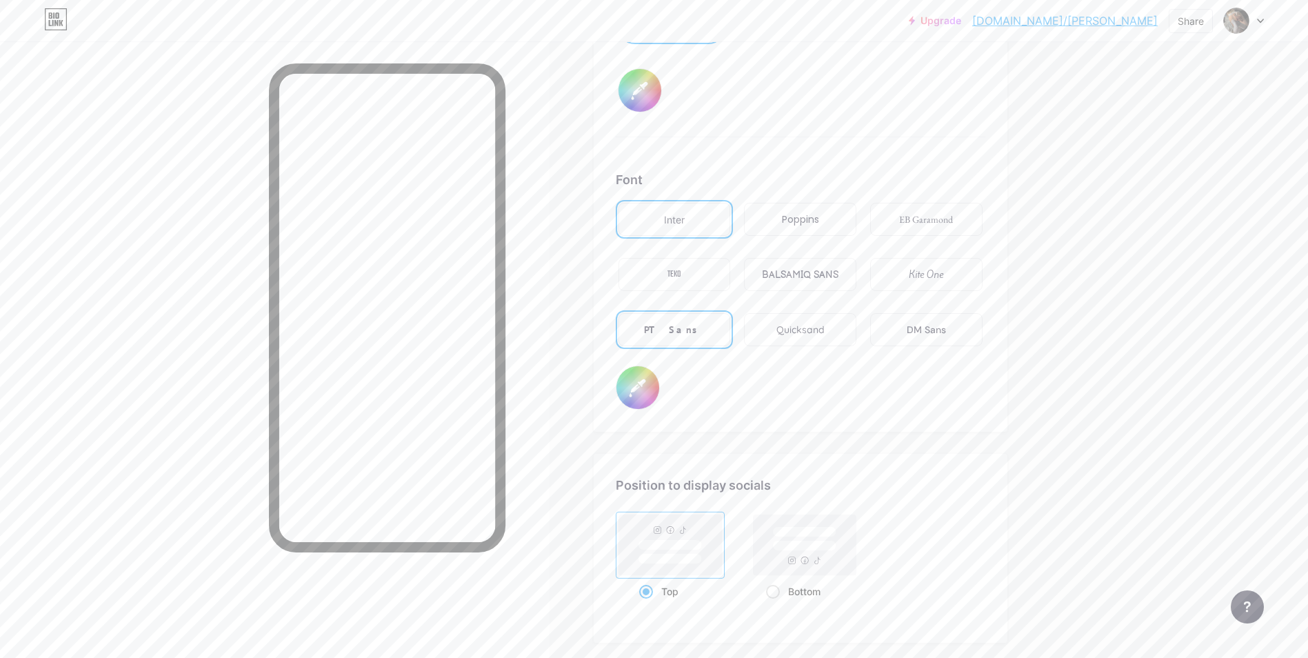
scroll to position [2496, 0]
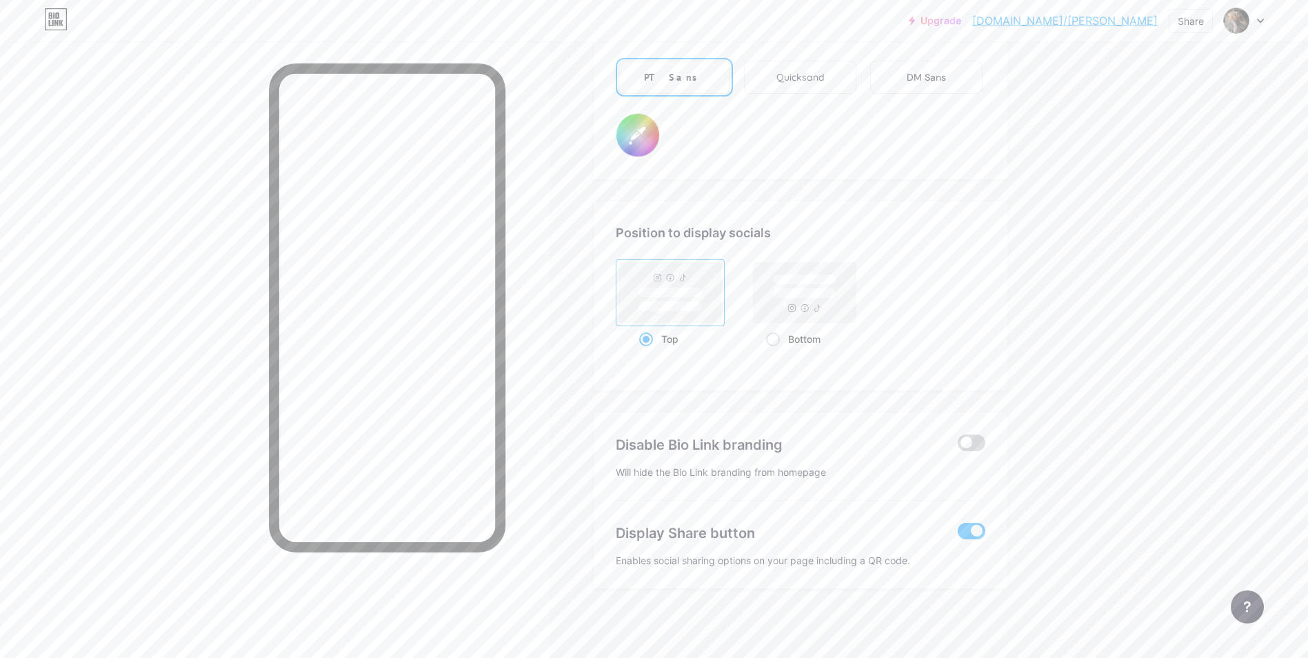
click at [974, 436] on span at bounding box center [971, 442] width 28 height 17
click at [957, 446] on input "checkbox" at bounding box center [957, 446] width 0 height 0
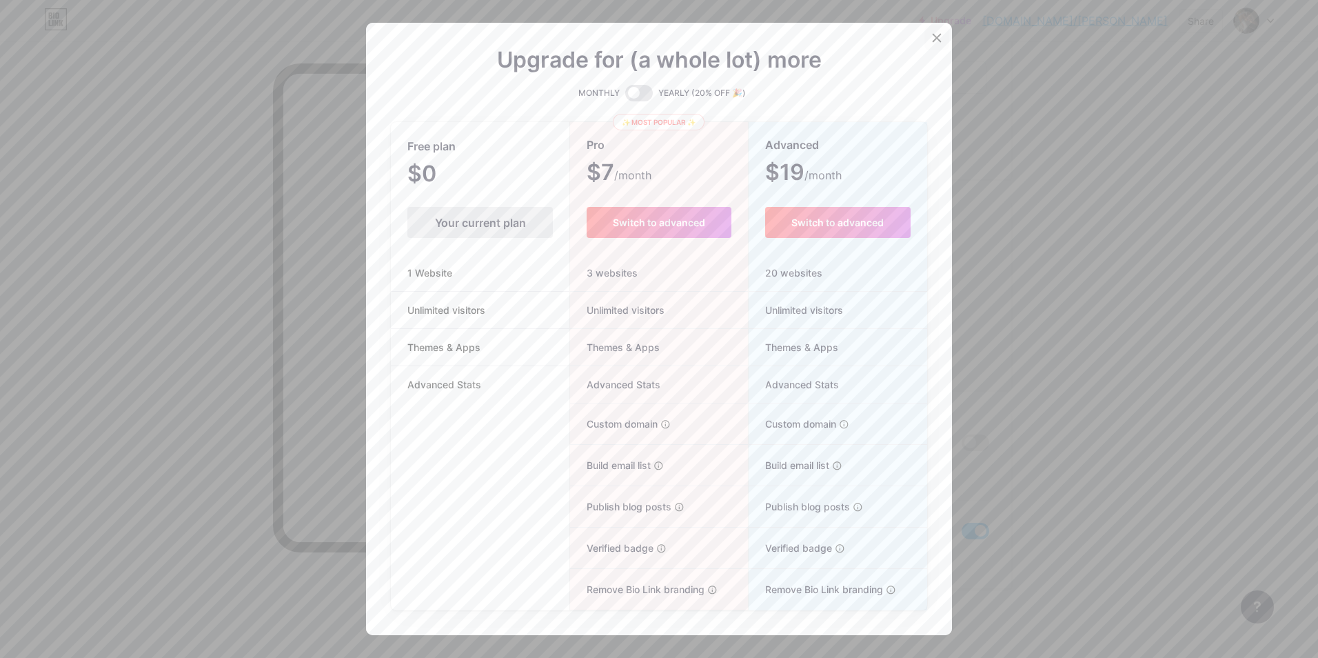
click at [924, 39] on div at bounding box center [936, 38] width 25 height 25
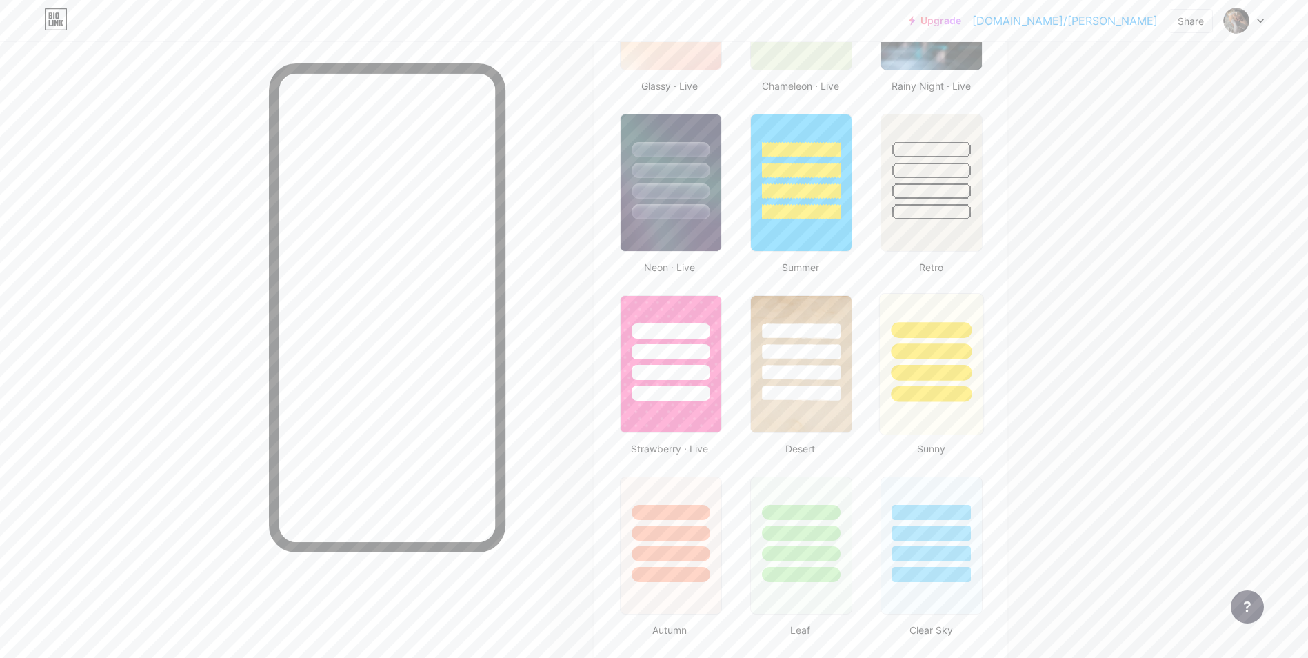
scroll to position [566, 0]
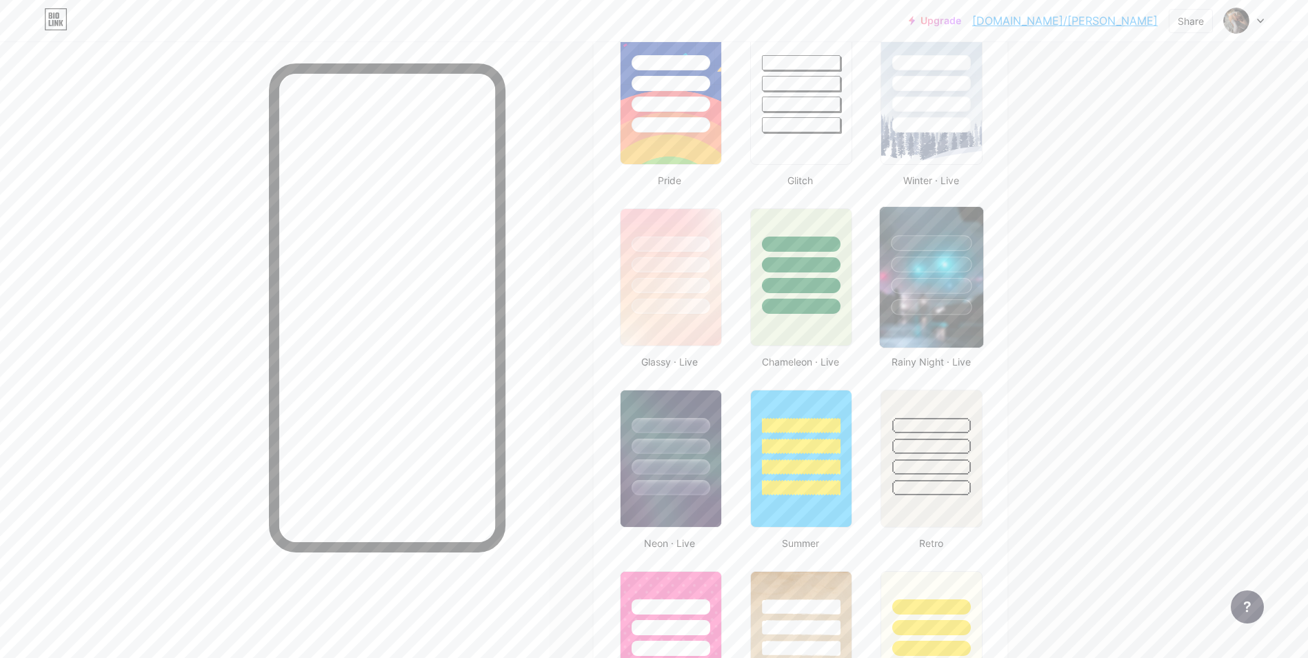
click at [929, 337] on img at bounding box center [930, 277] width 103 height 141
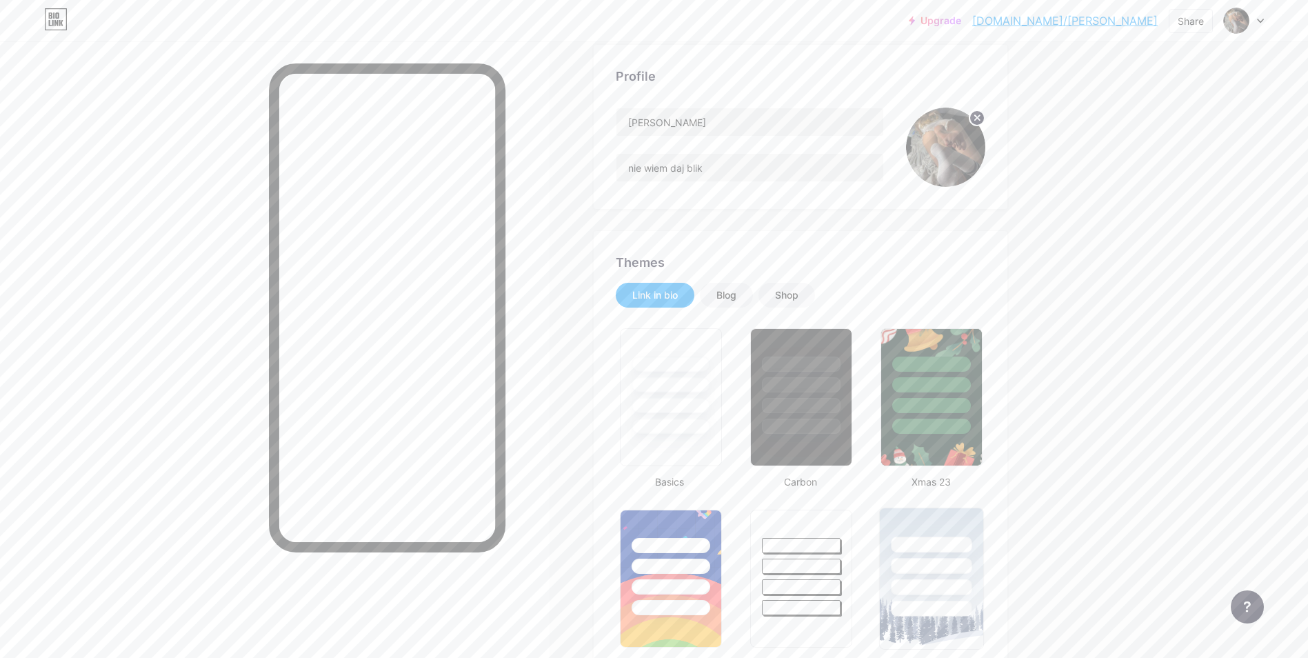
scroll to position [14, 0]
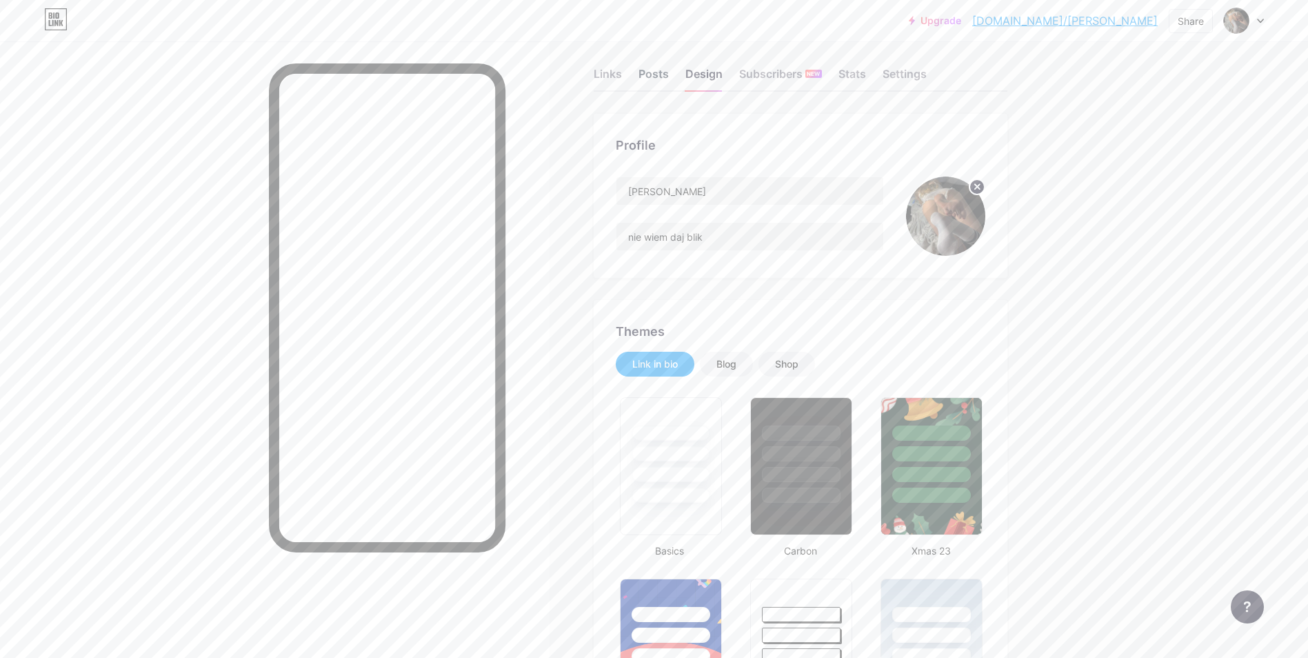
click at [653, 81] on div "Posts" at bounding box center [653, 77] width 30 height 25
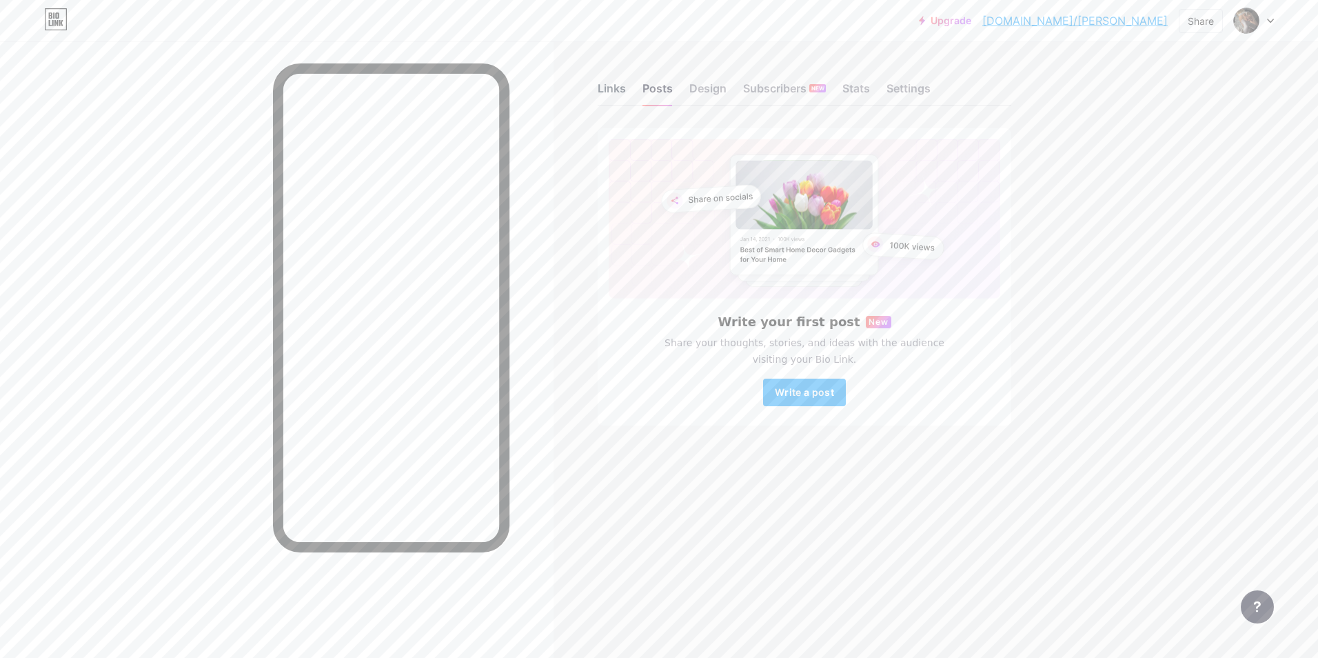
click at [611, 94] on div "Links" at bounding box center [612, 92] width 28 height 25
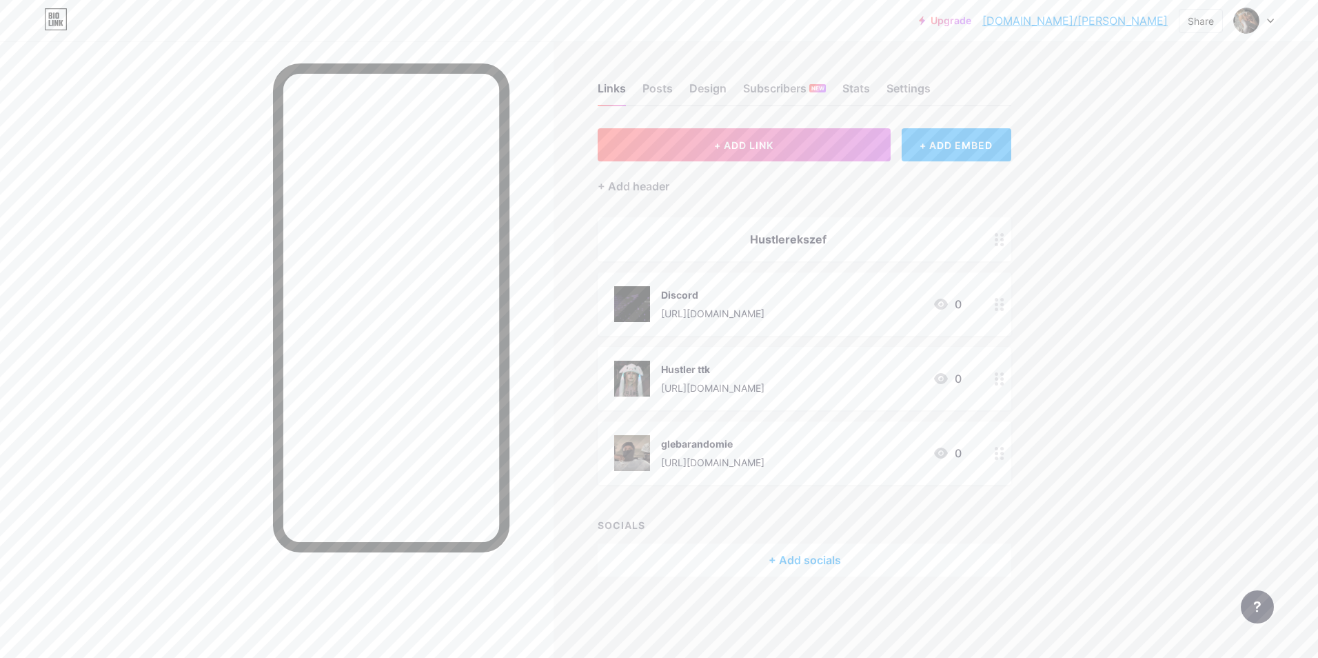
click at [925, 141] on div "+ ADD EMBED" at bounding box center [957, 144] width 110 height 33
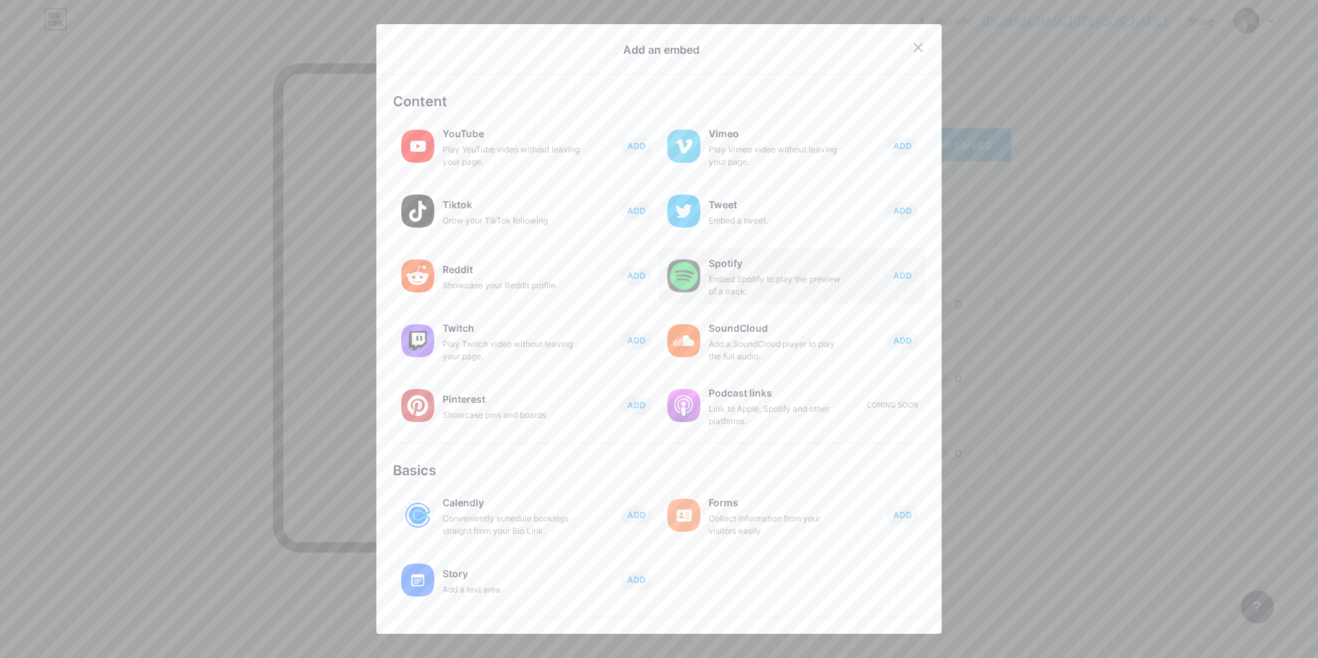
click at [782, 295] on div "Embed Spotify to play the preview of a track." at bounding box center [778, 285] width 138 height 25
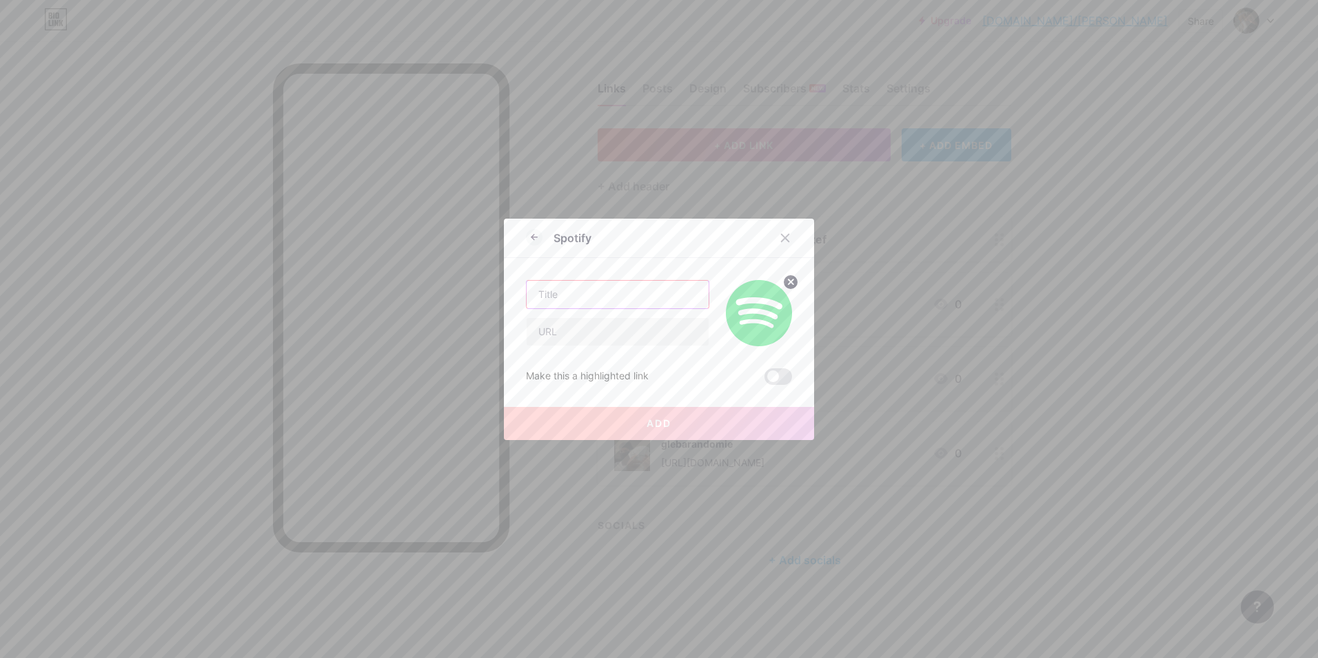
click at [628, 304] on input "text" at bounding box center [618, 295] width 182 height 28
type input "kutas"
click at [589, 338] on input "text" at bounding box center [618, 332] width 182 height 28
click at [783, 241] on icon at bounding box center [785, 237] width 11 height 11
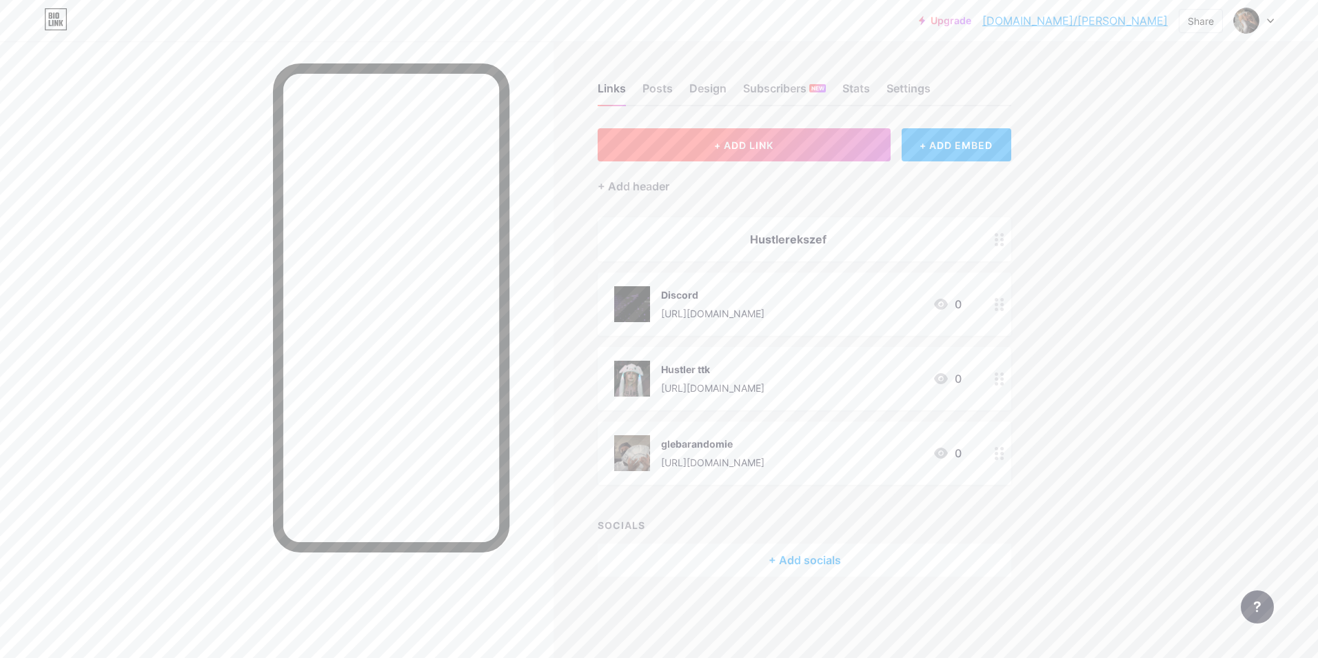
click at [767, 136] on button "+ ADD LINK" at bounding box center [744, 144] width 293 height 33
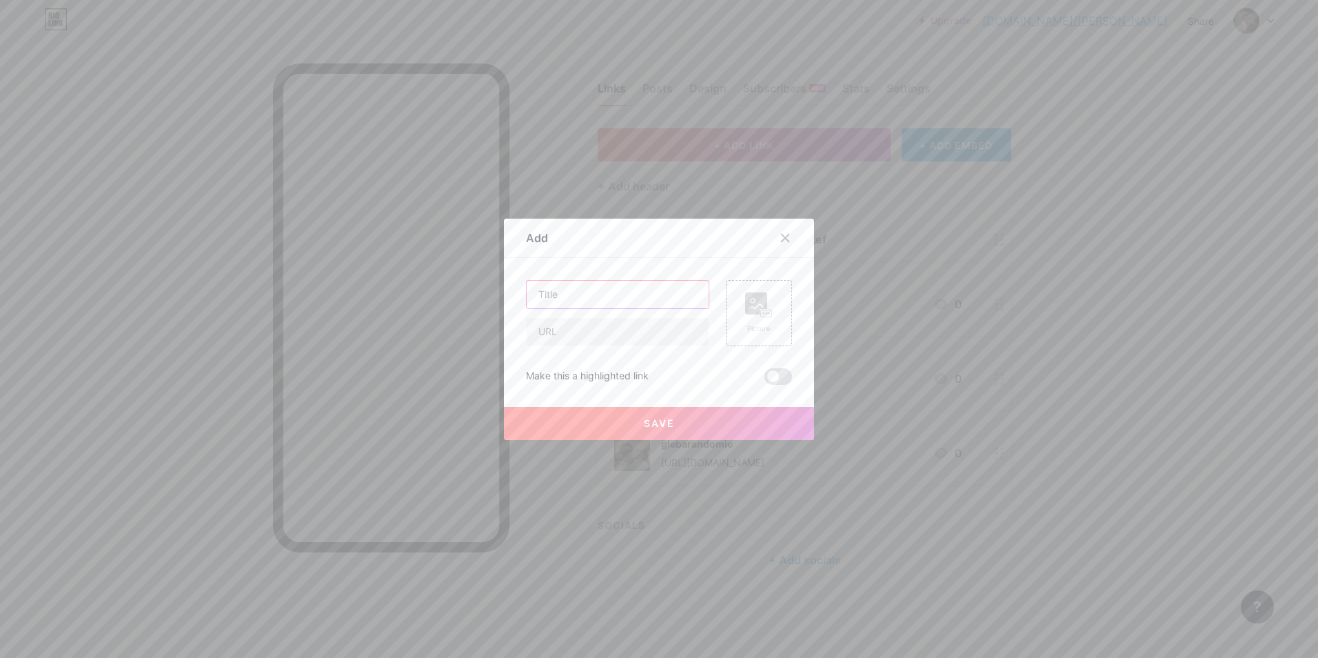
click at [611, 286] on input "text" at bounding box center [618, 295] width 182 height 28
type input "kutas"
click at [580, 332] on input "text" at bounding box center [618, 332] width 182 height 28
paste input "[URL][DOMAIN_NAME]"
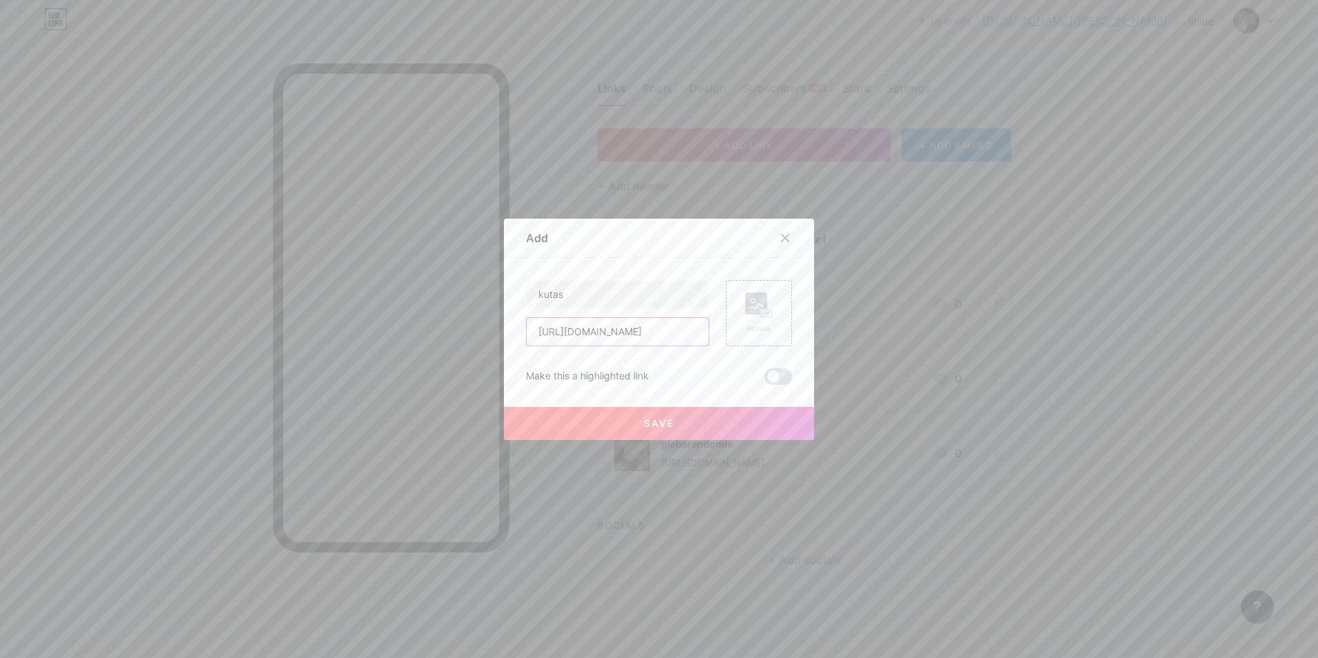
type input "[URL][DOMAIN_NAME]"
click at [752, 368] on div "Make this a highlighted link" at bounding box center [659, 376] width 266 height 17
click at [773, 380] on span at bounding box center [778, 376] width 28 height 17
click at [764, 380] on input "checkbox" at bounding box center [764, 380] width 0 height 0
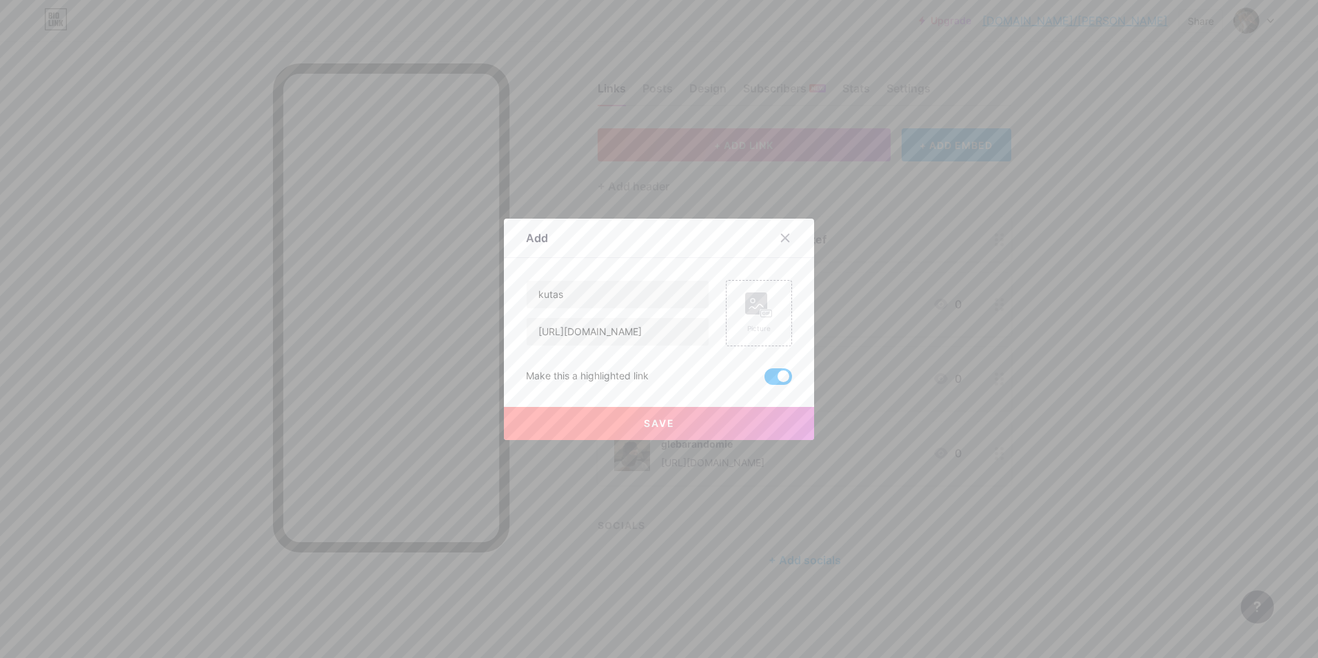
click at [746, 416] on button "Save" at bounding box center [659, 423] width 310 height 33
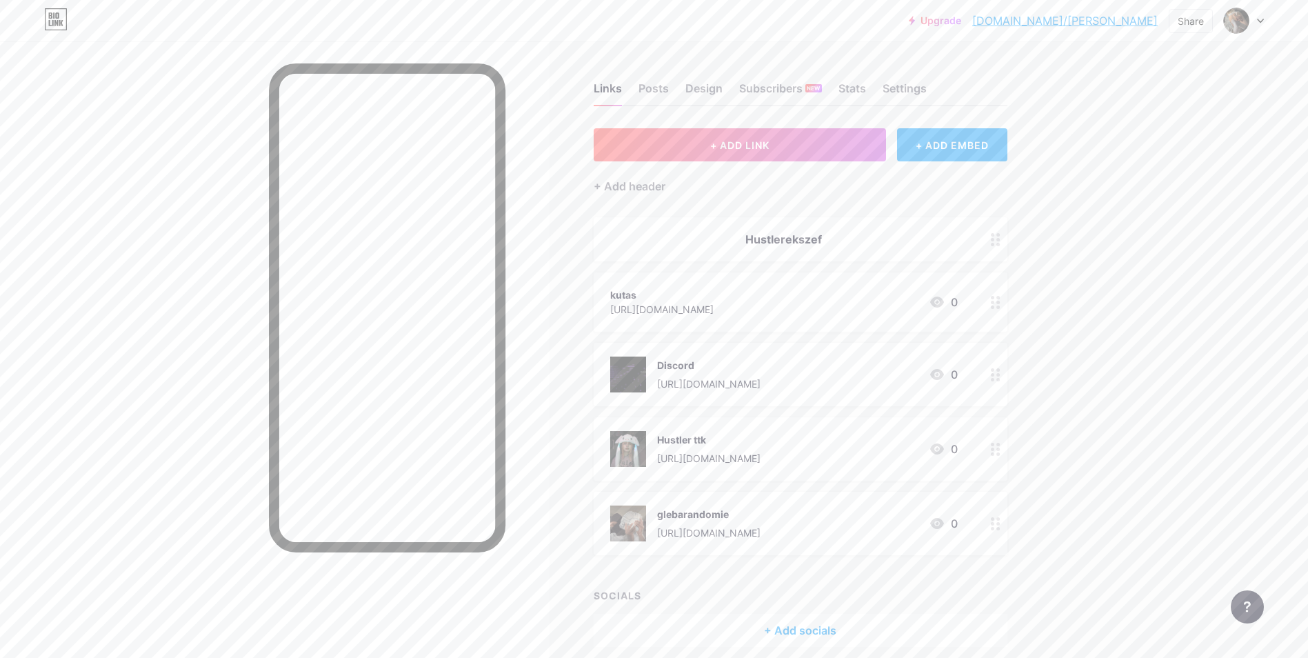
click at [713, 314] on div "[URL][DOMAIN_NAME]" at bounding box center [661, 309] width 103 height 14
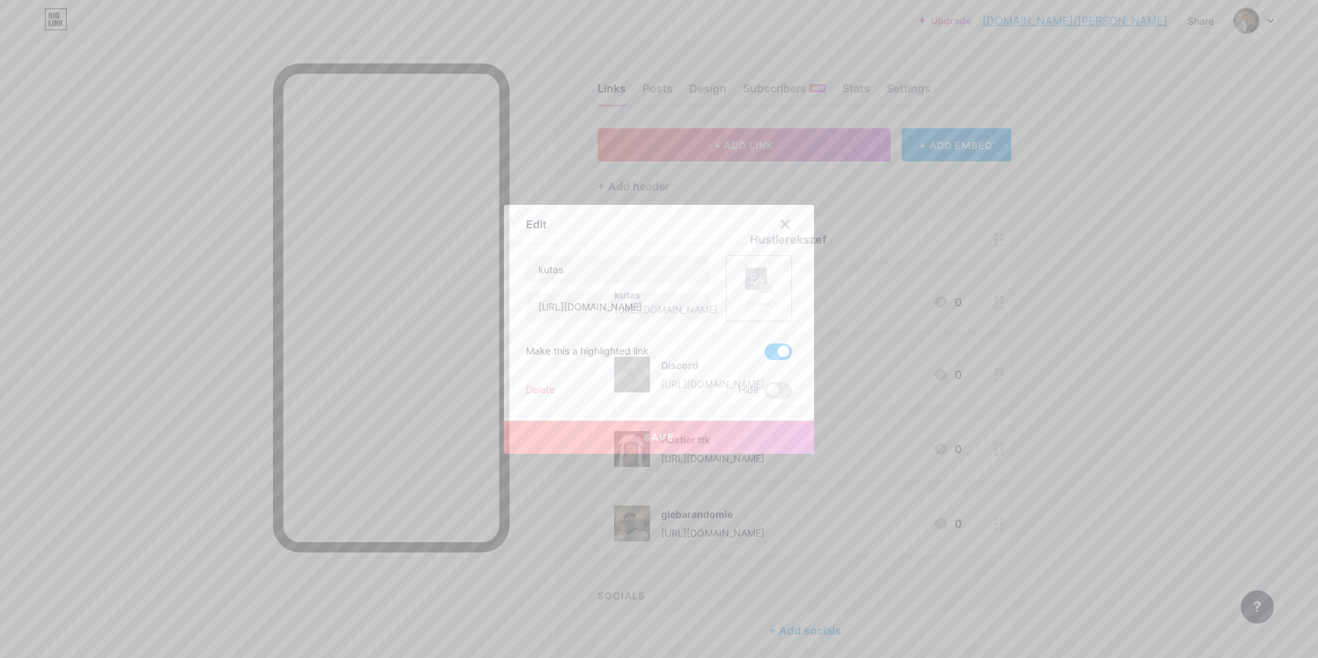
click at [738, 289] on div "Picture" at bounding box center [759, 288] width 66 height 66
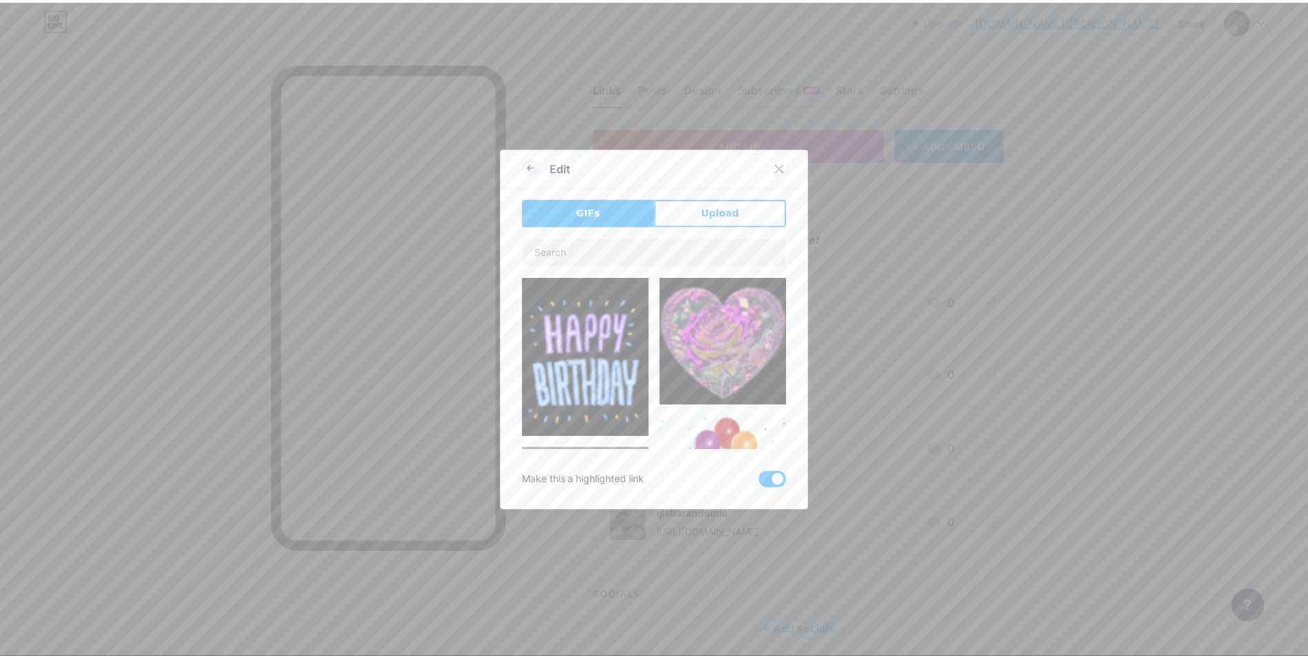
scroll to position [69, 0]
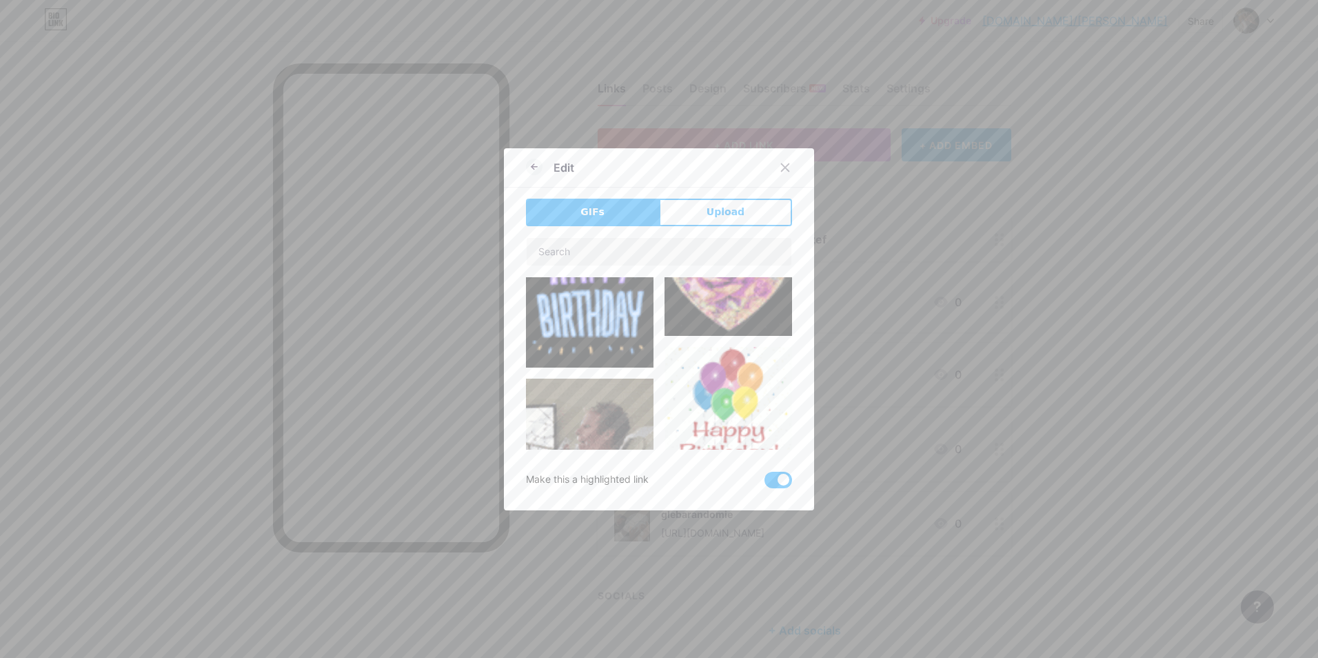
click at [711, 197] on div "Edit GIFs Upload Content YouTube Play YouTube video without leaving your page. …" at bounding box center [659, 329] width 310 height 362
click at [712, 207] on span "Upload" at bounding box center [725, 212] width 38 height 14
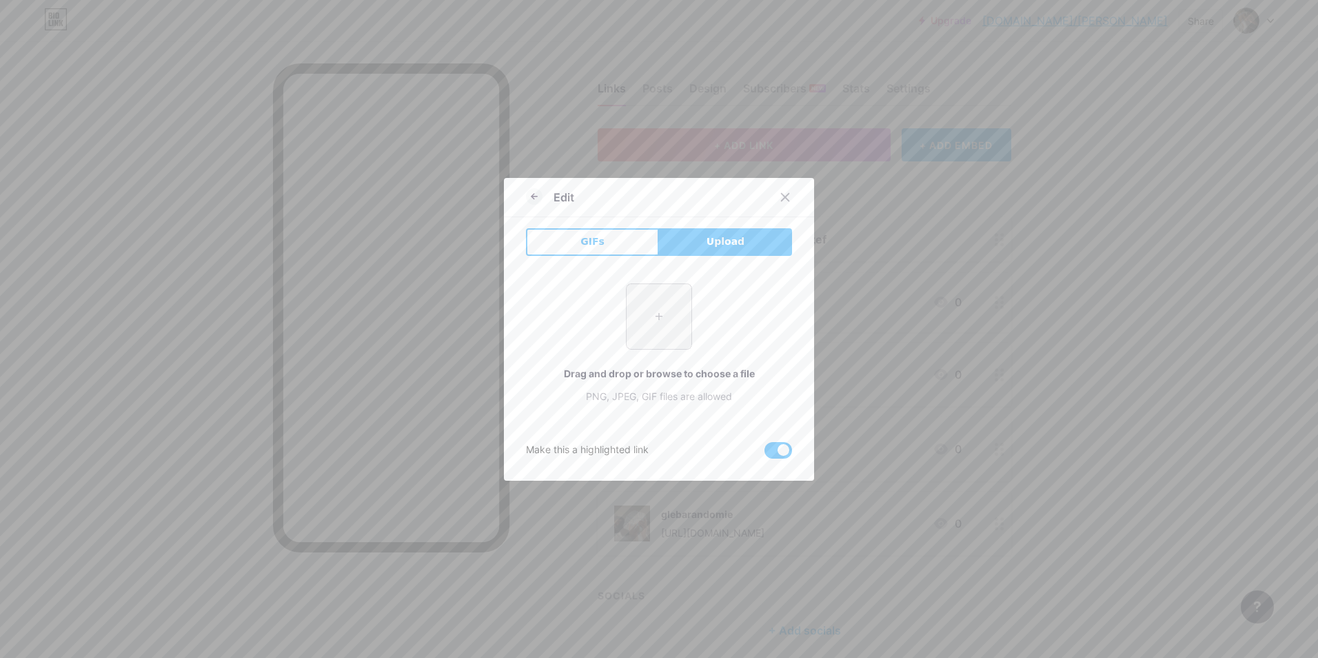
click at [650, 348] on input "file" at bounding box center [659, 316] width 65 height 65
type input "C:\fakepath\ipho.jpg"
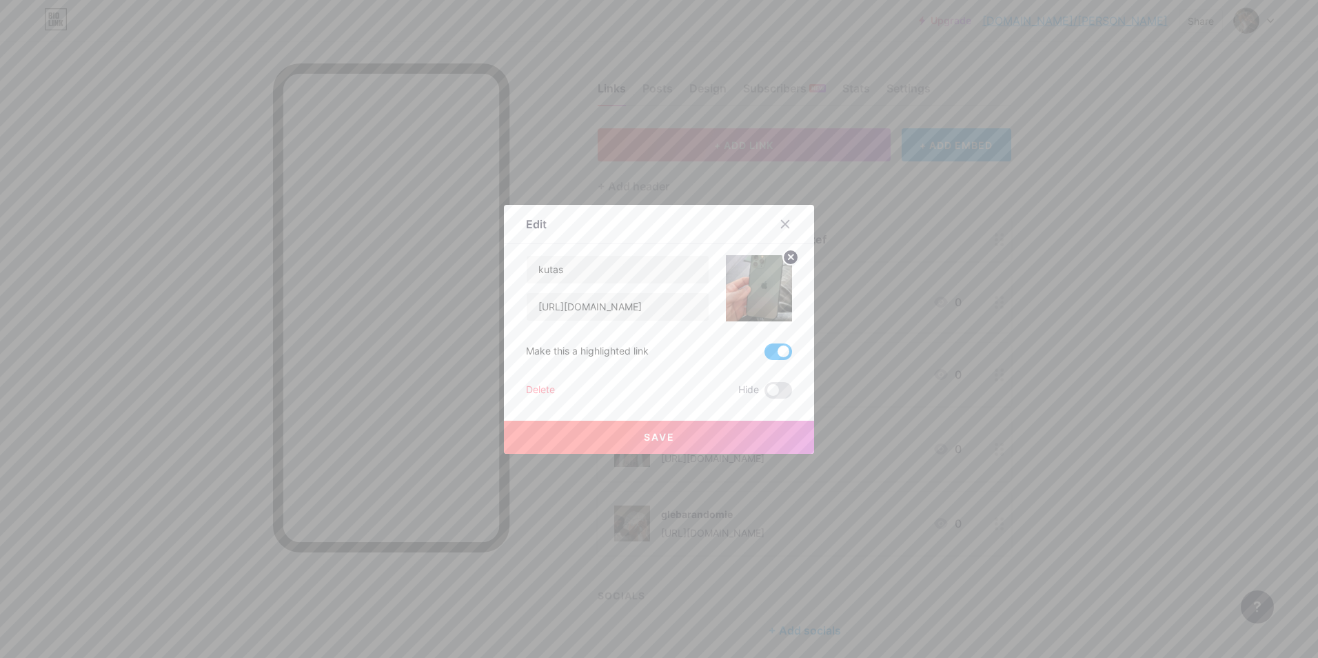
click at [698, 440] on button "Save" at bounding box center [659, 436] width 310 height 33
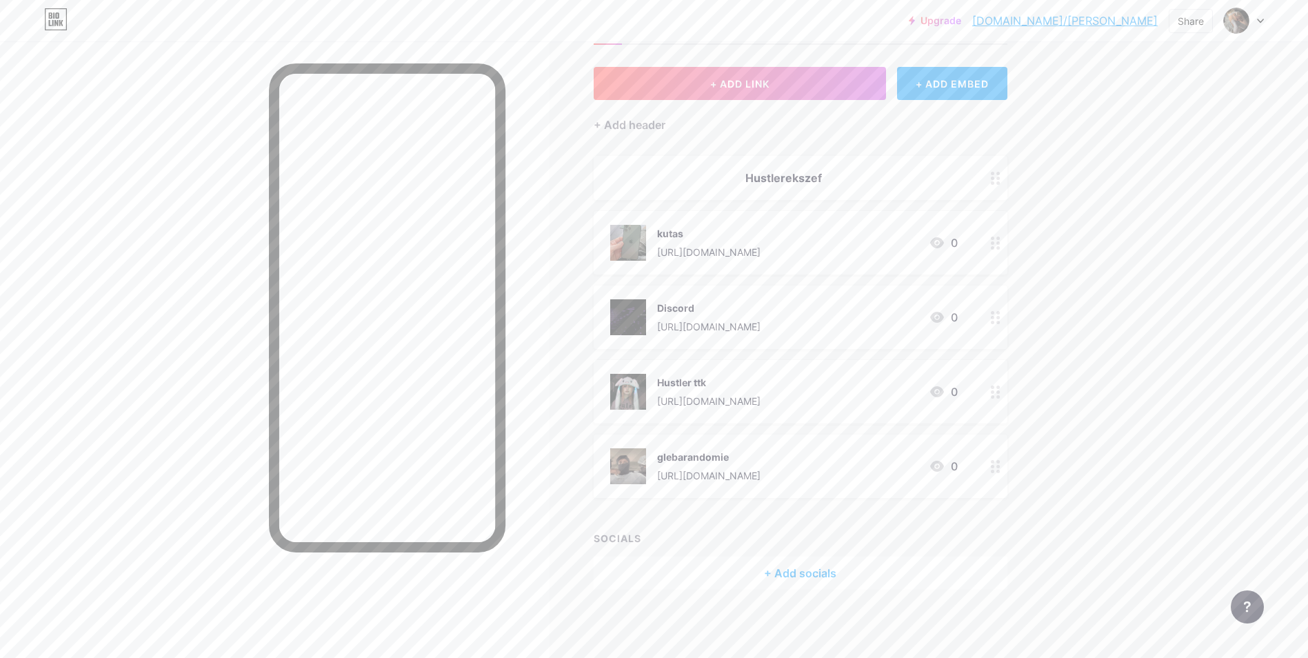
scroll to position [0, 0]
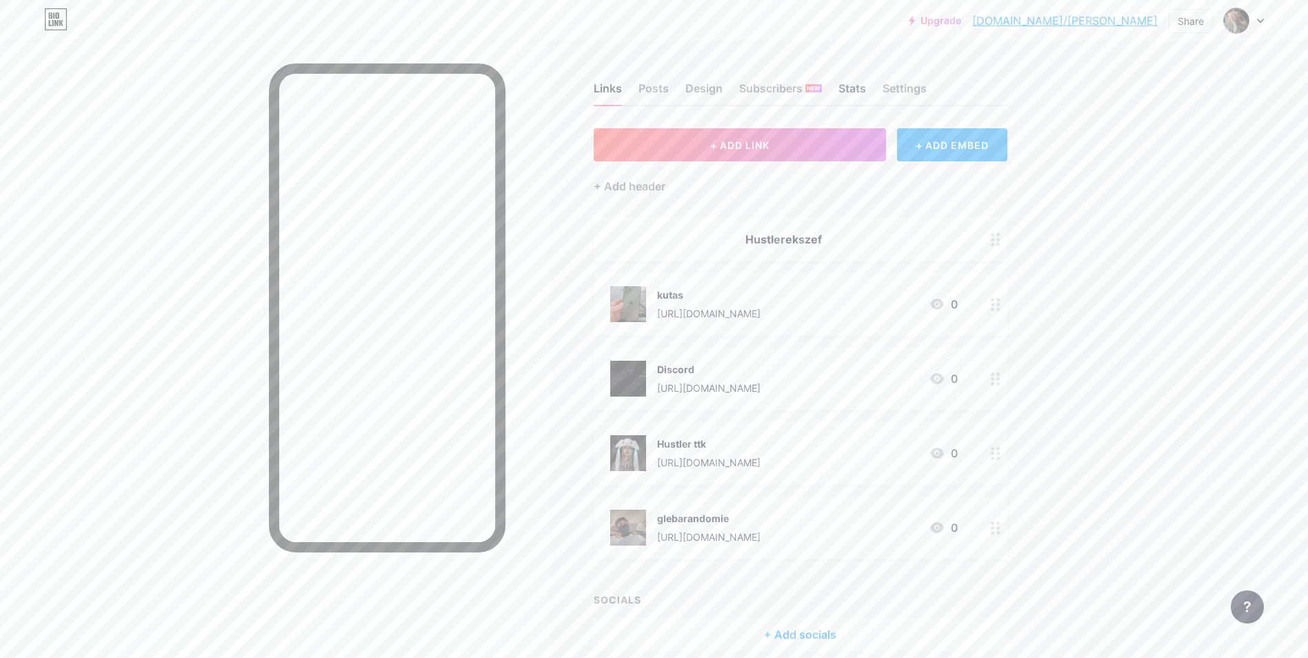
click at [863, 90] on div "Stats" at bounding box center [852, 92] width 28 height 25
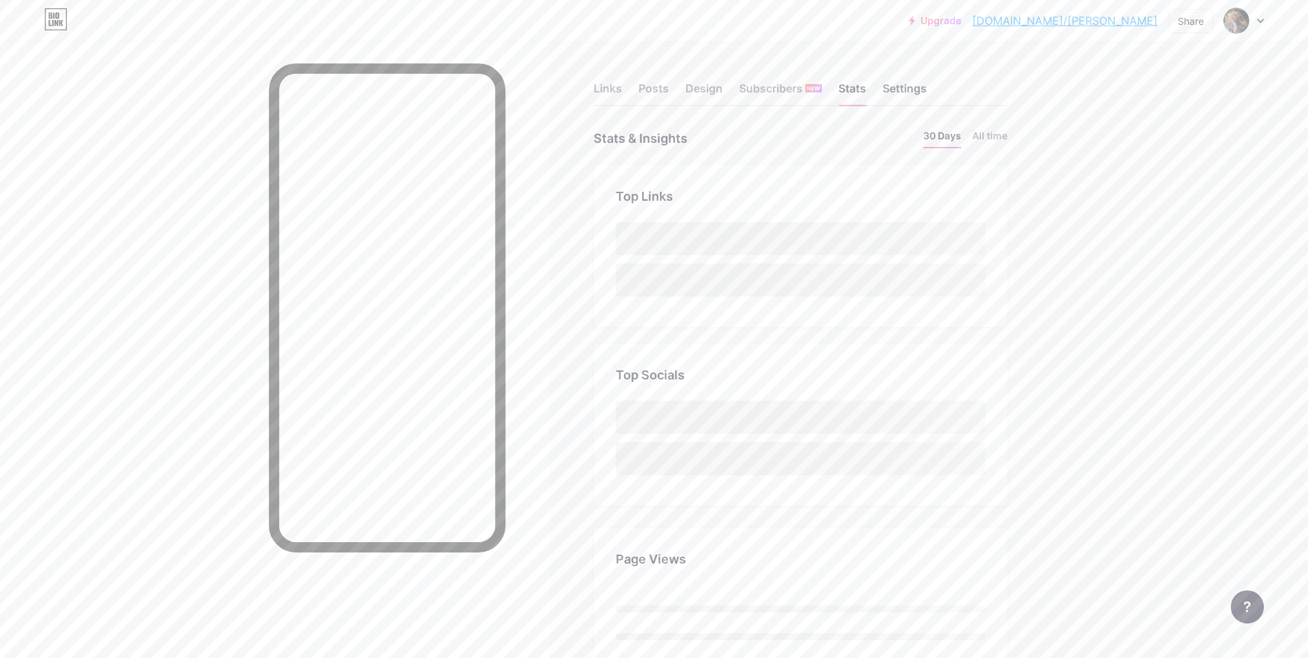
click at [899, 87] on div "Settings" at bounding box center [904, 92] width 44 height 25
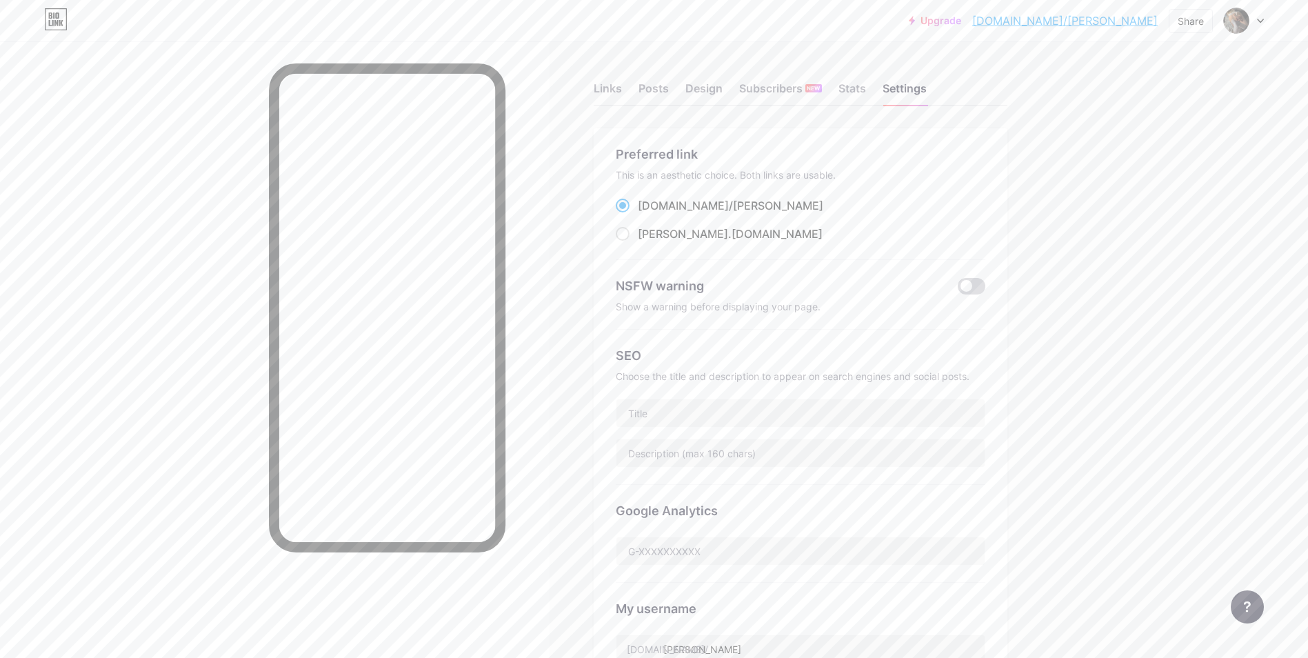
click at [970, 289] on span at bounding box center [971, 286] width 28 height 17
click at [957, 289] on input "checkbox" at bounding box center [957, 289] width 0 height 0
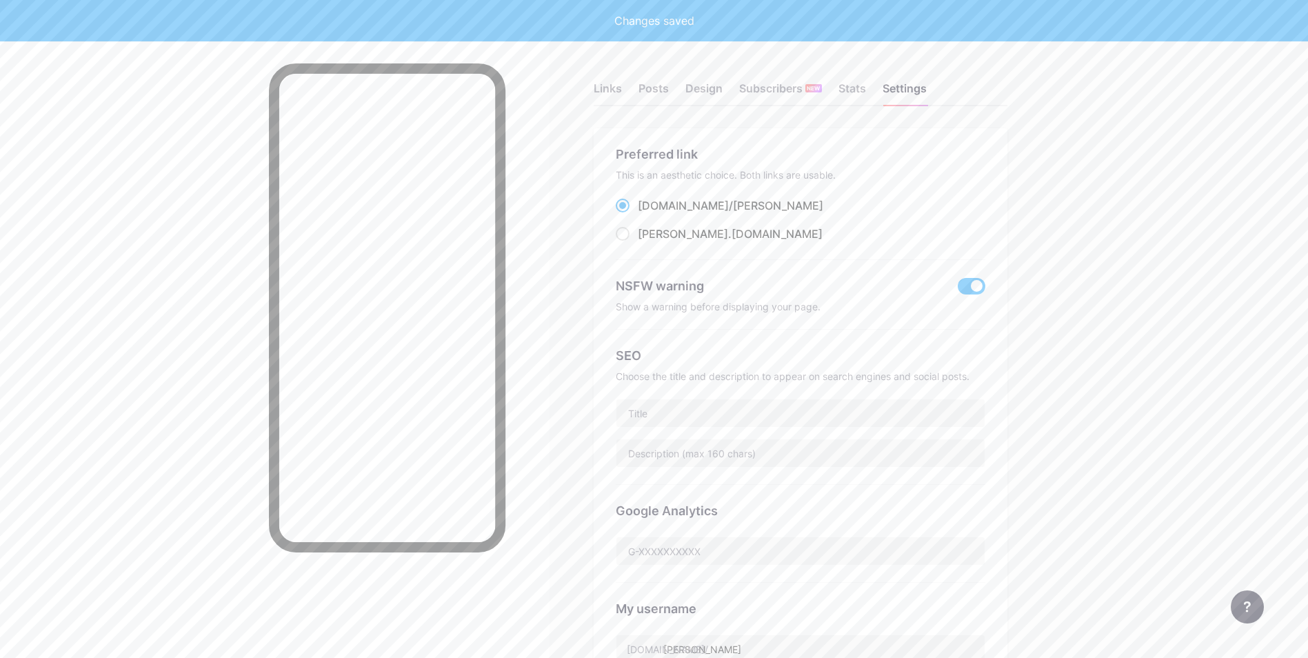
scroll to position [69, 0]
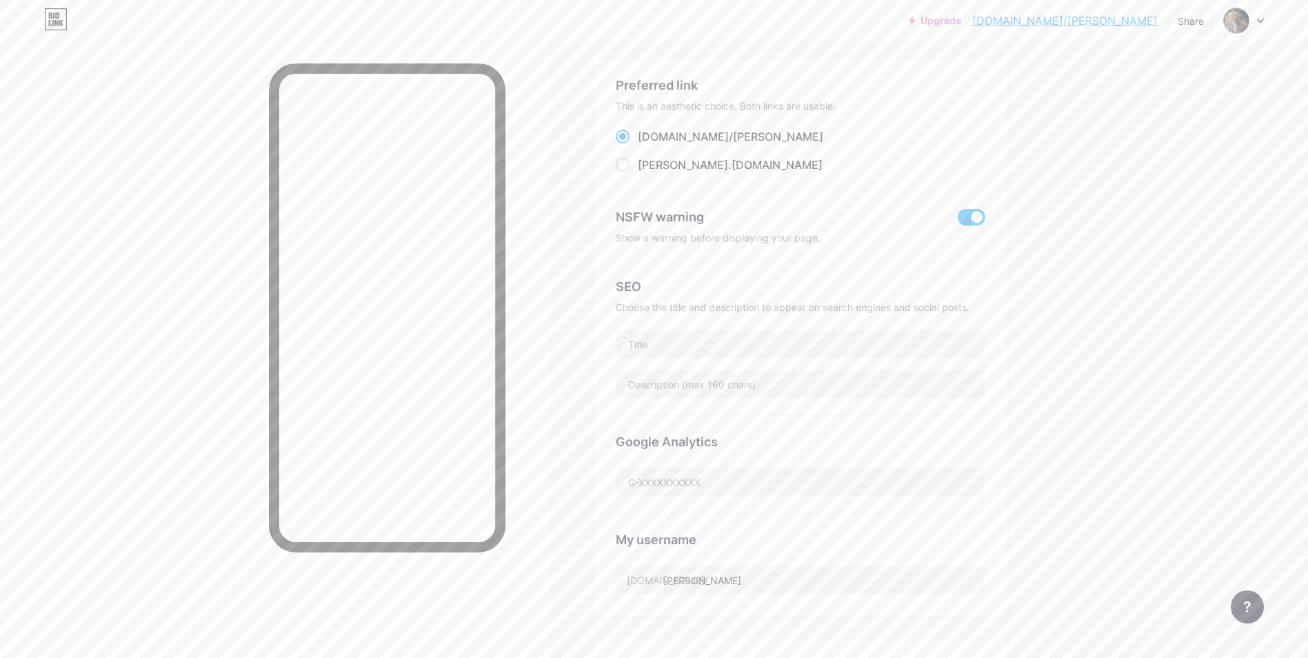
click at [979, 214] on span at bounding box center [971, 217] width 28 height 17
click at [957, 221] on input "checkbox" at bounding box center [957, 221] width 0 height 0
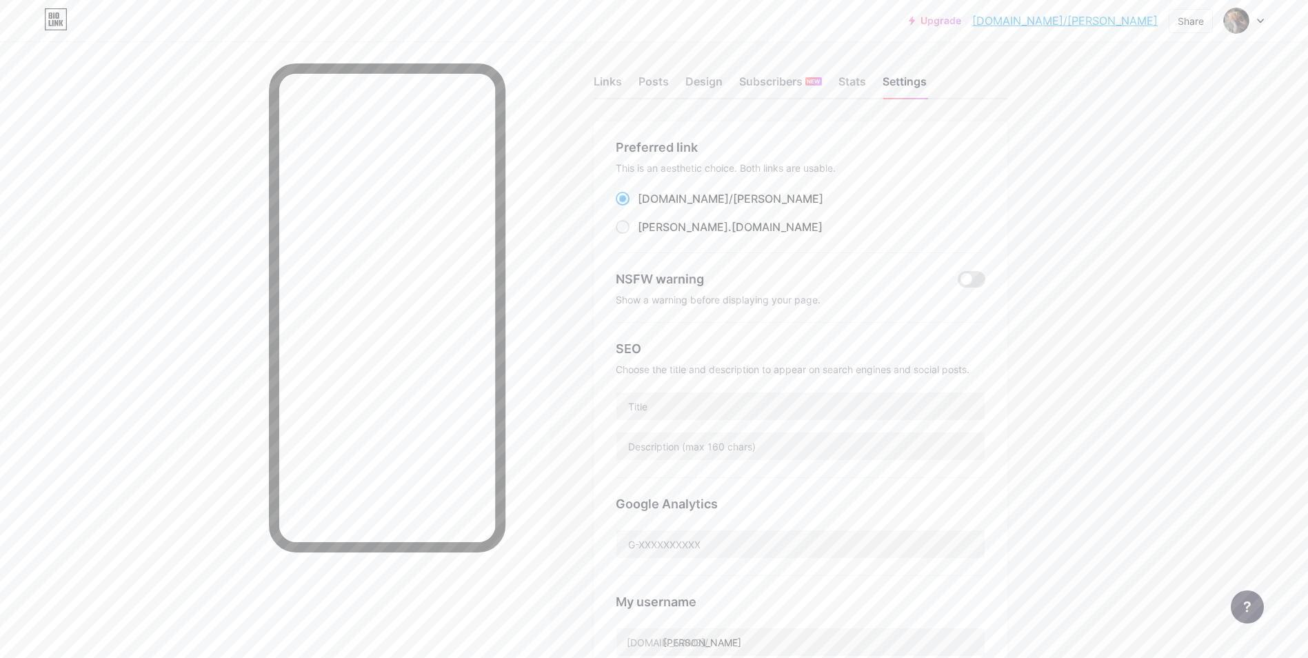
scroll to position [0, 0]
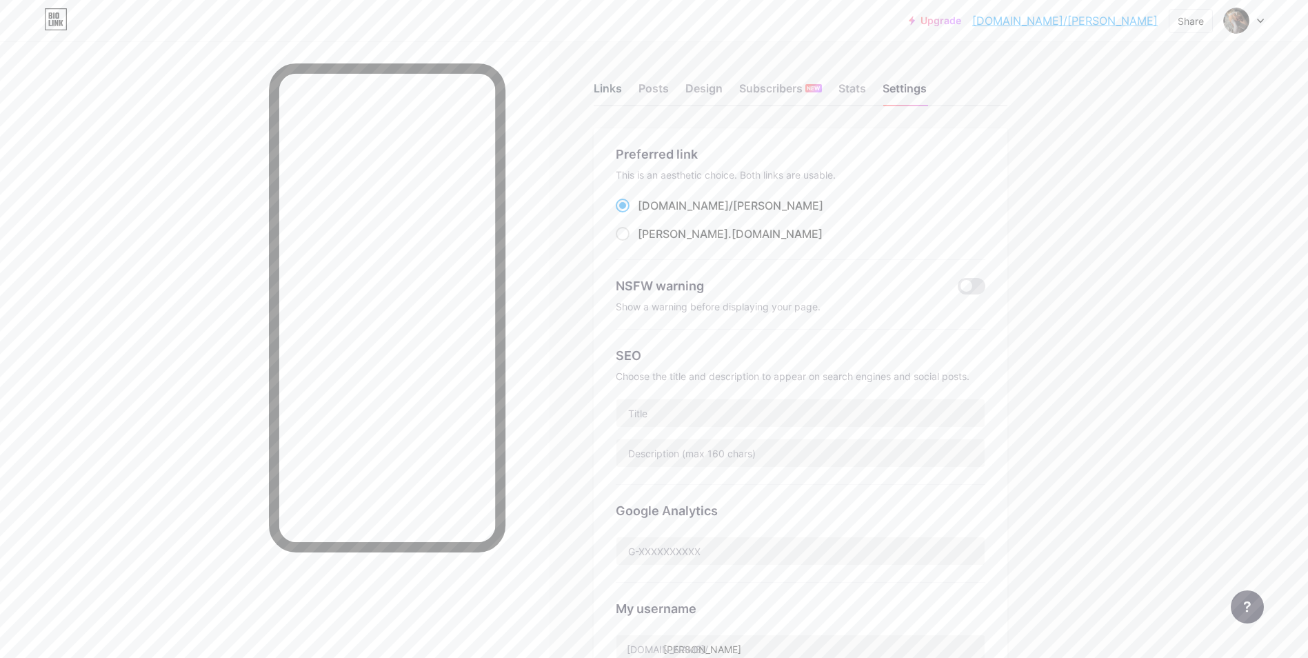
click at [605, 83] on div "Links" at bounding box center [607, 92] width 28 height 25
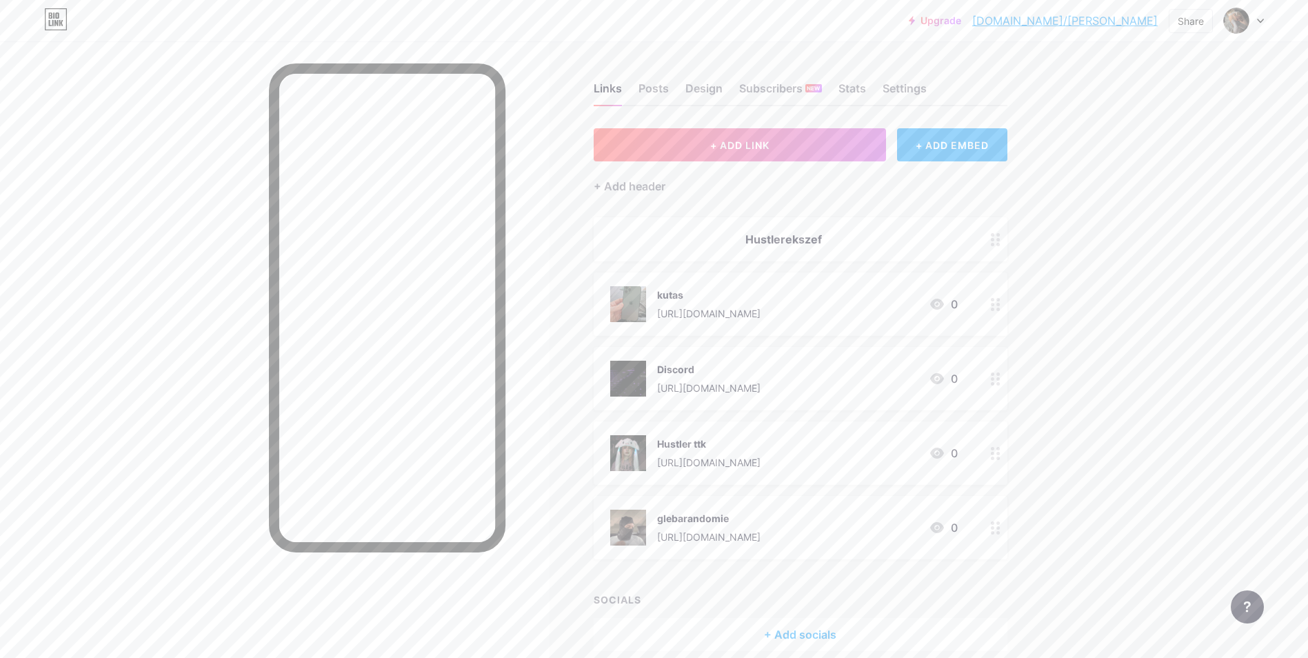
click at [672, 79] on div "Links Posts Design Subscribers NEW Stats Settings" at bounding box center [800, 82] width 414 height 48
click at [667, 89] on div "Posts" at bounding box center [653, 92] width 30 height 25
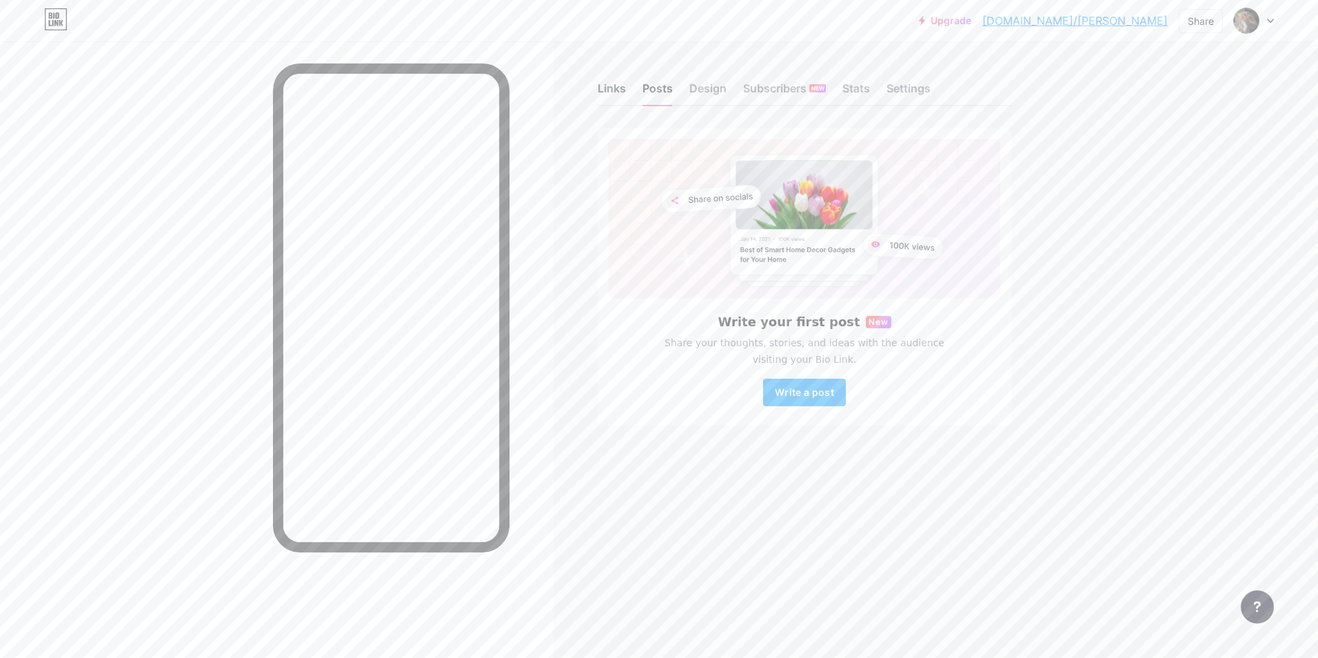
click at [599, 90] on div "Links" at bounding box center [612, 92] width 28 height 25
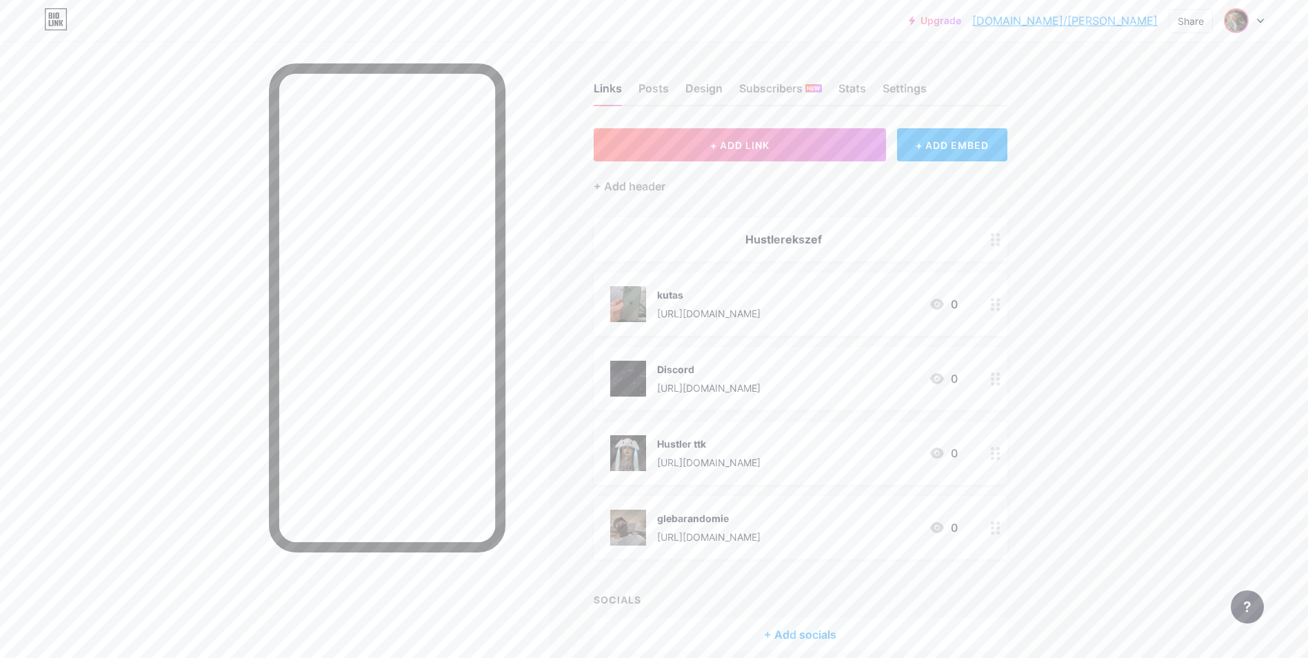
click at [1242, 14] on img at bounding box center [1236, 21] width 22 height 22
